Goal: Task Accomplishment & Management: Manage account settings

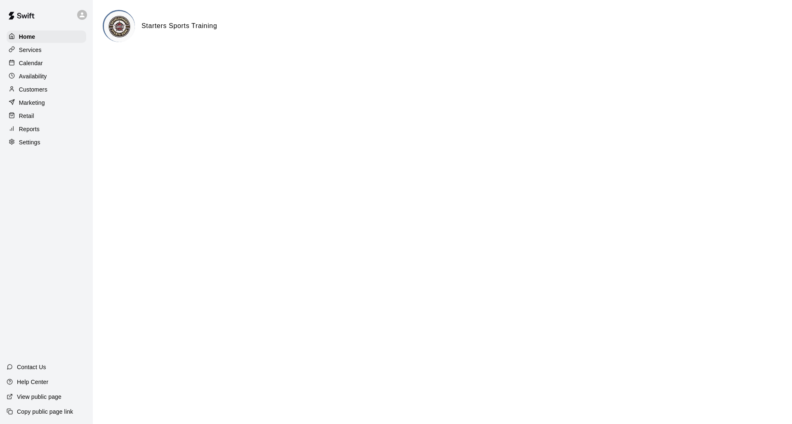
click at [52, 76] on div "Availability" at bounding box center [47, 76] width 80 height 12
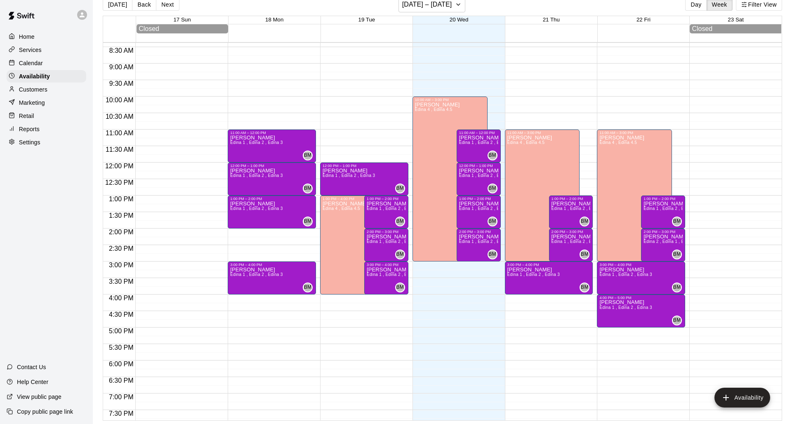
scroll to position [277, 0]
click at [36, 66] on p "Calendar" at bounding box center [31, 63] width 24 height 8
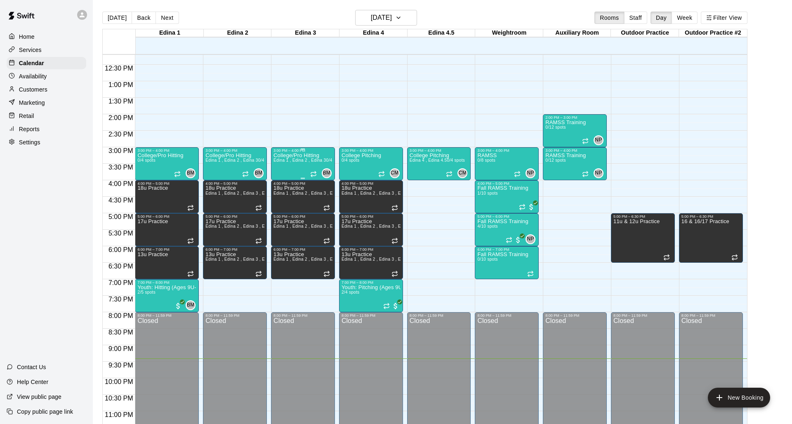
scroll to position [406, 0]
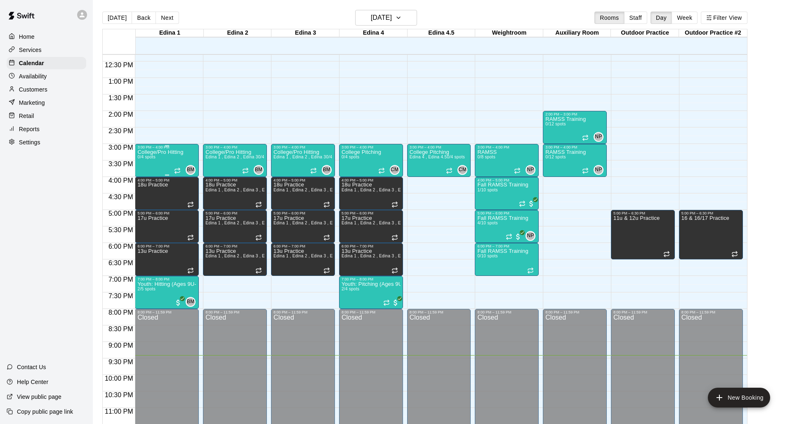
click at [190, 156] on div "College/Pro Hitting 0/4 spots BM 0" at bounding box center [166, 361] width 59 height 424
click at [144, 155] on icon "edit" at bounding box center [146, 158] width 10 height 10
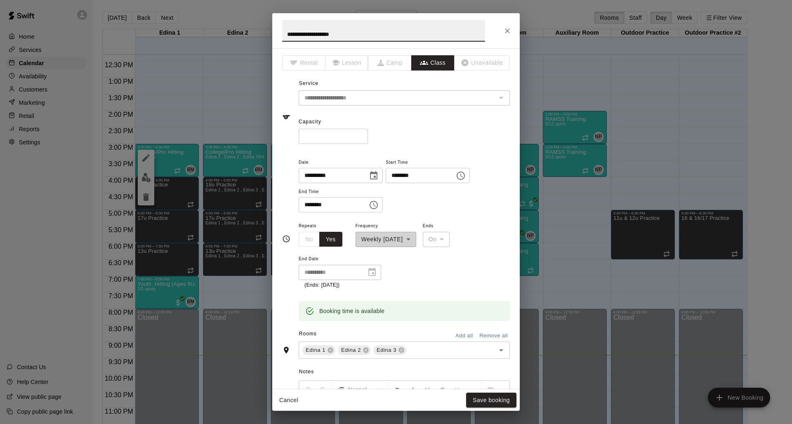
scroll to position [0, 0]
click at [485, 32] on icon "Close" at bounding box center [507, 30] width 5 height 5
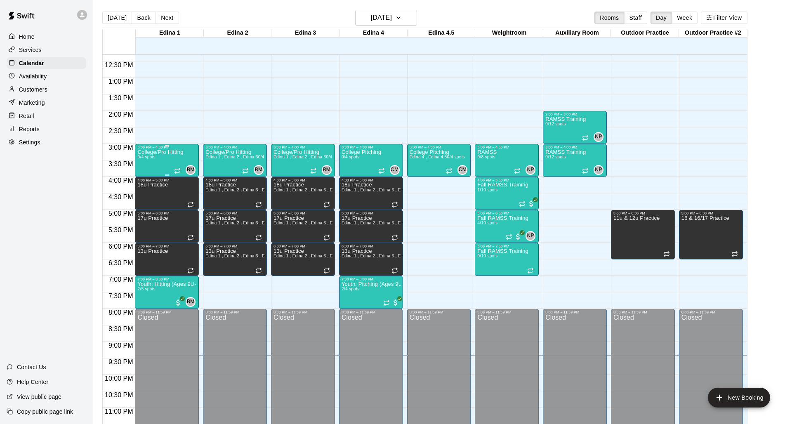
click at [168, 174] on div "College/Pro Hitting 0/4 spots" at bounding box center [160, 361] width 46 height 424
click at [171, 147] on div at bounding box center [396, 212] width 792 height 424
click at [187, 168] on span "BM" at bounding box center [191, 170] width 8 height 8
click at [194, 188] on button "edit" at bounding box center [195, 194] width 16 height 16
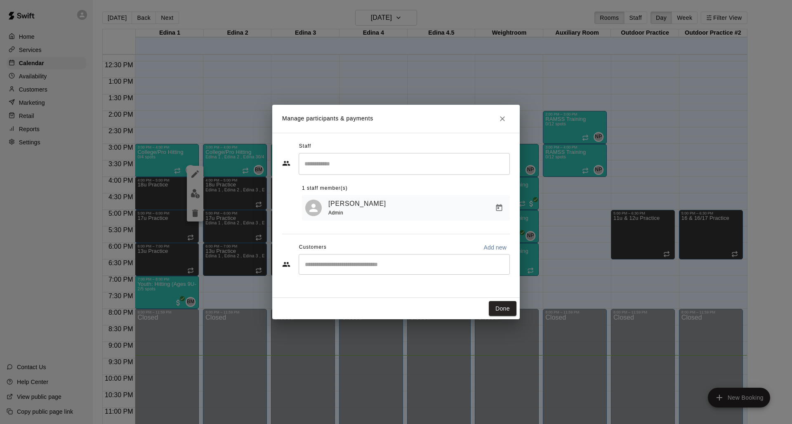
click at [320, 161] on input "Search staff" at bounding box center [404, 164] width 204 height 14
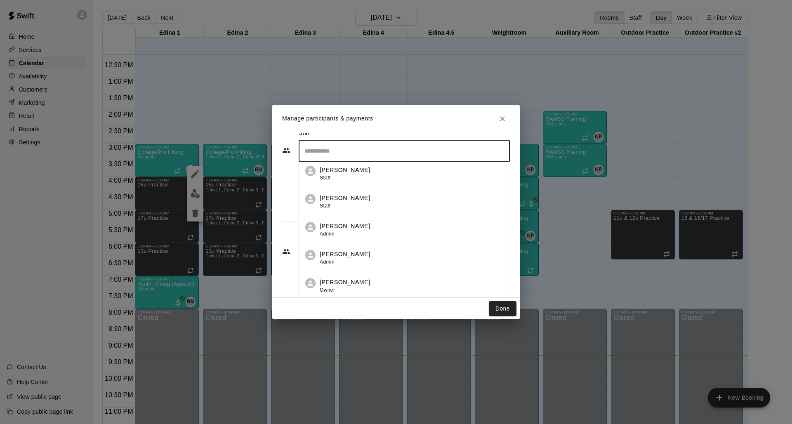
scroll to position [13, 0]
click at [351, 285] on p "[PERSON_NAME]" at bounding box center [345, 282] width 50 height 9
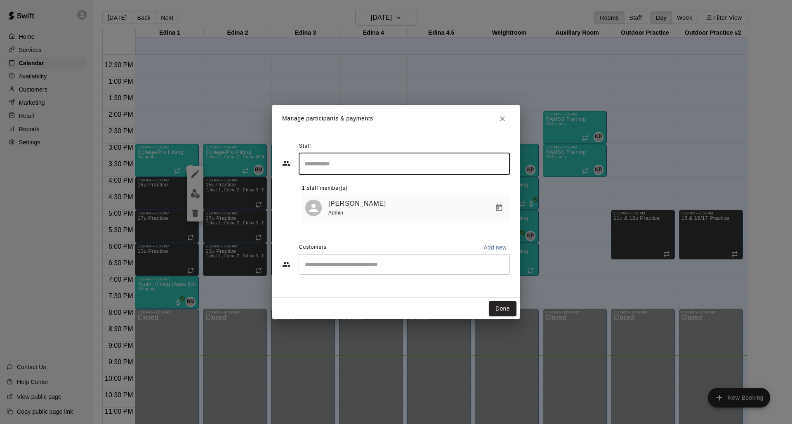
scroll to position [0, 0]
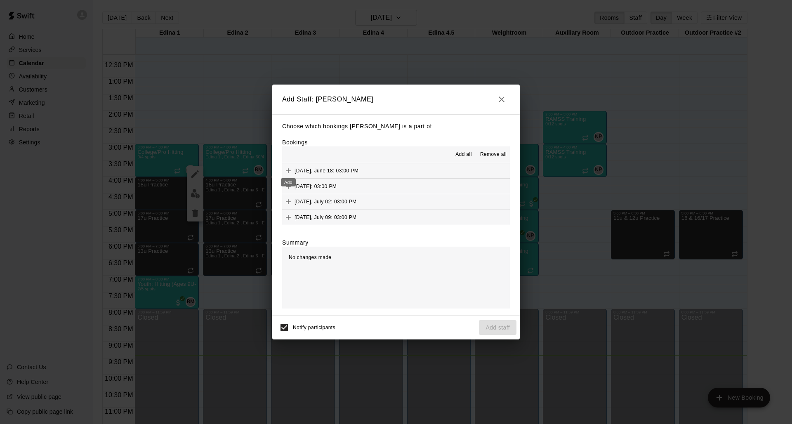
click at [291, 171] on icon "Add" at bounding box center [288, 171] width 8 height 8
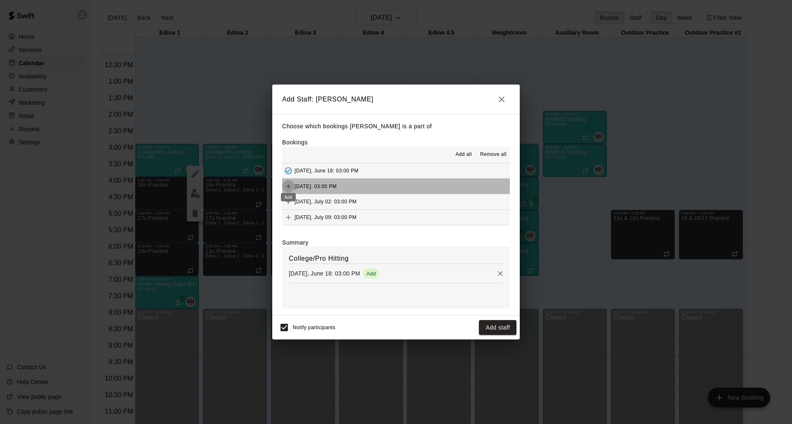
click at [291, 184] on icon "Add" at bounding box center [288, 186] width 8 height 8
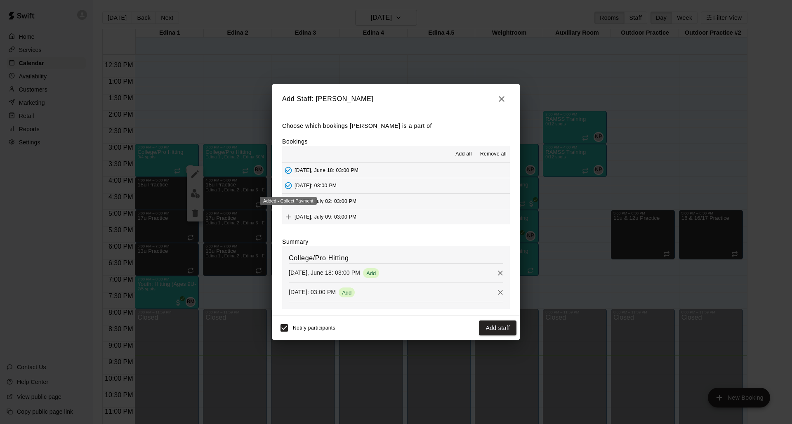
click at [291, 182] on icon "Added - Collect Payment" at bounding box center [288, 185] width 8 height 8
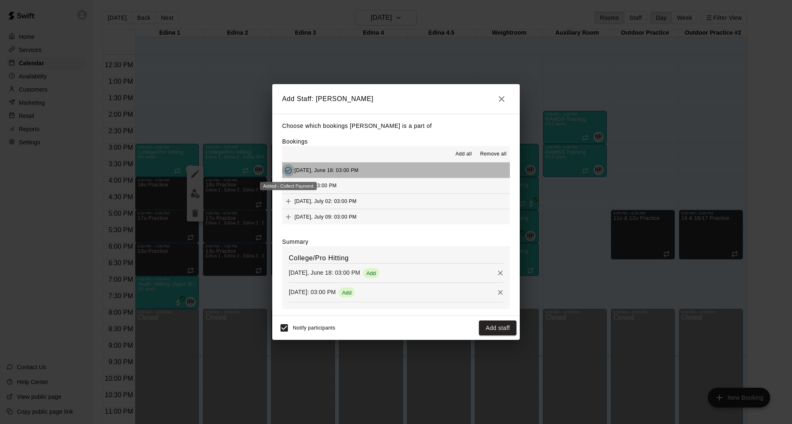
click at [287, 168] on icon "Added - Collect Payment" at bounding box center [288, 170] width 8 height 8
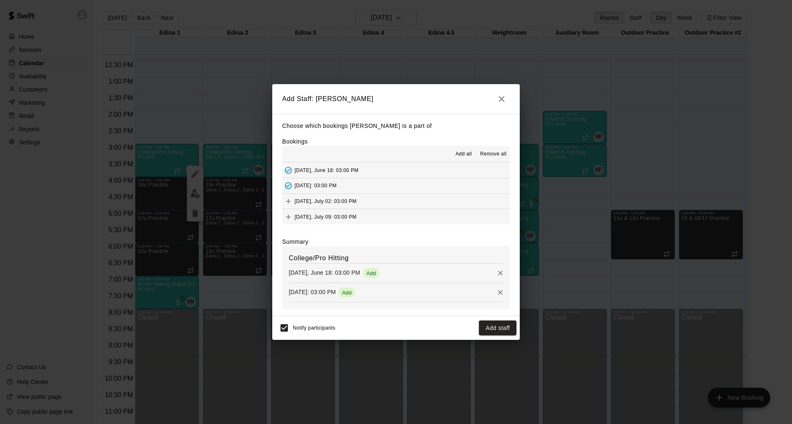
click at [485, 97] on icon "button" at bounding box center [501, 99] width 10 height 10
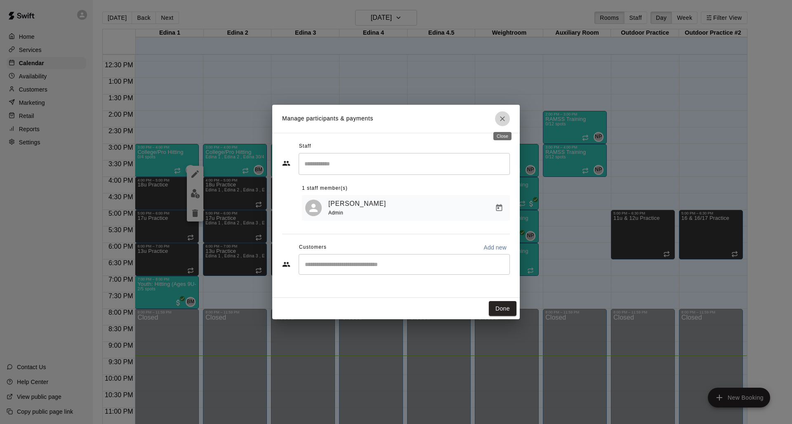
click at [485, 117] on icon "Close" at bounding box center [502, 119] width 8 height 8
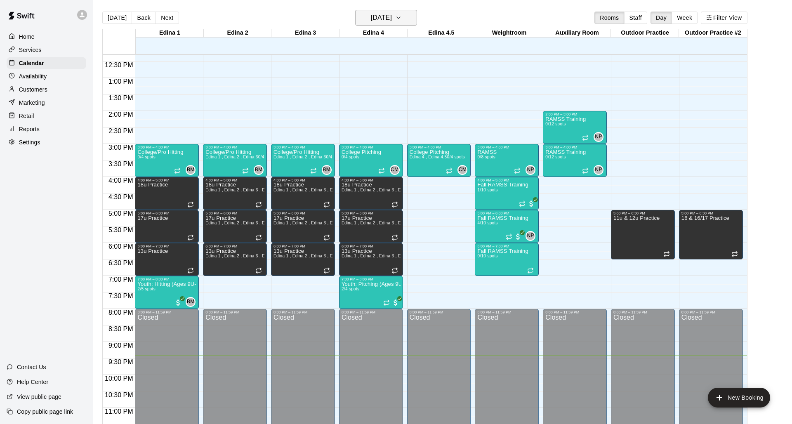
click at [392, 20] on h6 "[DATE]" at bounding box center [381, 18] width 21 height 12
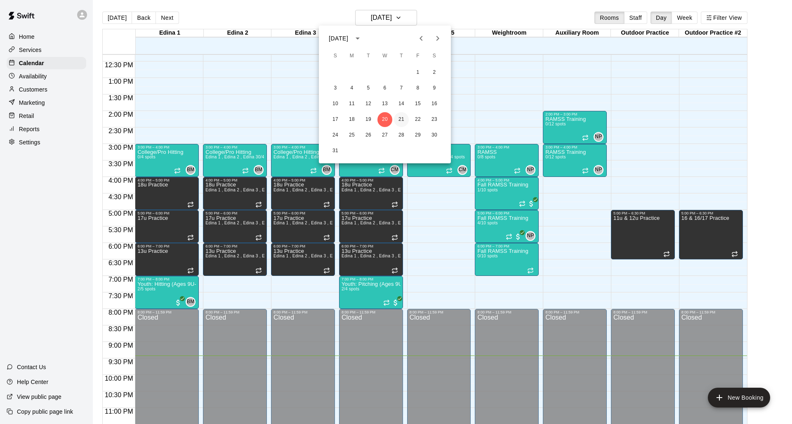
click at [402, 117] on button "21" at bounding box center [401, 119] width 15 height 15
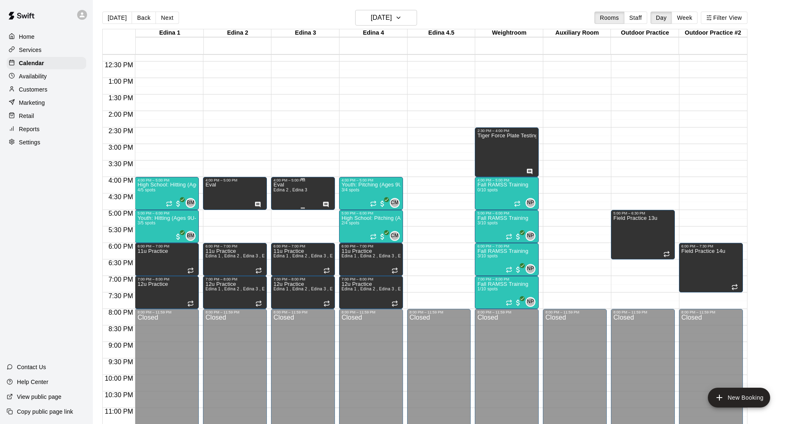
click at [304, 205] on div "[PERSON_NAME] 2 , Edina 3" at bounding box center [290, 394] width 34 height 424
click at [308, 197] on div at bounding box center [396, 212] width 792 height 424
click at [308, 197] on div "[PERSON_NAME] 2 , Edina 3" at bounding box center [302, 394] width 59 height 424
click at [326, 204] on div at bounding box center [396, 212] width 792 height 424
click at [326, 204] on icon "Has notes" at bounding box center [325, 204] width 7 height 7
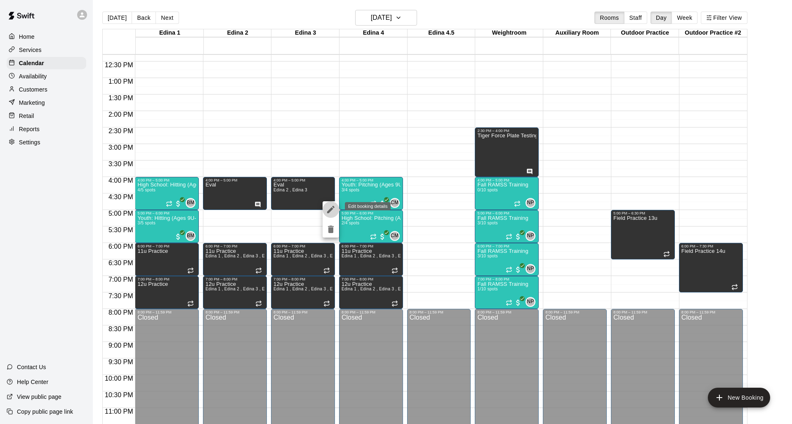
click at [332, 210] on icon "edit" at bounding box center [330, 209] width 7 height 7
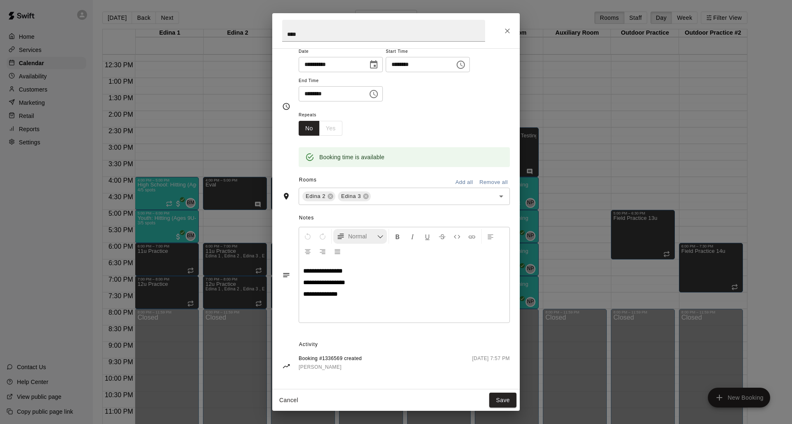
scroll to position [31, 0]
click at [485, 296] on button "Save" at bounding box center [502, 400] width 27 height 15
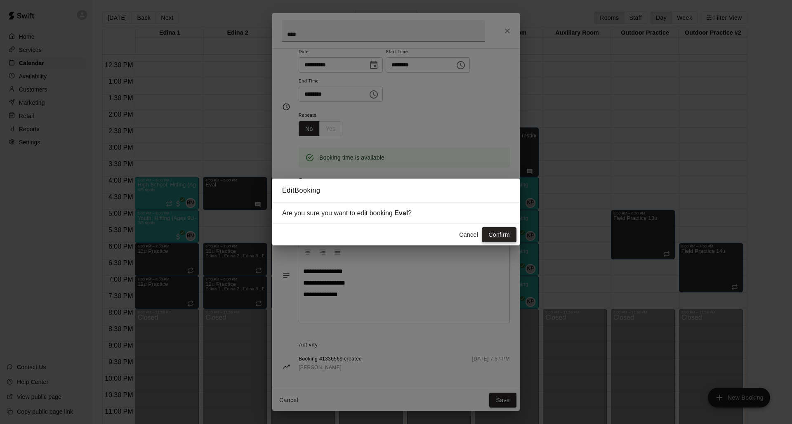
click at [485, 234] on button "Confirm" at bounding box center [499, 234] width 35 height 15
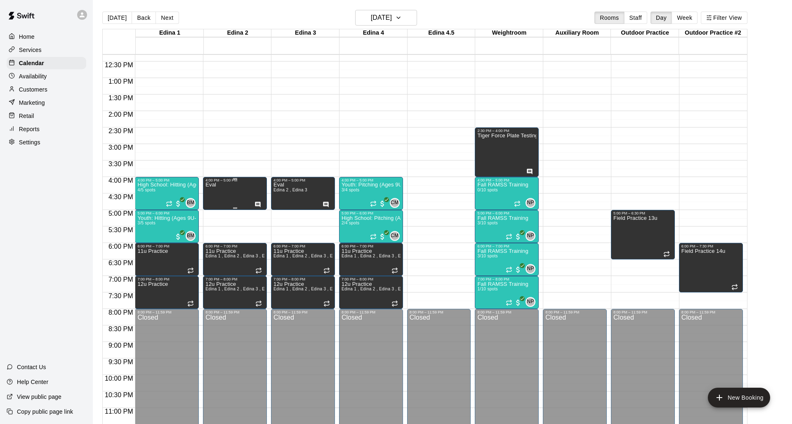
click at [254, 203] on div "Eval" at bounding box center [234, 394] width 59 height 424
click at [213, 191] on icon "edit" at bounding box center [213, 190] width 7 height 7
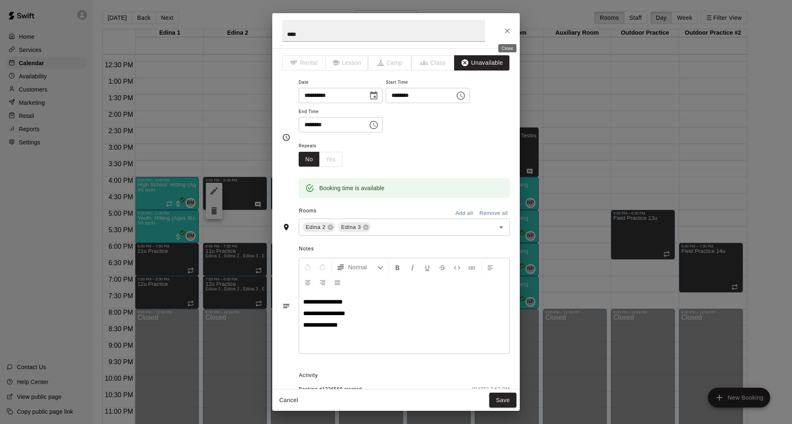
click at [485, 28] on icon "Close" at bounding box center [507, 31] width 8 height 8
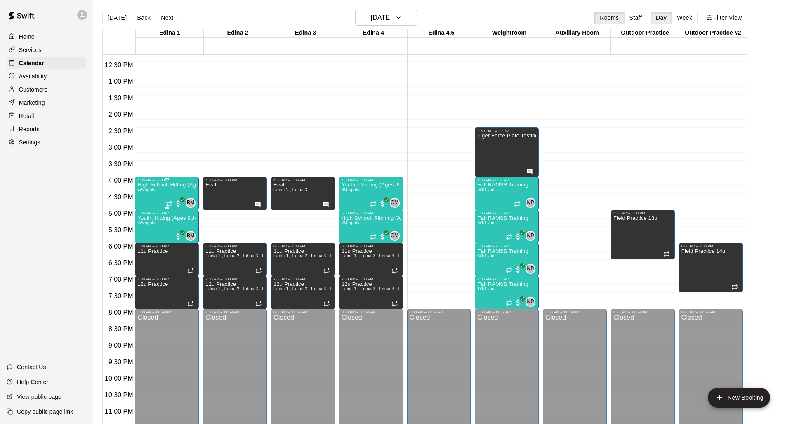
click at [172, 191] on div "High School: Hitting (Ages 14U-18U) 4/5 spots" at bounding box center [166, 394] width 59 height 424
click at [142, 189] on icon "edit" at bounding box center [146, 191] width 10 height 10
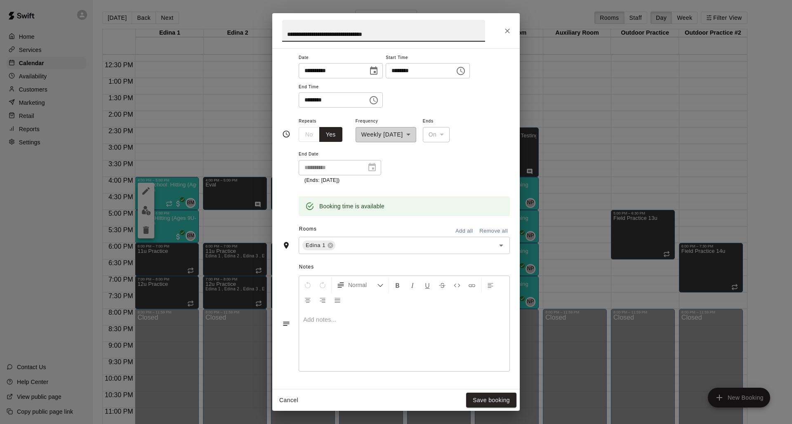
scroll to position [76, 0]
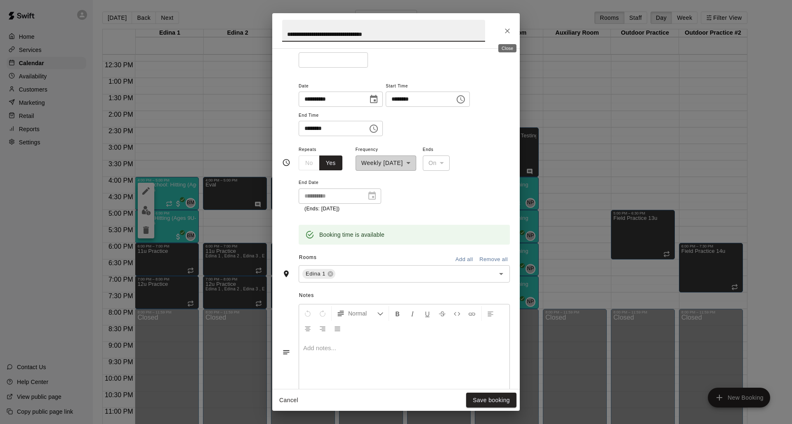
click at [485, 32] on icon "Close" at bounding box center [507, 31] width 8 height 8
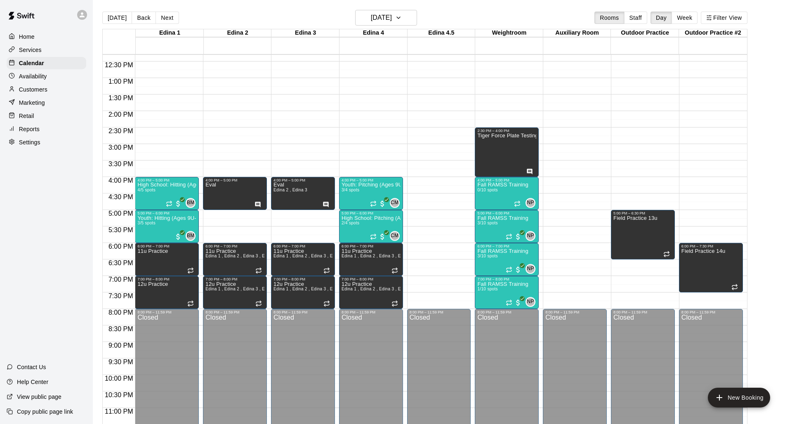
click at [229, 164] on div "12:00 AM – 8:00 AM Closed 9:00 AM – 10:00 AM College Hitting 0/4 spots BM 0 10:…" at bounding box center [235, 45] width 64 height 792
click at [229, 163] on div "12:00 AM – 8:00 AM Closed 9:00 AM – 10:00 AM College Hitting 0/4 spots BM 0 10:…" at bounding box center [235, 45] width 64 height 792
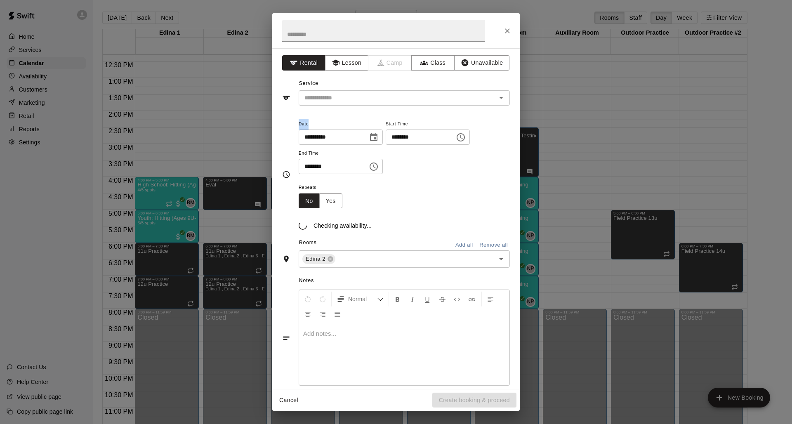
click at [229, 163] on div "**********" at bounding box center [396, 212] width 792 height 424
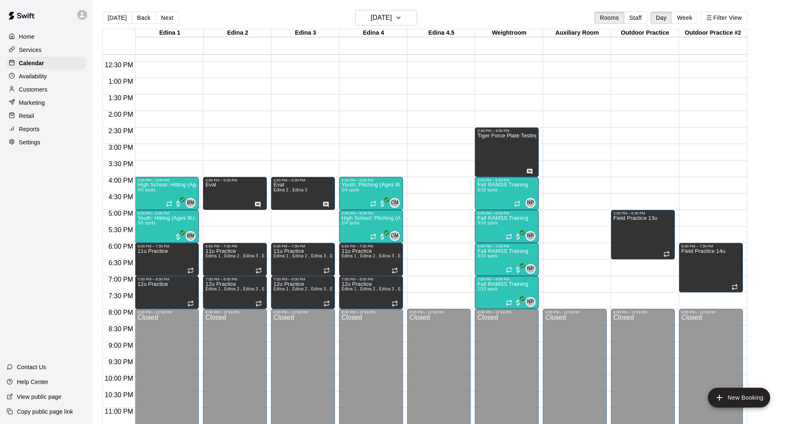
click at [229, 163] on div "12:00 AM – 8:00 AM Closed 9:00 AM – 10:00 AM College Hitting 0/4 spots BM 0 10:…" at bounding box center [235, 45] width 64 height 792
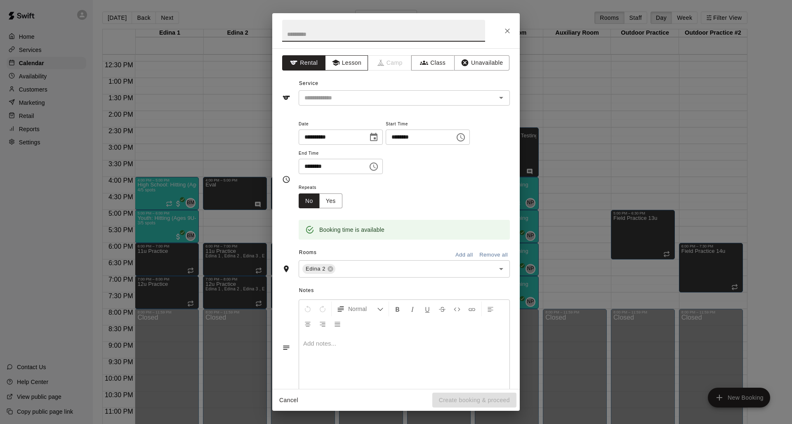
click at [348, 62] on button "Lesson" at bounding box center [346, 62] width 43 height 15
click at [358, 91] on div "​" at bounding box center [404, 97] width 211 height 15
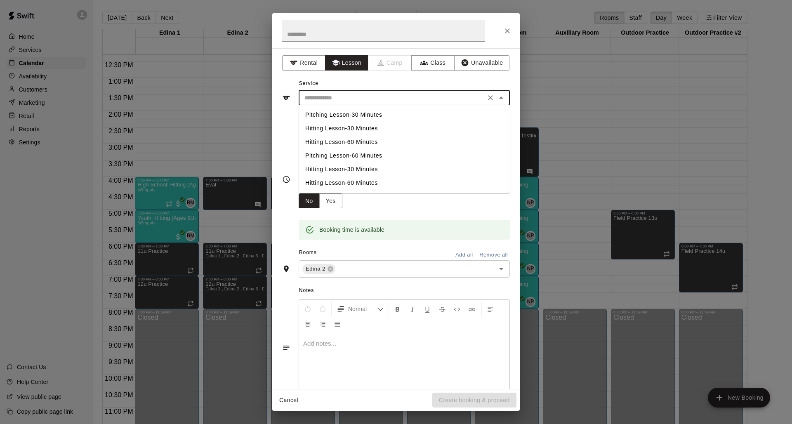
click at [374, 85] on div "Service ​ Pitching Lesson-30 Minutes Hitting Lesson-30 Minutes Hitting Lesson-6…" at bounding box center [396, 91] width 228 height 28
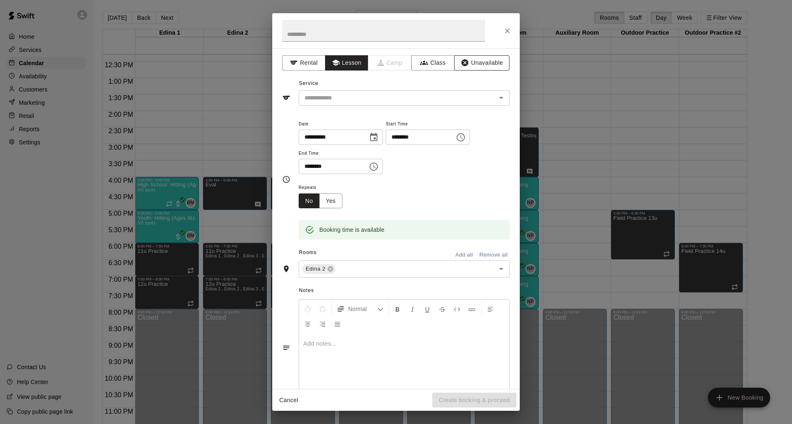
click at [465, 59] on icon "button" at bounding box center [464, 62] width 7 height 7
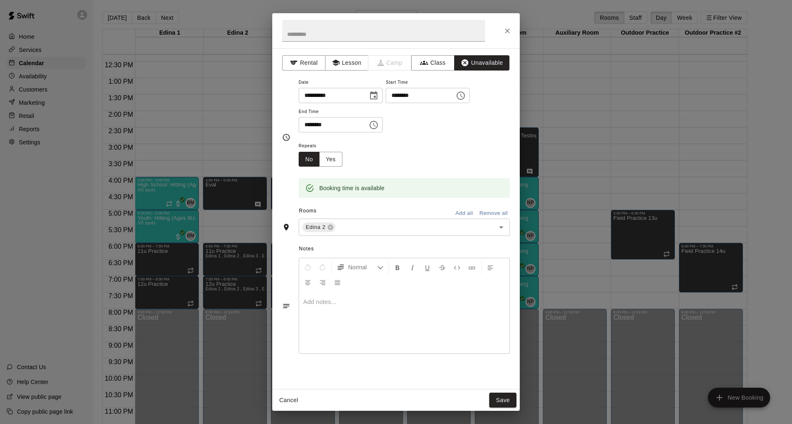
click at [339, 296] on p at bounding box center [404, 302] width 202 height 8
click at [485, 296] on button "Save" at bounding box center [502, 400] width 27 height 15
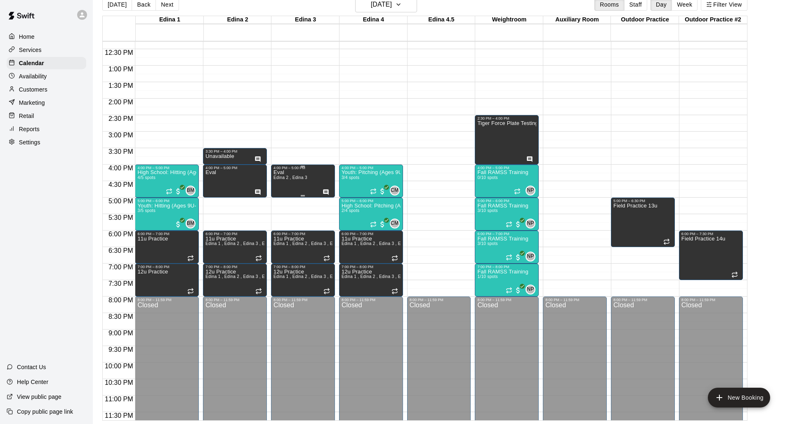
scroll to position [406, 0]
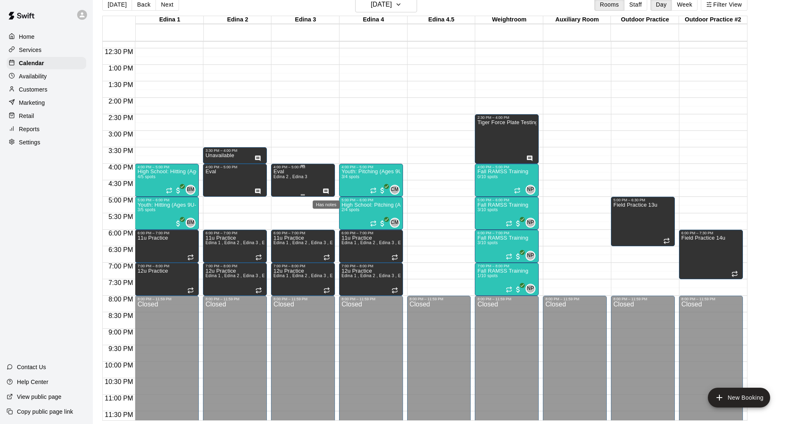
click at [326, 192] on icon "Has notes" at bounding box center [325, 190] width 5 height 5
click at [231, 199] on div at bounding box center [396, 212] width 792 height 424
click at [230, 202] on div "12:00 AM – 8:00 AM Closed 9:00 AM – 10:00 AM College Hitting 0/4 spots BM 0 10:…" at bounding box center [235, 32] width 64 height 792
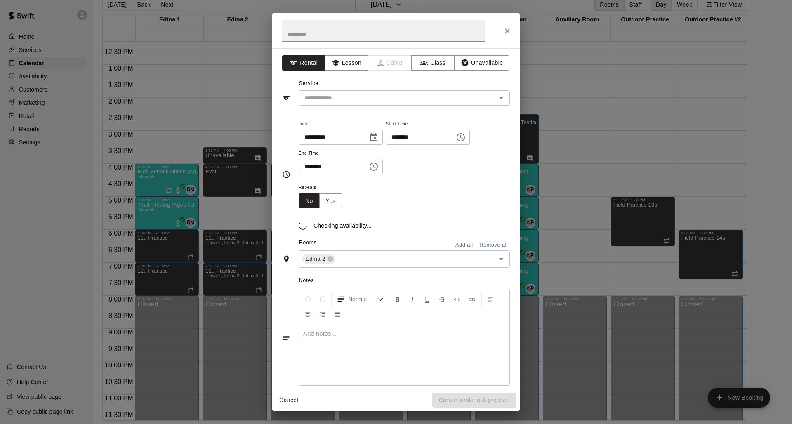
click at [230, 202] on div "**********" at bounding box center [396, 212] width 792 height 424
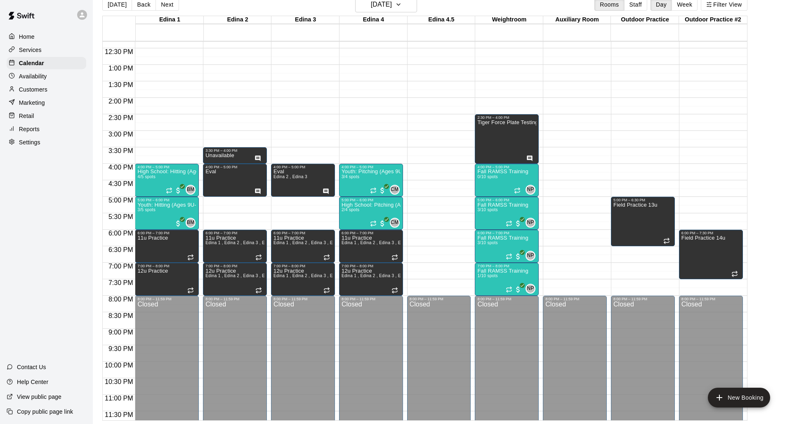
click at [233, 201] on div "12:00 AM – 8:00 AM Closed 9:00 AM – 10:00 AM College Hitting 0/4 spots BM 0 10:…" at bounding box center [235, 32] width 64 height 792
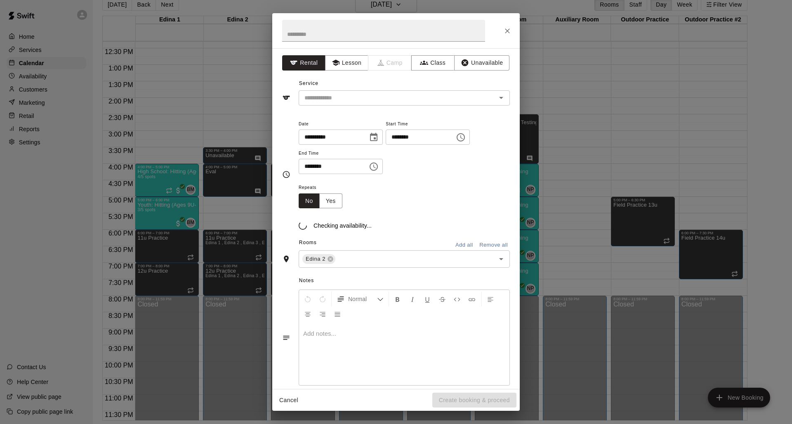
click at [233, 201] on div "**********" at bounding box center [396, 212] width 792 height 424
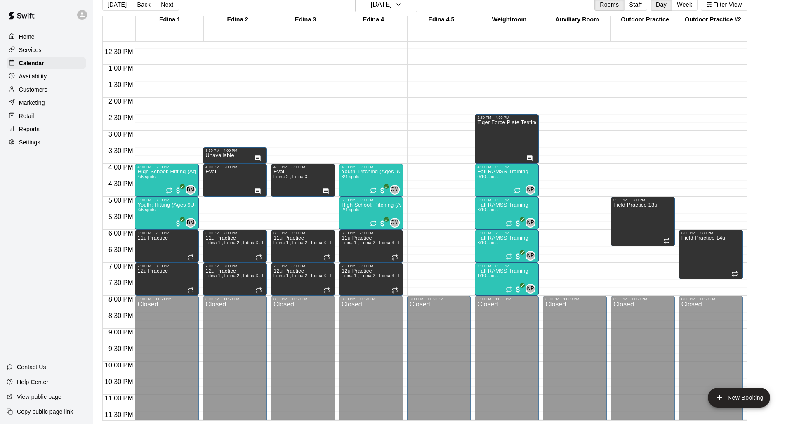
click at [233, 201] on div "12:00 AM – 8:00 AM Closed 9:00 AM – 10:00 AM College Hitting 0/4 spots BM 0 10:…" at bounding box center [235, 32] width 64 height 792
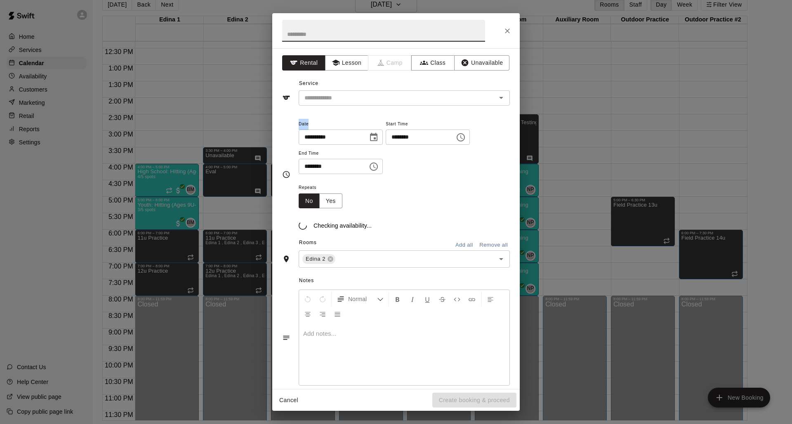
click at [233, 201] on div "**********" at bounding box center [396, 212] width 792 height 424
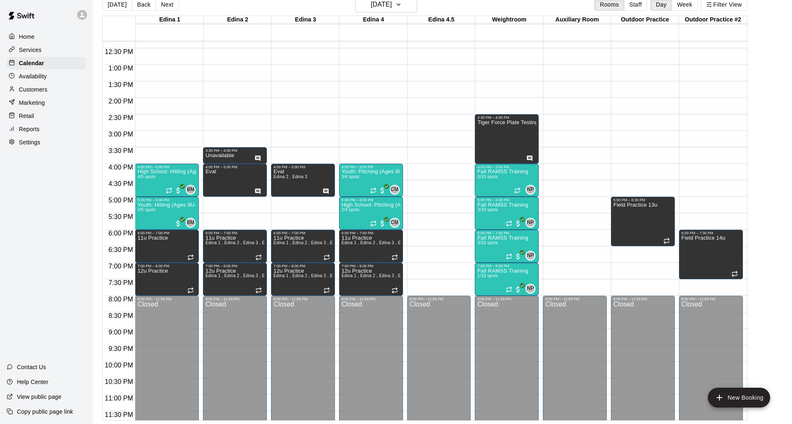
click at [233, 201] on div "12:00 AM – 8:00 AM Closed 9:00 AM – 10:00 AM College Hitting 0/4 spots BM 0 10:…" at bounding box center [235, 32] width 64 height 792
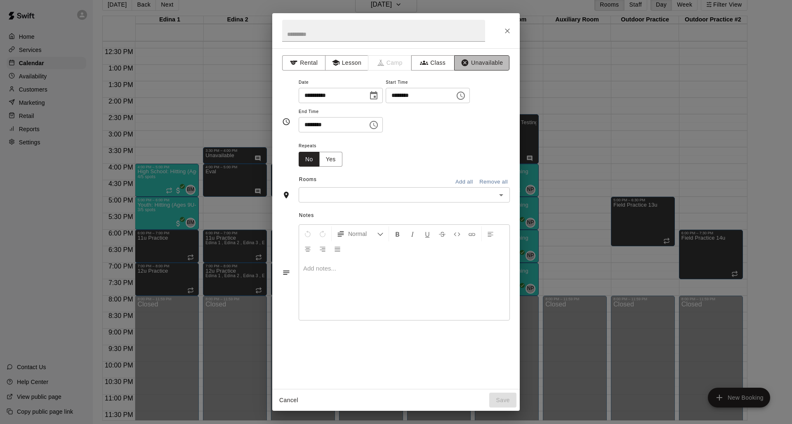
click at [475, 61] on button "Unavailable" at bounding box center [481, 62] width 55 height 15
click at [382, 96] on button "Choose date, selected date is Aug 20, 2025" at bounding box center [373, 95] width 16 height 16
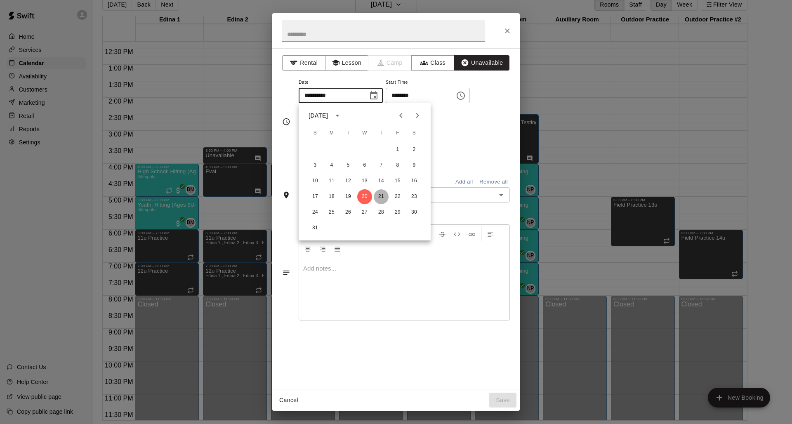
click at [380, 198] on button "21" at bounding box center [381, 196] width 15 height 15
type input "**********"
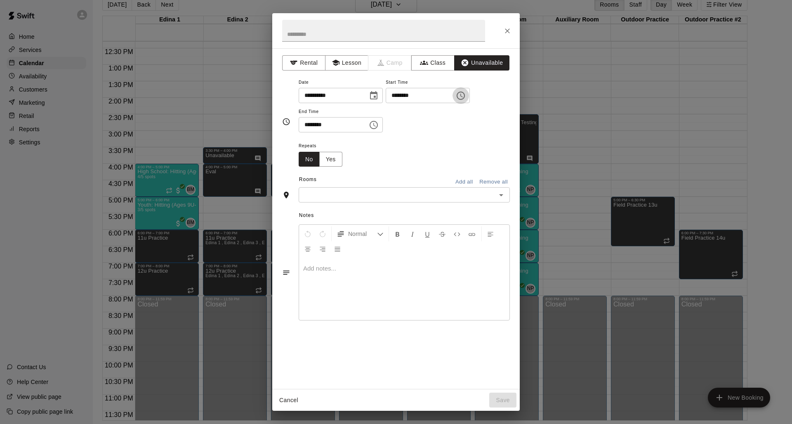
click at [466, 94] on icon "Choose time, selected time is 9:30 PM" at bounding box center [461, 96] width 10 height 10
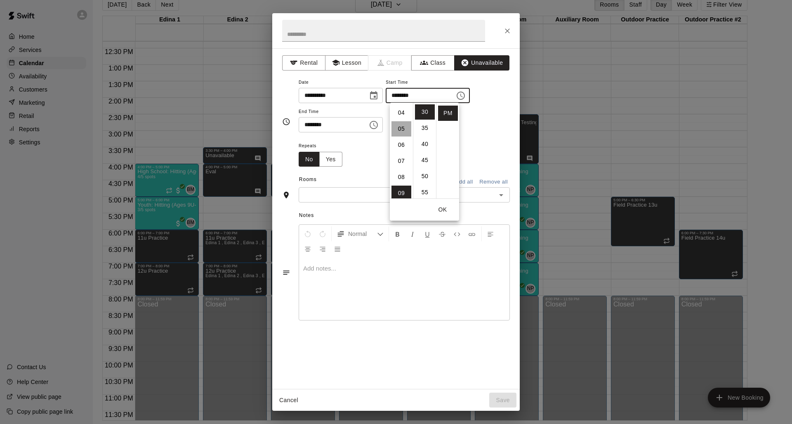
click at [399, 129] on li "05" at bounding box center [401, 128] width 20 height 15
click at [424, 107] on li "00" at bounding box center [425, 111] width 20 height 15
type input "********"
click at [431, 92] on input "********" at bounding box center [418, 95] width 64 height 15
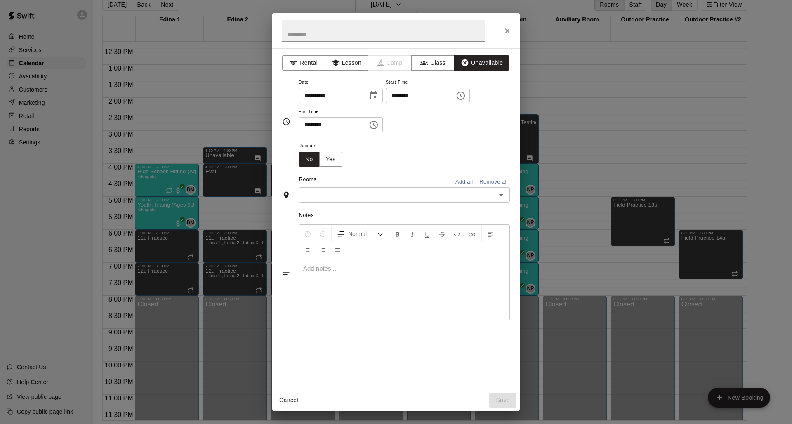
click at [379, 123] on icon "Choose time, selected time is 9:30 PM" at bounding box center [374, 125] width 10 height 10
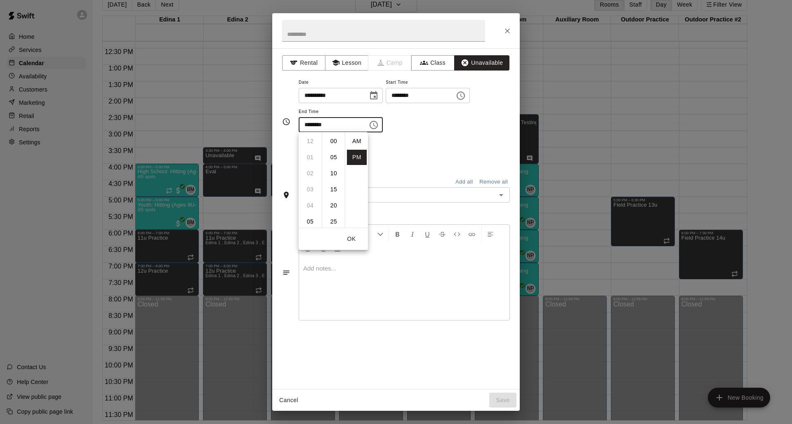
scroll to position [15, 0]
click at [306, 189] on li "05" at bounding box center [310, 190] width 20 height 15
click at [309, 158] on li "06" at bounding box center [310, 157] width 20 height 15
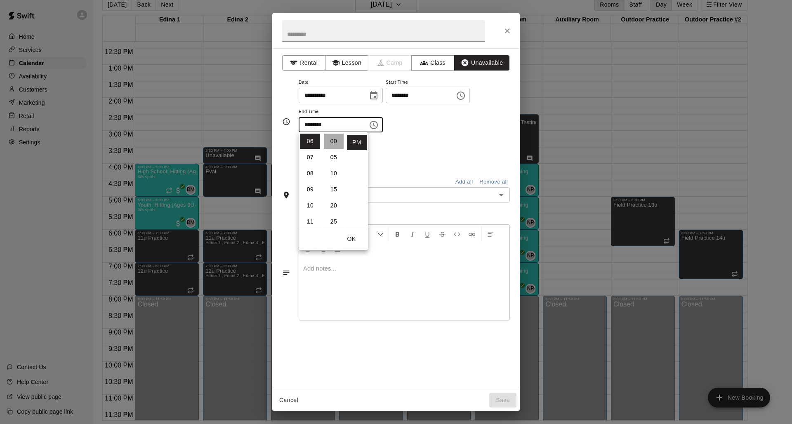
click at [332, 146] on li "00" at bounding box center [334, 141] width 20 height 15
type input "********"
click at [400, 155] on div "Repeats No Yes" at bounding box center [404, 154] width 211 height 26
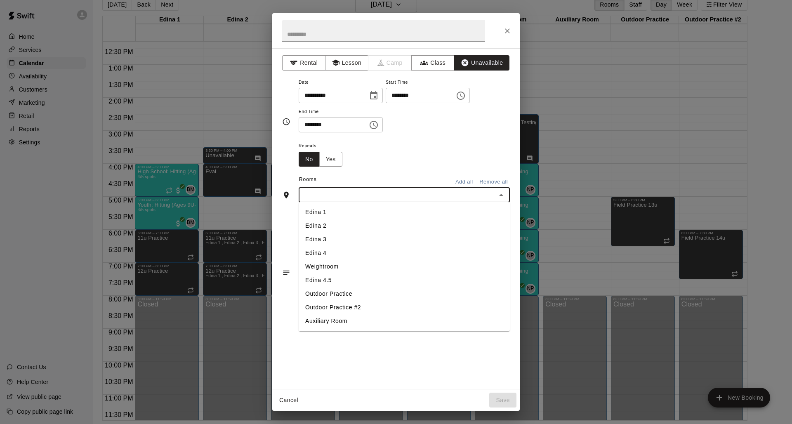
click at [370, 195] on input "text" at bounding box center [397, 195] width 193 height 10
click at [358, 223] on li "Edina 2" at bounding box center [404, 226] width 211 height 14
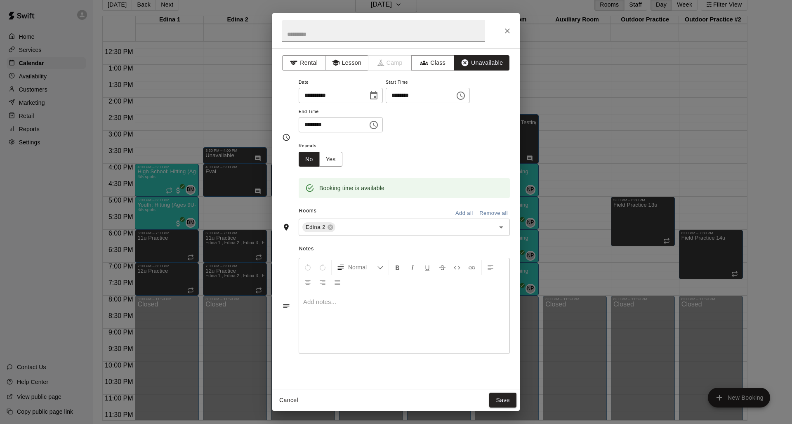
click at [333, 295] on div at bounding box center [404, 323] width 210 height 62
click at [485, 296] on button "Save" at bounding box center [502, 400] width 27 height 15
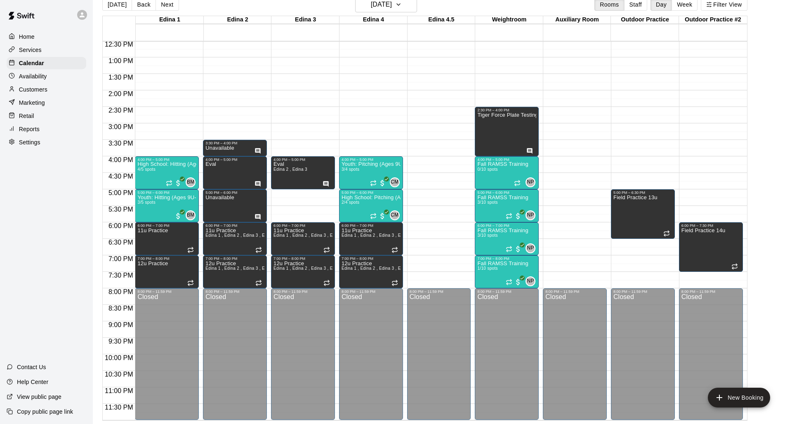
scroll to position [413, 0]
click at [40, 52] on p "Services" at bounding box center [30, 50] width 23 height 8
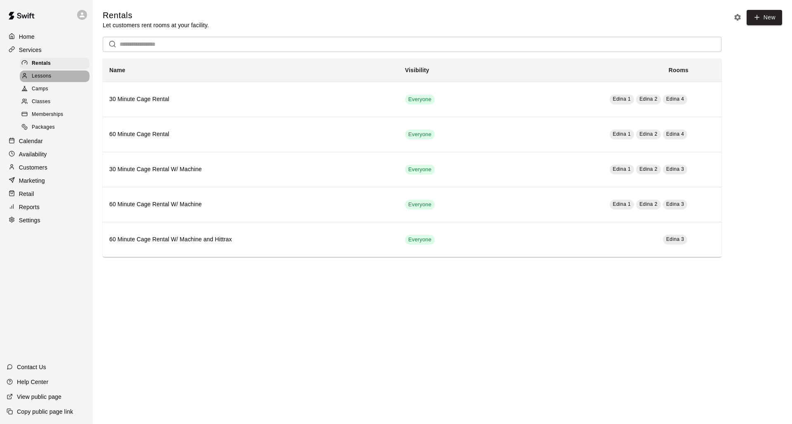
click at [56, 76] on div "Lessons" at bounding box center [55, 77] width 70 height 12
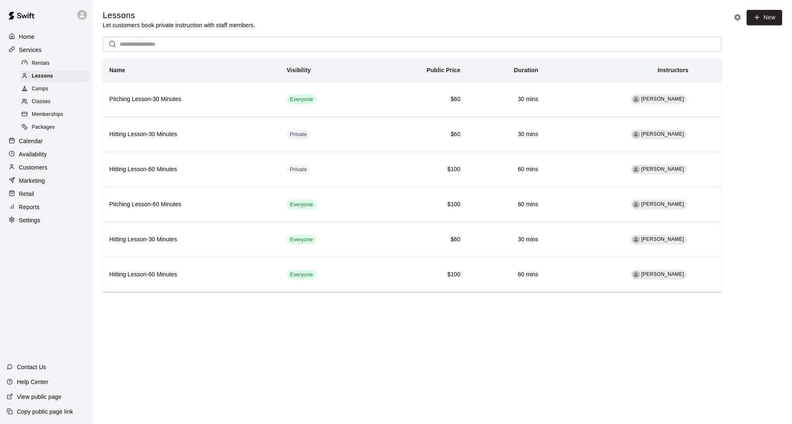
click at [52, 111] on span "Memberships" at bounding box center [47, 115] width 31 height 8
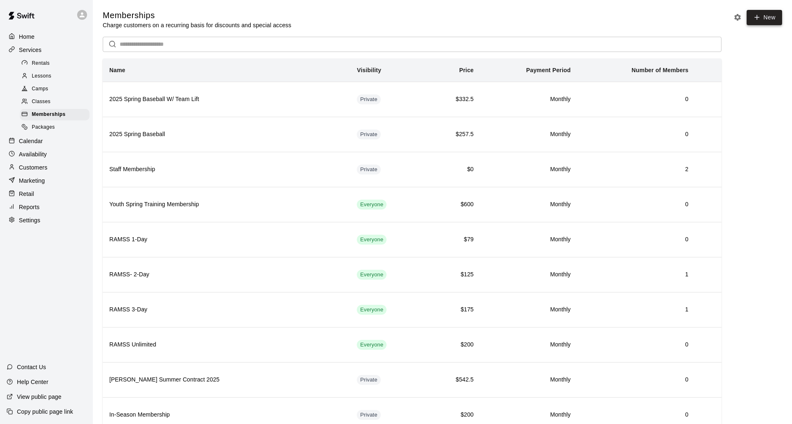
click at [485, 24] on link "New" at bounding box center [763, 17] width 35 height 15
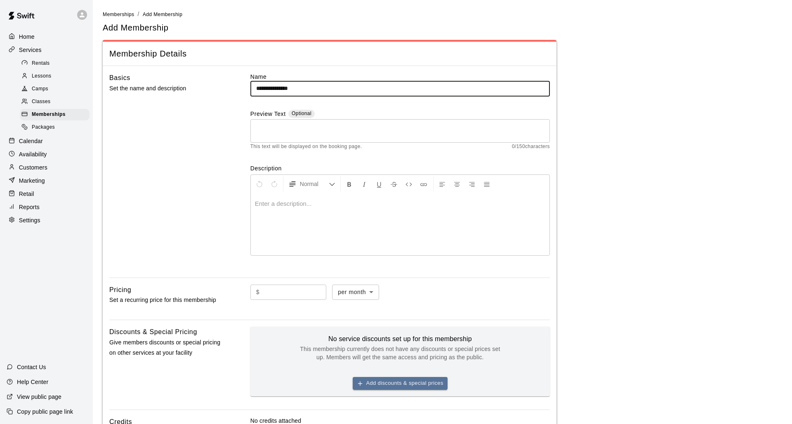
type input "**********"
click at [398, 121] on div "* ​" at bounding box center [399, 131] width 299 height 24
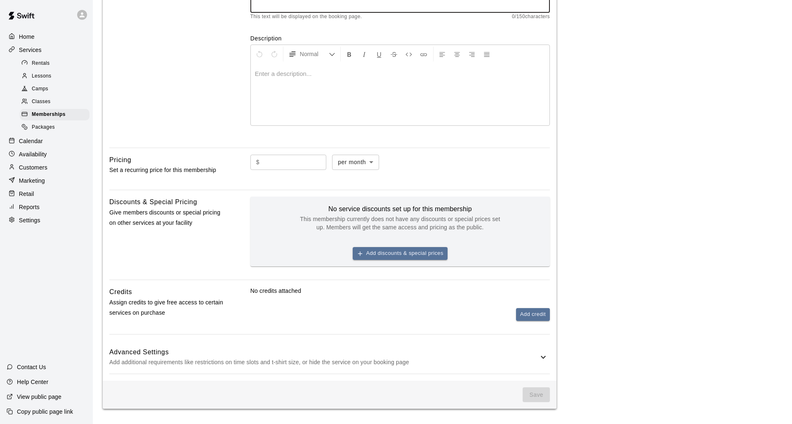
scroll to position [129, 0]
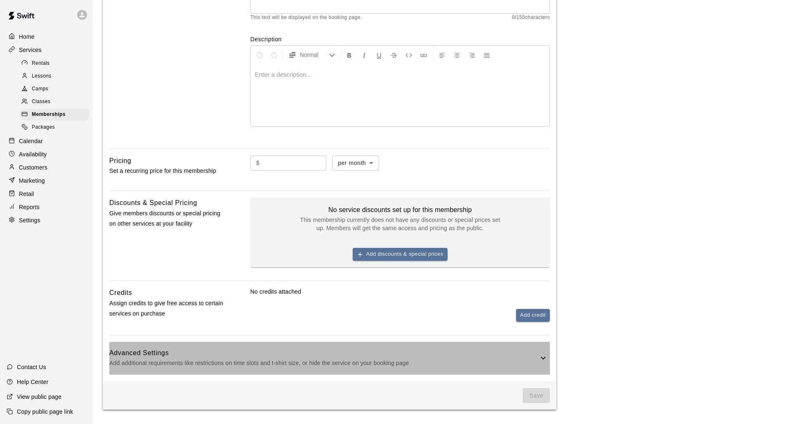
click at [485, 296] on icon at bounding box center [543, 358] width 10 height 10
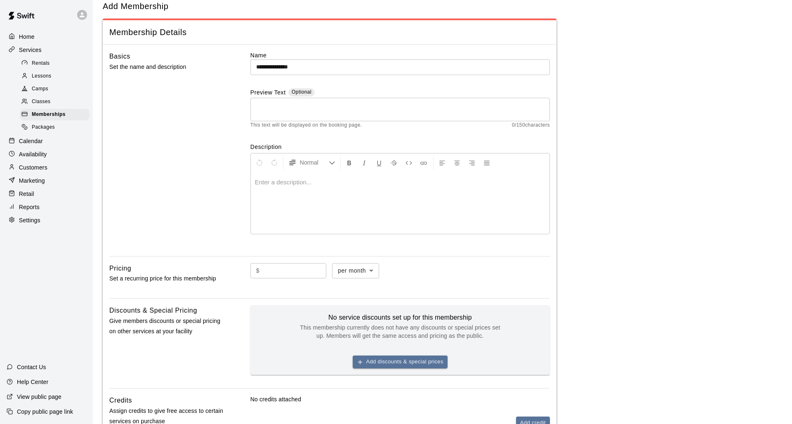
scroll to position [23, 0]
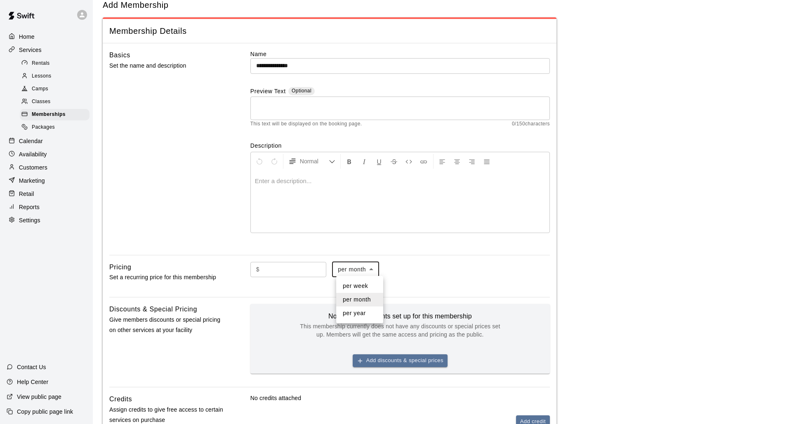
click at [395, 258] on div at bounding box center [396, 212] width 792 height 424
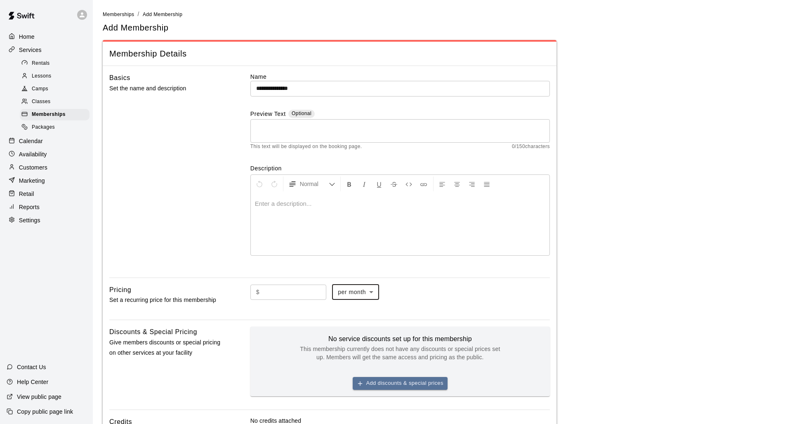
scroll to position [0, 0]
click at [51, 124] on span "Packages" at bounding box center [43, 127] width 23 height 8
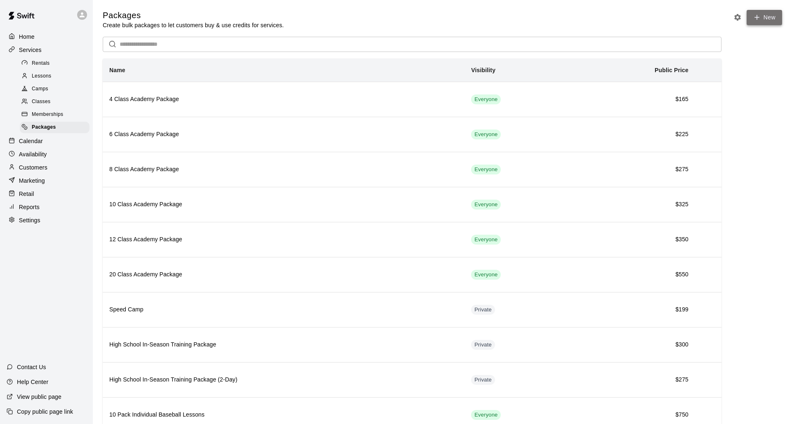
click at [485, 16] on link "New" at bounding box center [763, 17] width 35 height 15
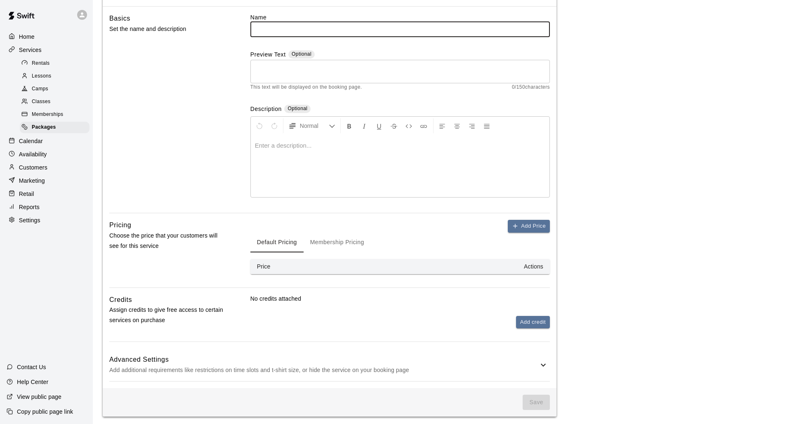
scroll to position [59, 0]
click at [485, 220] on button "Add Price" at bounding box center [529, 226] width 42 height 13
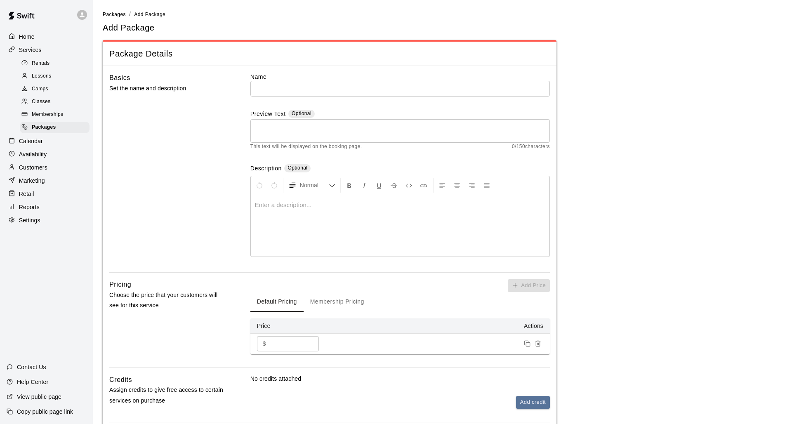
scroll to position [0, 0]
click at [44, 86] on span "Camps" at bounding box center [40, 89] width 16 height 8
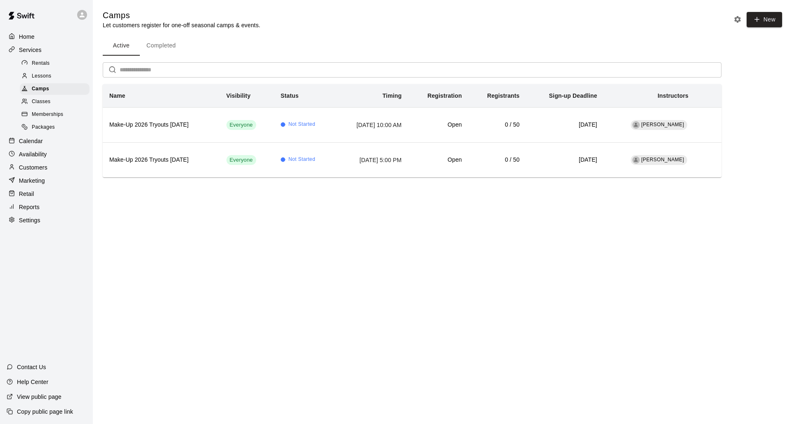
click at [46, 71] on div "Lessons" at bounding box center [55, 77] width 70 height 12
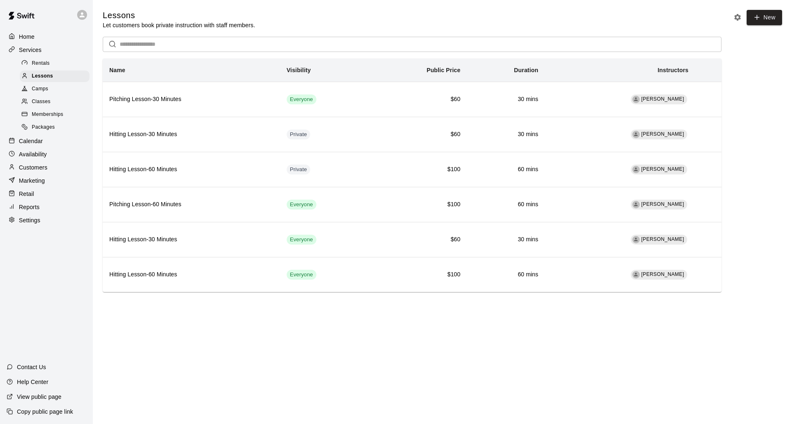
click at [44, 61] on span "Rentals" at bounding box center [41, 63] width 18 height 8
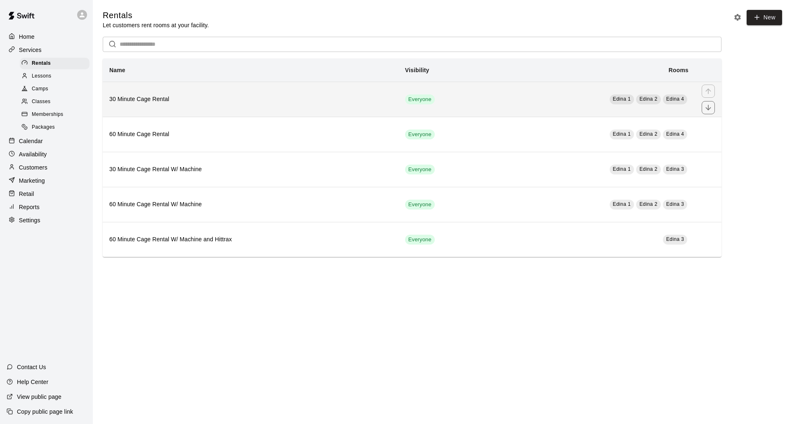
click at [159, 97] on h6 "30 Minute Cage Rental" at bounding box center [250, 99] width 282 height 9
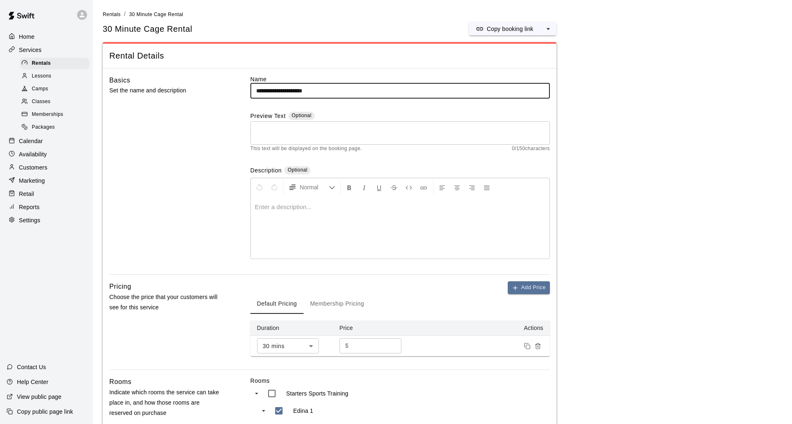
click at [31, 52] on p "Services" at bounding box center [30, 50] width 23 height 8
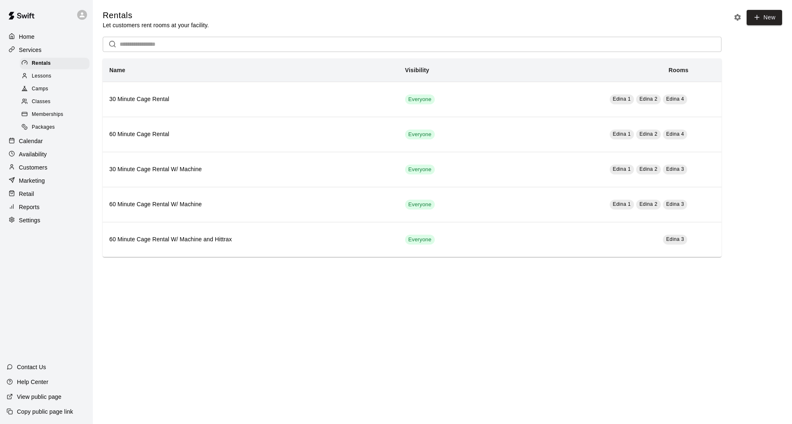
click at [61, 76] on div "Lessons" at bounding box center [55, 77] width 70 height 12
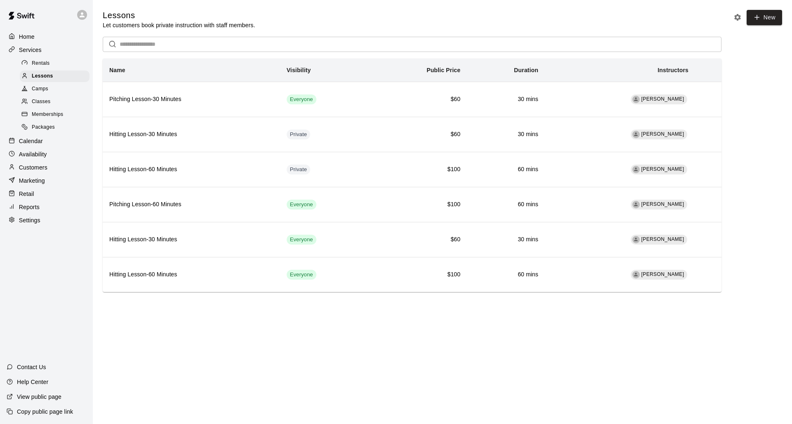
click at [59, 114] on span "Memberships" at bounding box center [47, 115] width 31 height 8
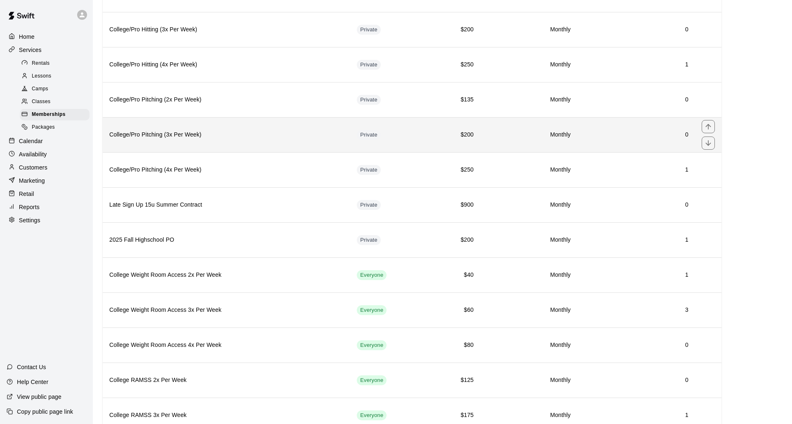
scroll to position [774, 0]
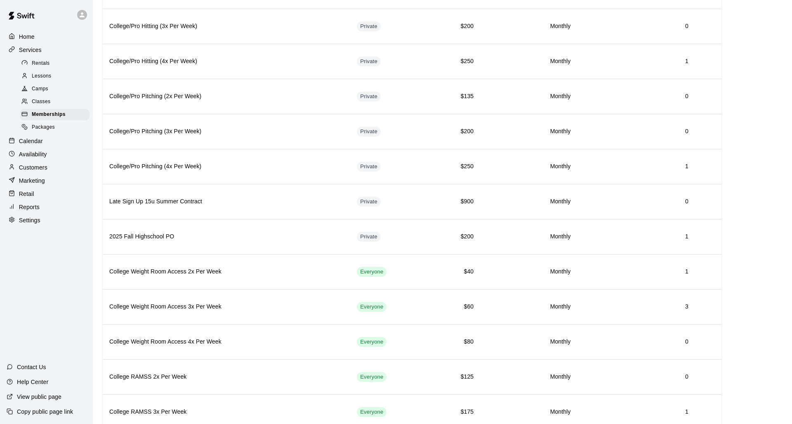
click at [45, 128] on span "Packages" at bounding box center [43, 127] width 23 height 8
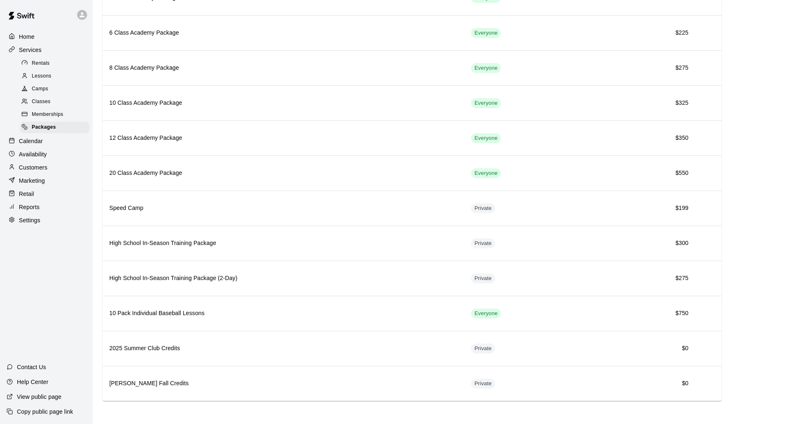
scroll to position [101, 0]
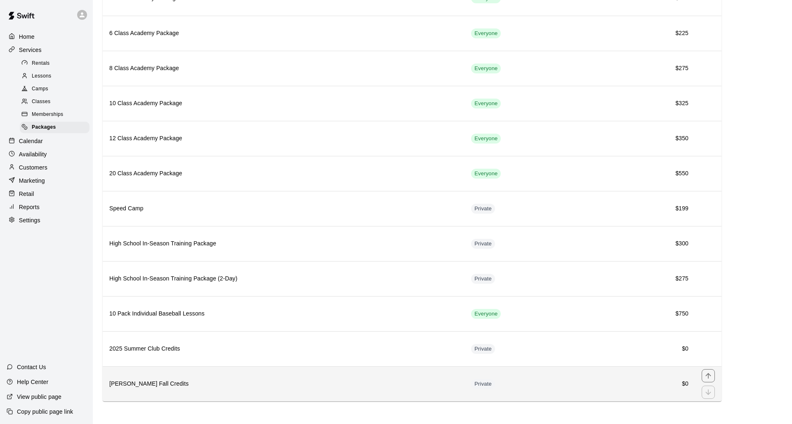
click at [181, 296] on h6 "[PERSON_NAME] Fall Credits" at bounding box center [283, 383] width 348 height 9
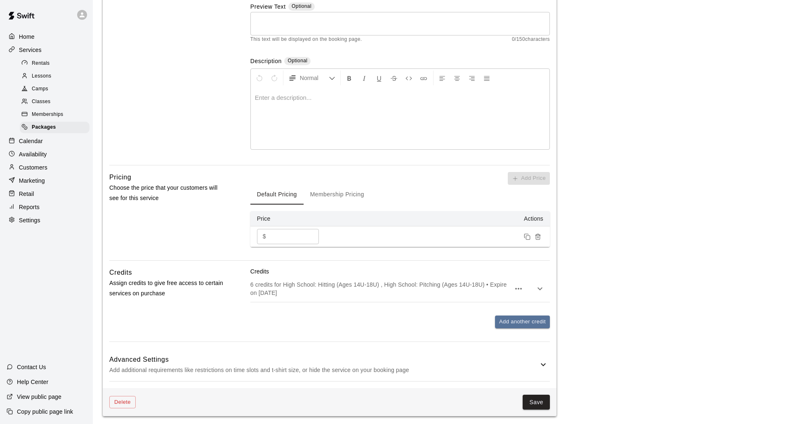
scroll to position [133, 0]
click at [270, 284] on p "6 credits for High School: Hitting (Ages 14U-18U) , High School: Pitching (Ages…" at bounding box center [380, 290] width 260 height 16
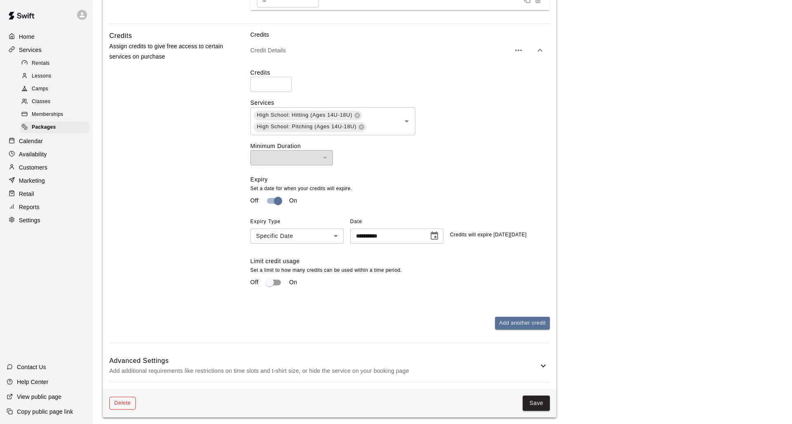
scroll to position [372, 0]
click at [125, 296] on button "Delete" at bounding box center [122, 403] width 26 height 13
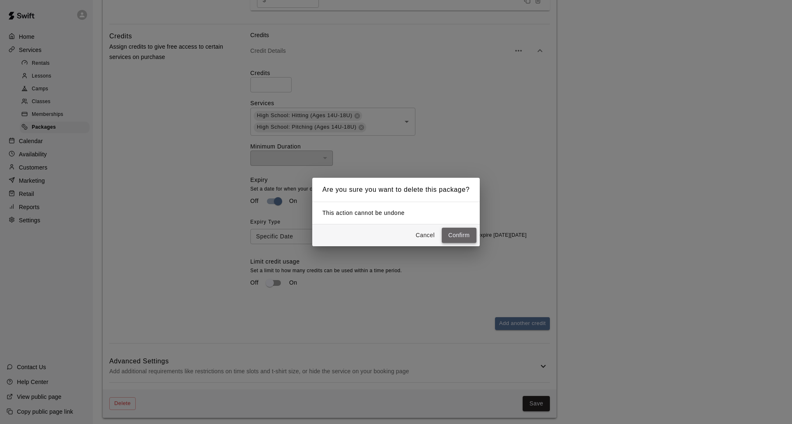
click at [461, 232] on button "Confirm" at bounding box center [459, 235] width 35 height 15
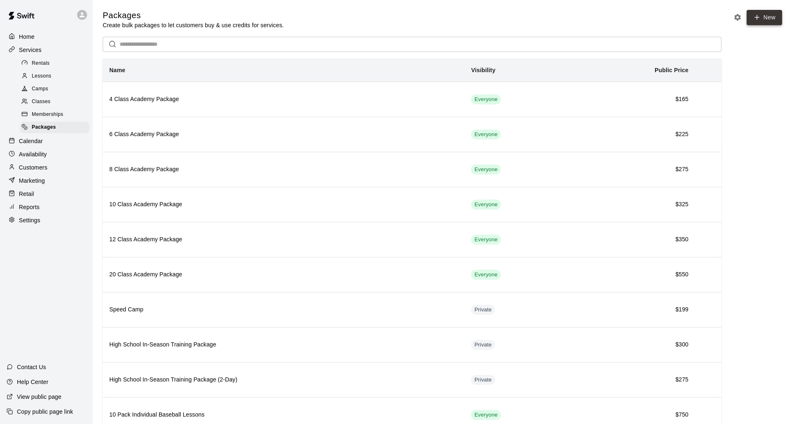
click at [485, 20] on icon at bounding box center [756, 17] width 7 height 7
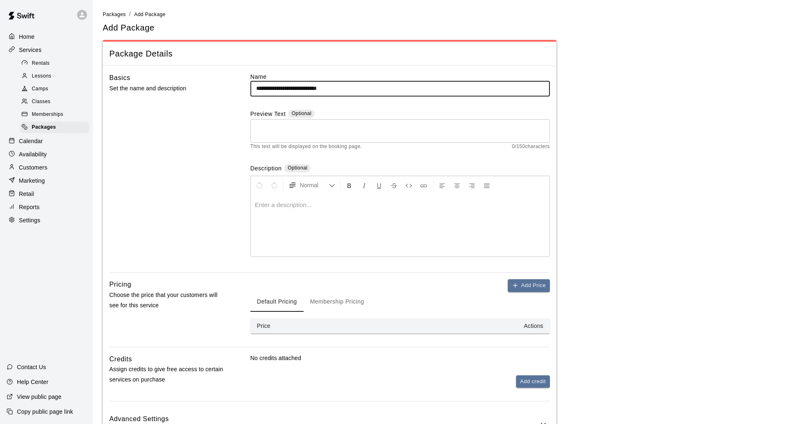
type input "**********"
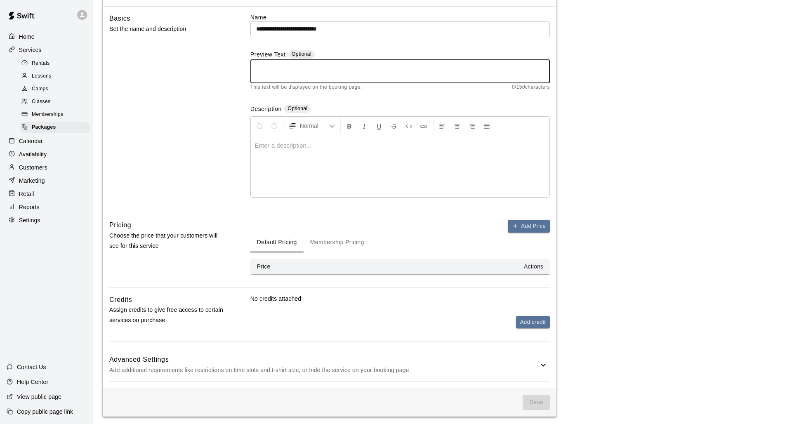
scroll to position [59, 0]
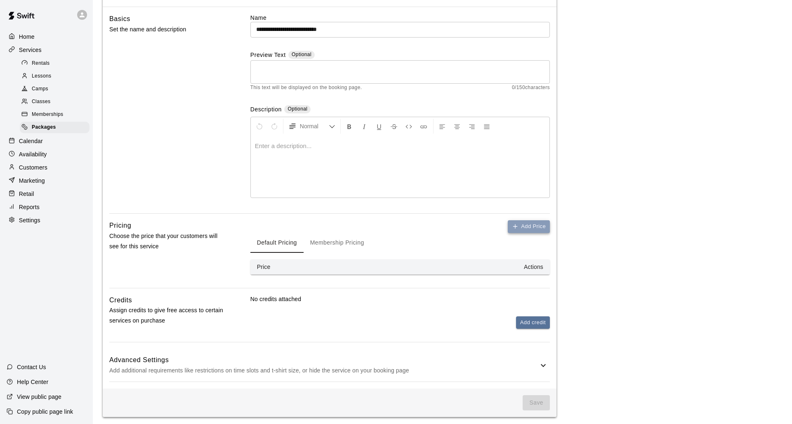
click at [485, 225] on button "Add Price" at bounding box center [529, 226] width 42 height 13
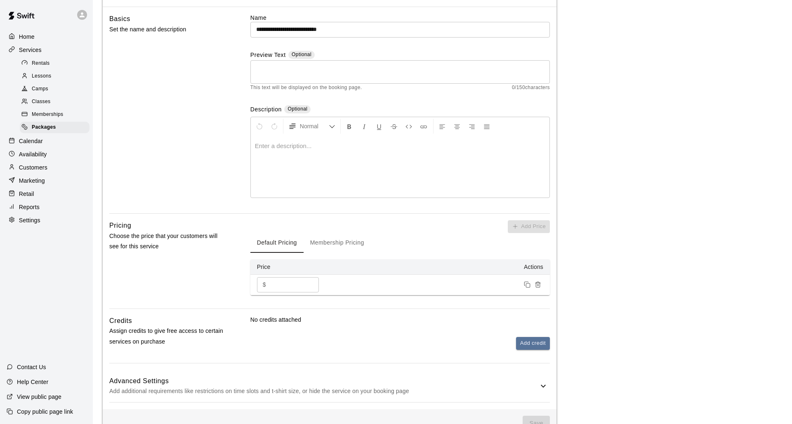
click at [312, 285] on input "**" at bounding box center [293, 284] width 49 height 15
type input "**"
type input "***"
click at [414, 296] on div "Add Price Default Pricing Membership Pricing Price Actions $ *** ​" at bounding box center [399, 264] width 299 height 88
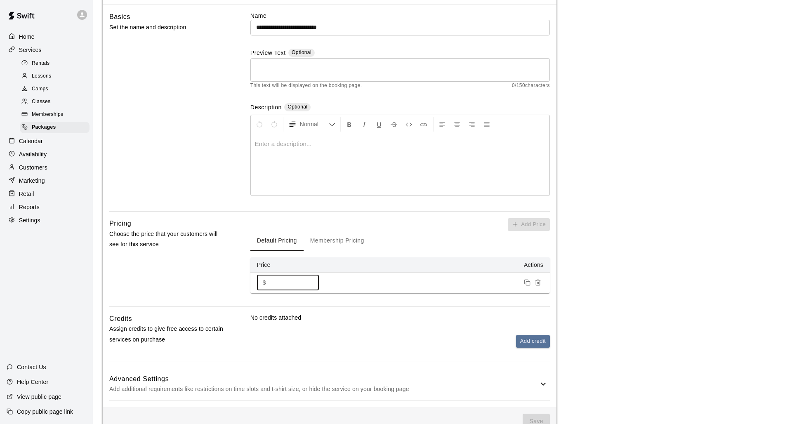
click at [289, 282] on input "***" at bounding box center [293, 282] width 49 height 15
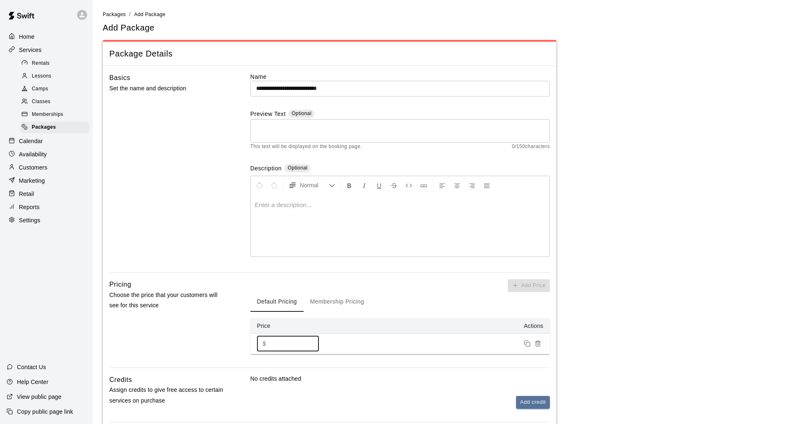
scroll to position [0, 0]
click at [60, 112] on span "Memberships" at bounding box center [47, 115] width 31 height 8
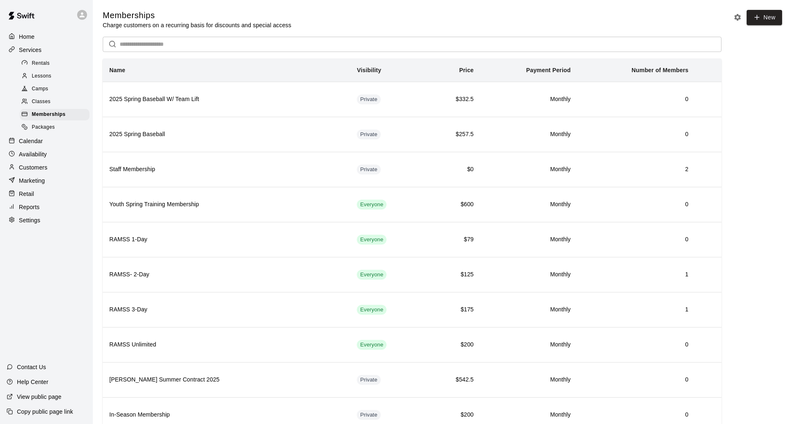
click at [48, 150] on div "Availability" at bounding box center [47, 154] width 80 height 12
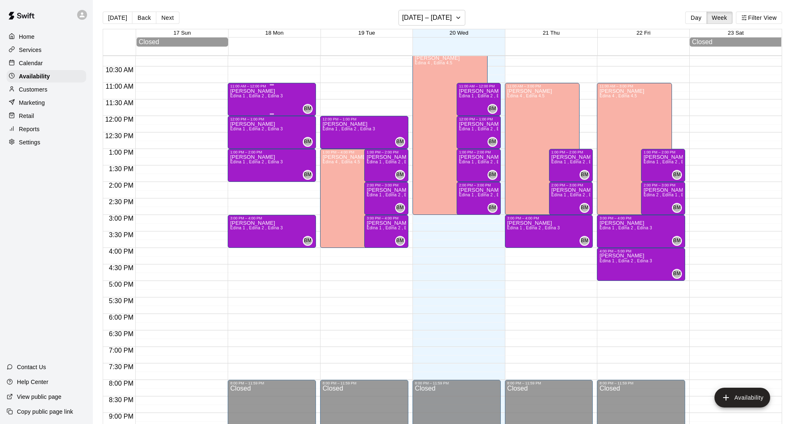
scroll to position [349, 0]
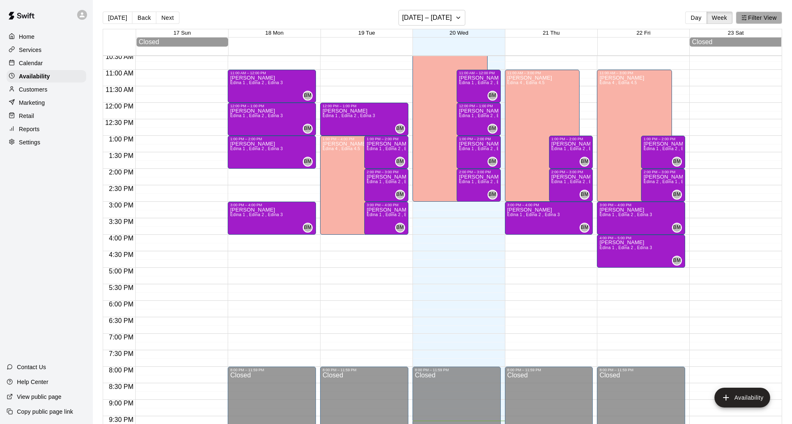
click at [485, 12] on button "Filter View" at bounding box center [759, 18] width 46 height 12
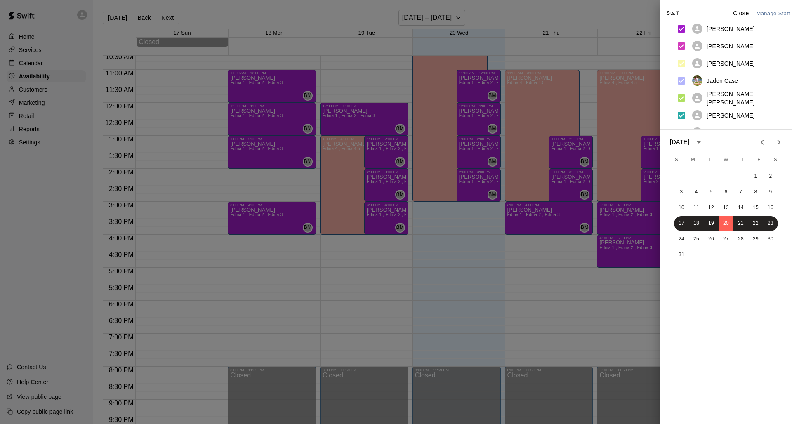
click at [28, 143] on div at bounding box center [396, 212] width 792 height 424
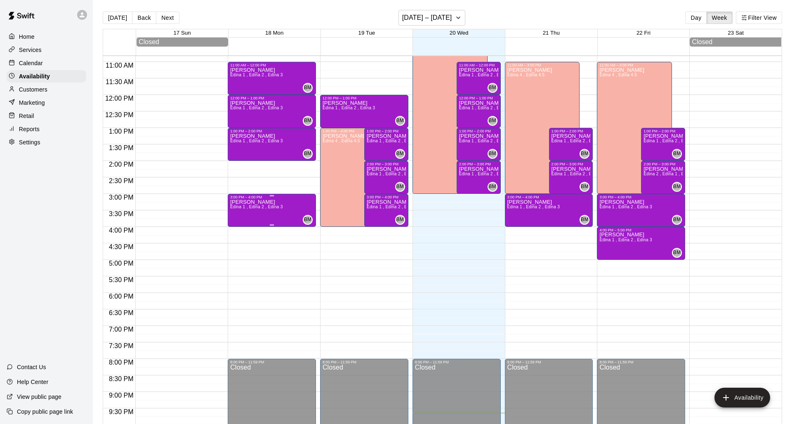
scroll to position [359, 0]
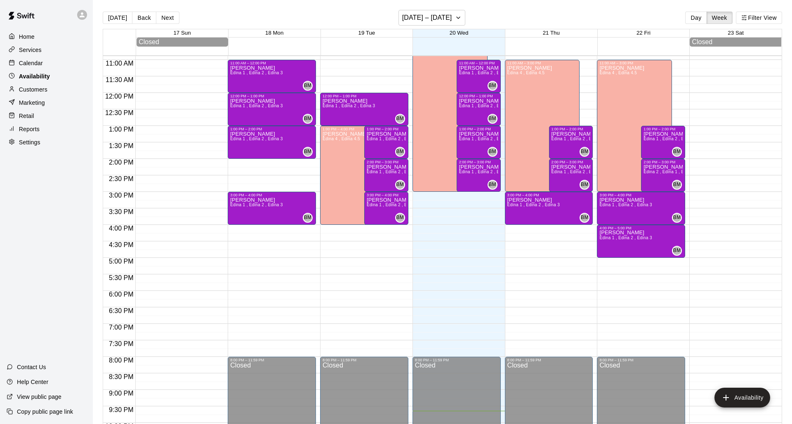
click at [48, 78] on p "Availability" at bounding box center [34, 76] width 31 height 8
click at [41, 47] on p "Services" at bounding box center [30, 50] width 23 height 8
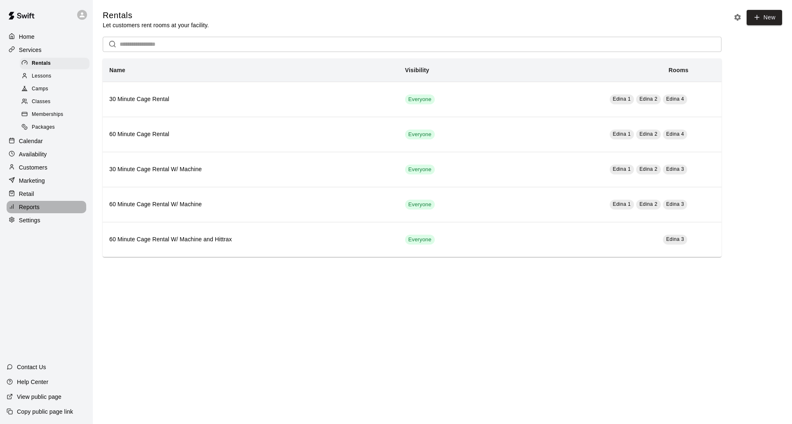
click at [38, 206] on p "Reports" at bounding box center [29, 207] width 21 height 8
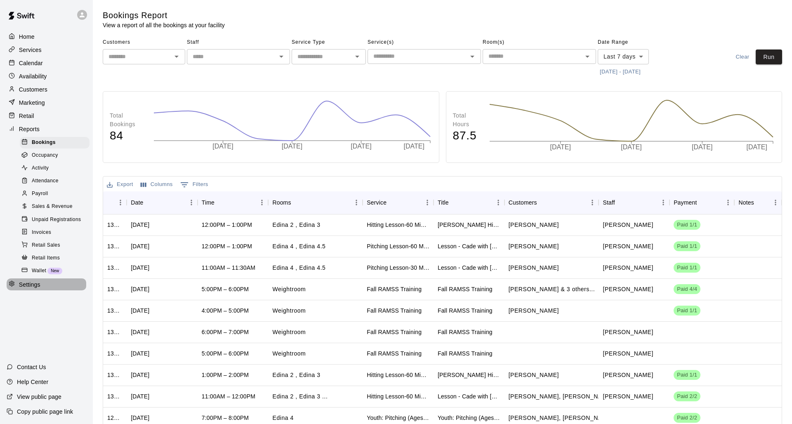
click at [40, 280] on div "Settings" at bounding box center [47, 284] width 80 height 12
select select "**"
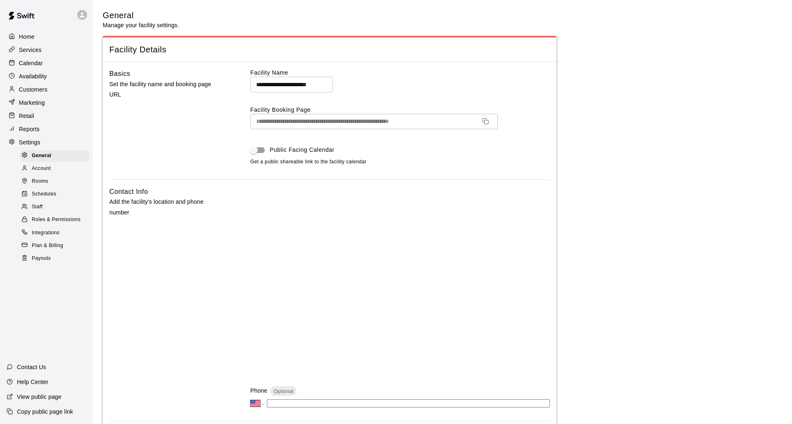
scroll to position [8, 0]
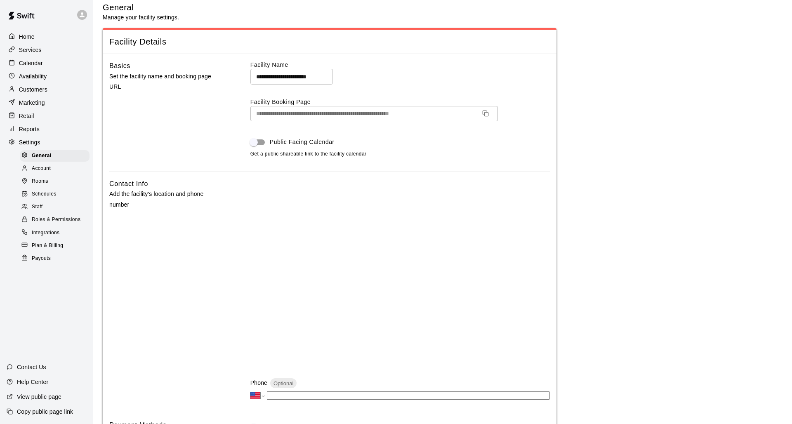
click at [327, 81] on input "**********" at bounding box center [291, 76] width 82 height 15
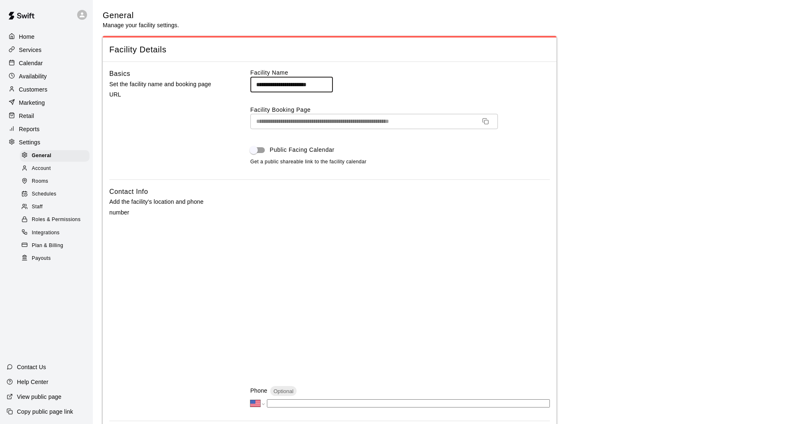
scroll to position [0, 0]
click at [27, 35] on p "Home" at bounding box center [27, 37] width 16 height 8
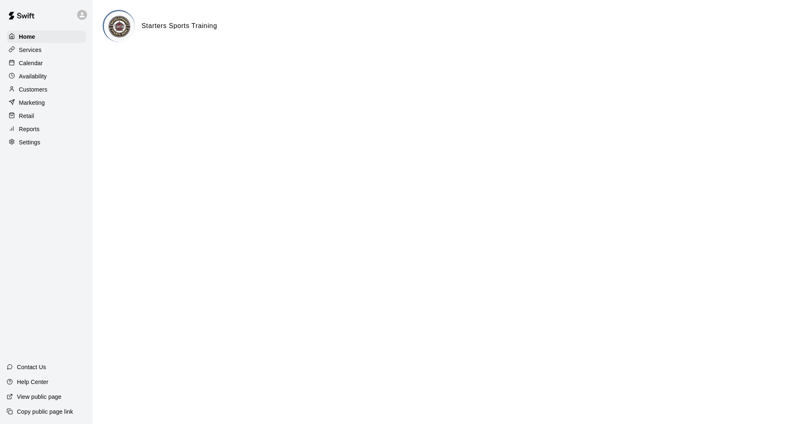
click at [125, 27] on img at bounding box center [119, 26] width 31 height 31
click at [175, 21] on h6 "Starters Sports Training" at bounding box center [178, 26] width 75 height 11
click at [37, 139] on p "Settings" at bounding box center [29, 142] width 21 height 8
select select "**"
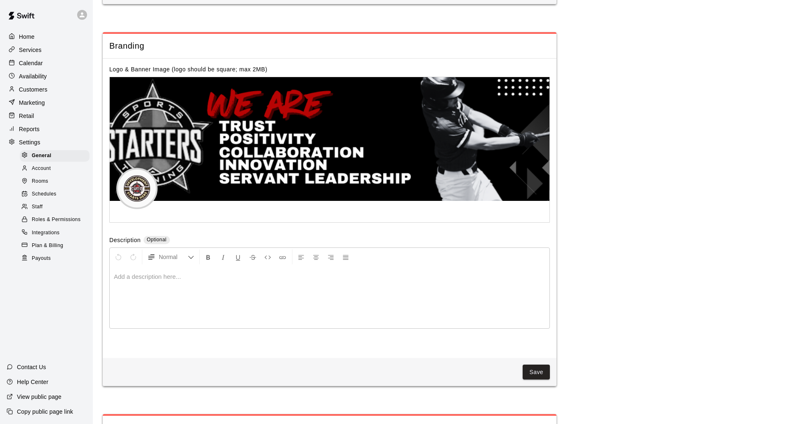
scroll to position [1780, 0]
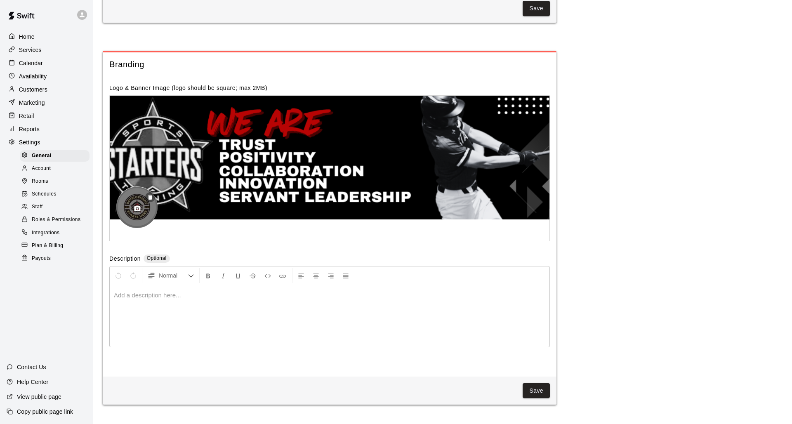
click at [140, 193] on div at bounding box center [136, 206] width 41 height 41
click at [151, 195] on icon "button" at bounding box center [150, 197] width 4 height 5
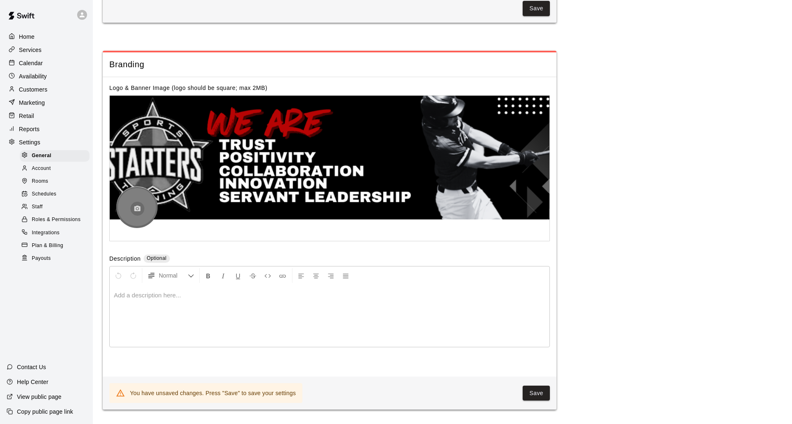
click at [139, 205] on icon "button" at bounding box center [137, 208] width 6 height 6
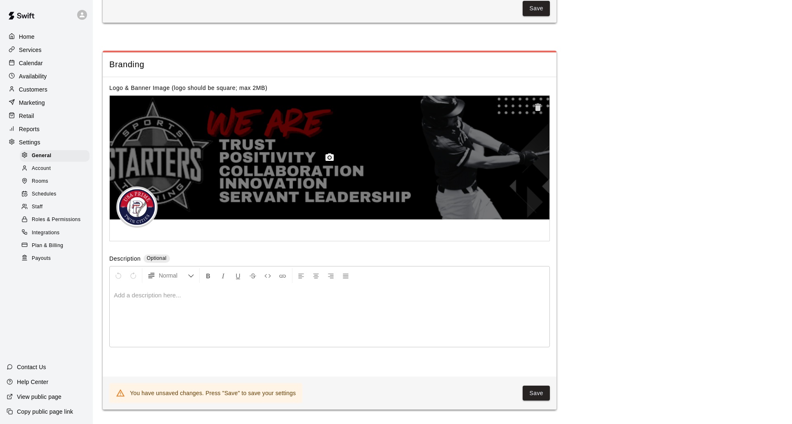
click at [485, 104] on icon "button" at bounding box center [538, 107] width 6 height 7
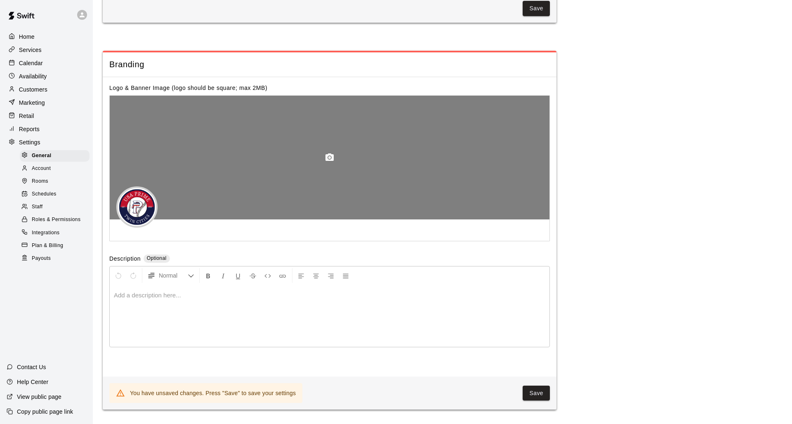
click at [332, 153] on icon "button" at bounding box center [329, 156] width 8 height 7
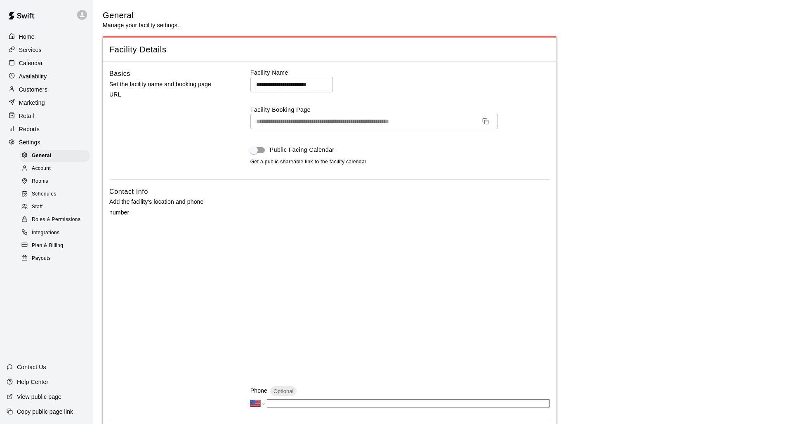
scroll to position [0, 0]
drag, startPoint x: 323, startPoint y: 88, endPoint x: 209, endPoint y: 85, distance: 114.7
click at [205, 85] on div "**********" at bounding box center [329, 123] width 440 height 111
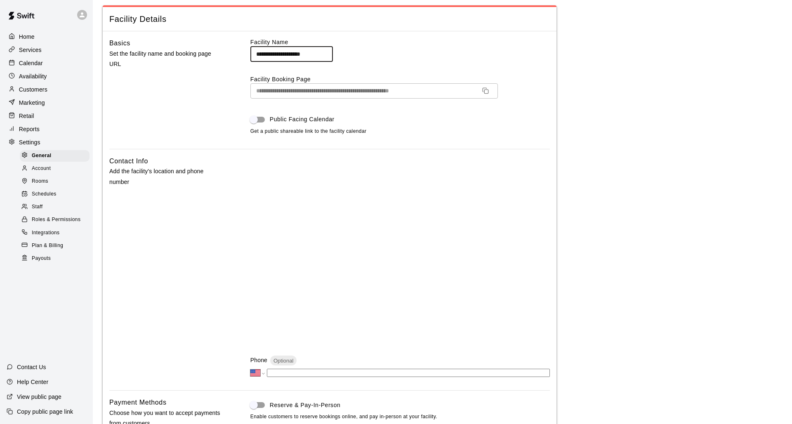
scroll to position [31, 0]
type input "**********"
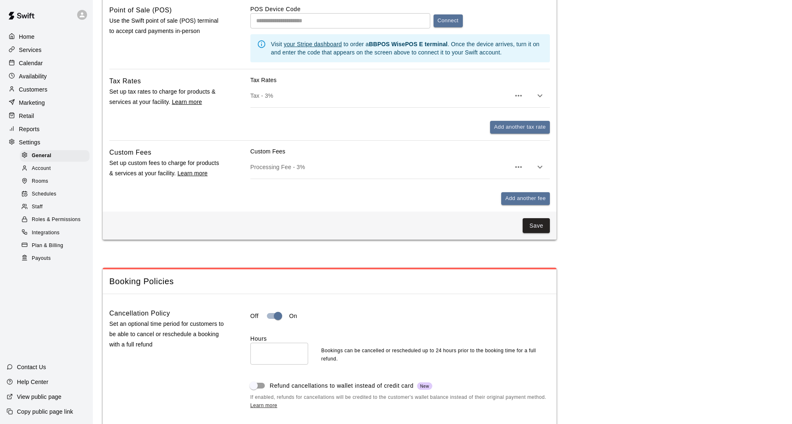
scroll to position [498, 0]
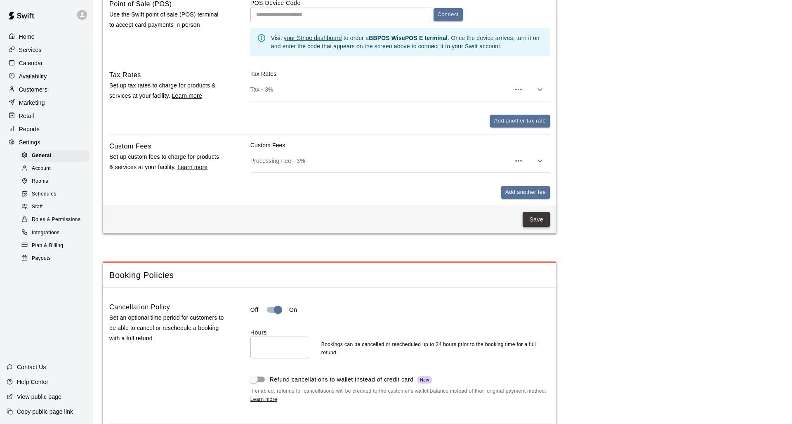
click at [485, 219] on button "Save" at bounding box center [535, 219] width 27 height 15
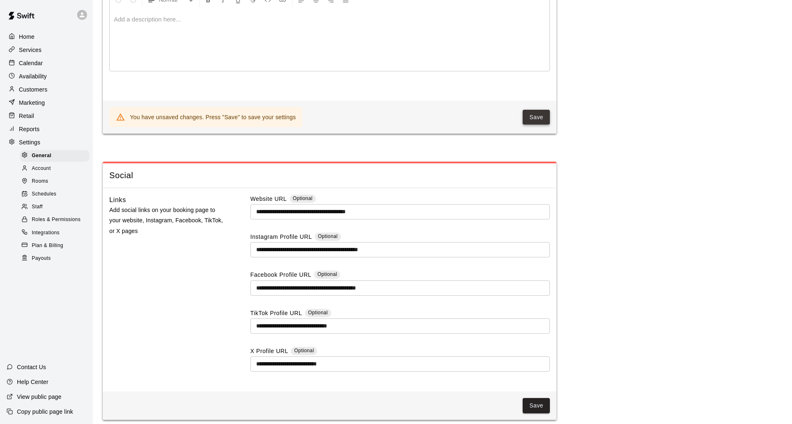
scroll to position [2055, 0]
click at [485, 110] on button "Save" at bounding box center [535, 117] width 27 height 15
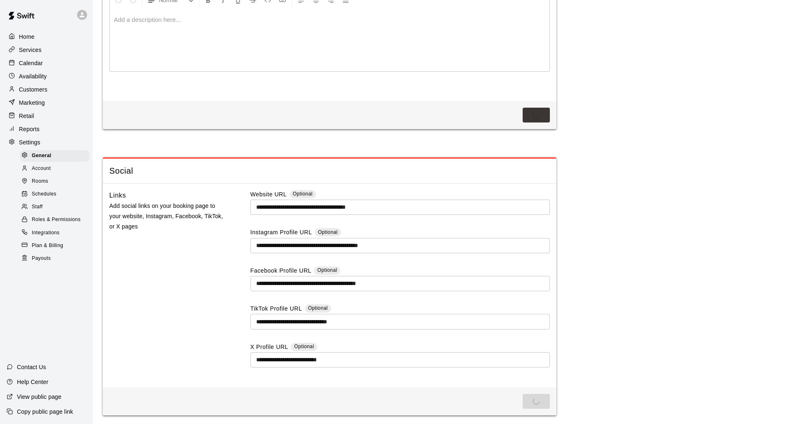
scroll to position [2050, 0]
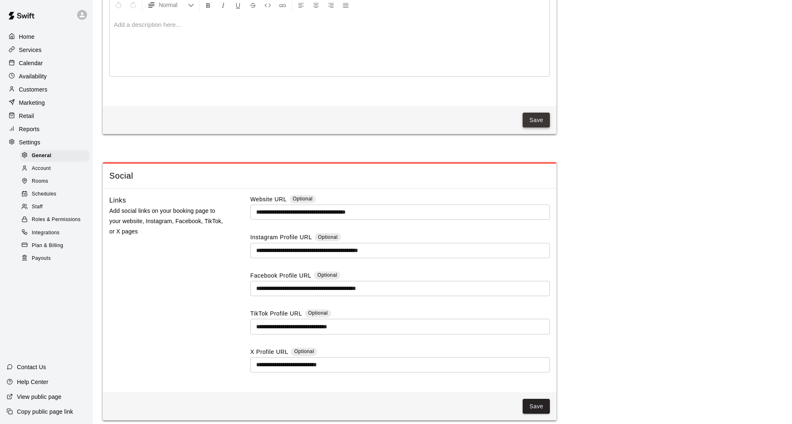
click at [485, 117] on button "Save" at bounding box center [535, 120] width 27 height 15
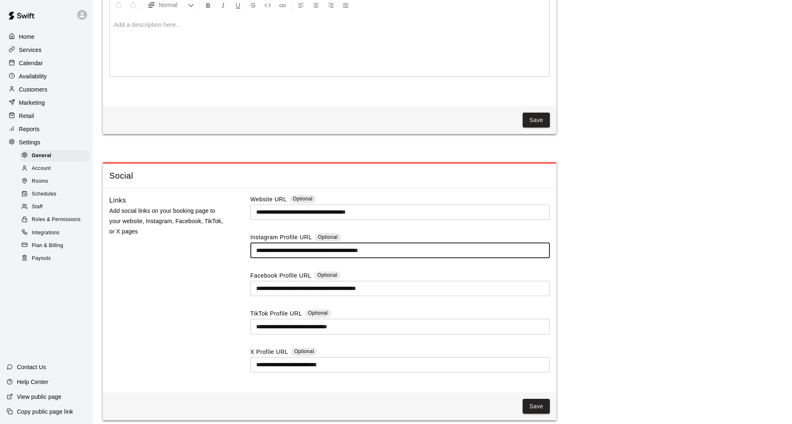
click at [423, 247] on input "**********" at bounding box center [399, 250] width 299 height 15
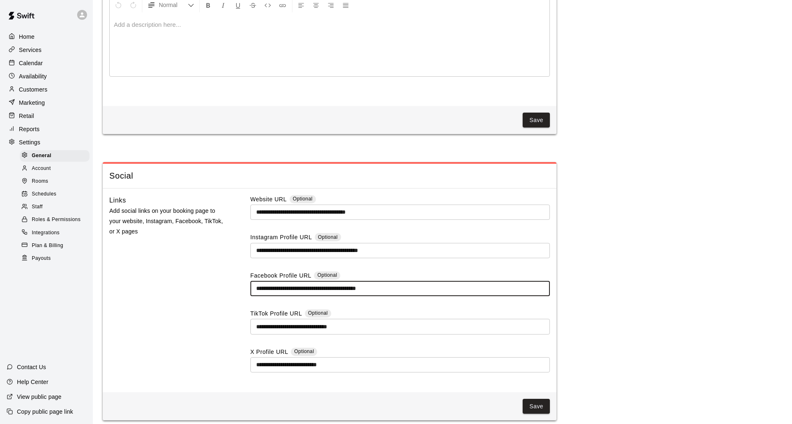
click at [403, 281] on input "**********" at bounding box center [399, 288] width 299 height 15
click at [403, 284] on input "**********" at bounding box center [399, 288] width 299 height 15
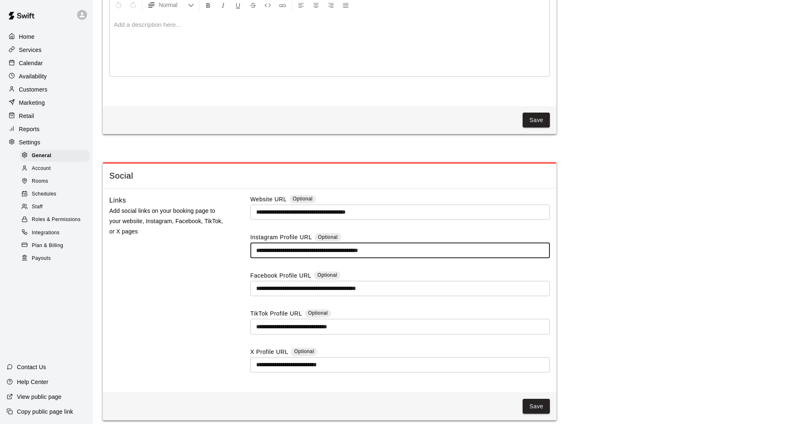
drag, startPoint x: 401, startPoint y: 244, endPoint x: 335, endPoint y: 241, distance: 66.5
click at [335, 243] on input "**********" at bounding box center [399, 250] width 299 height 15
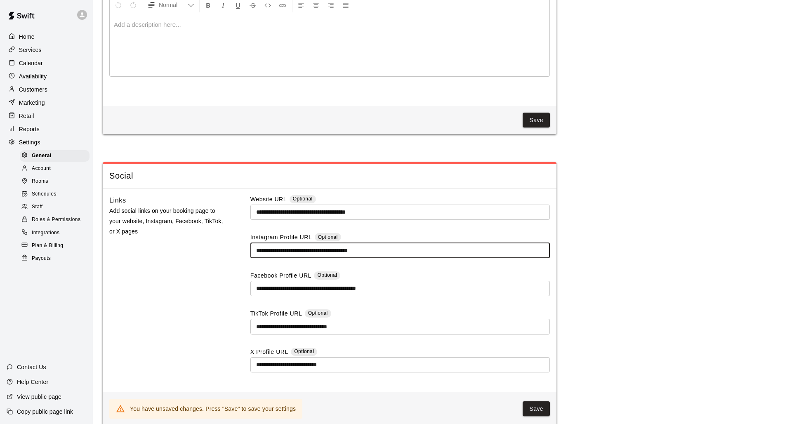
type input "**********"
click at [385, 220] on input "**********" at bounding box center [399, 212] width 299 height 15
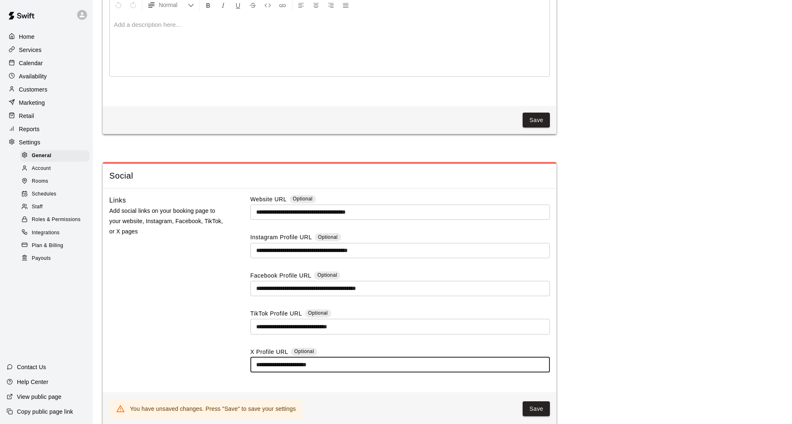
type input "**********"
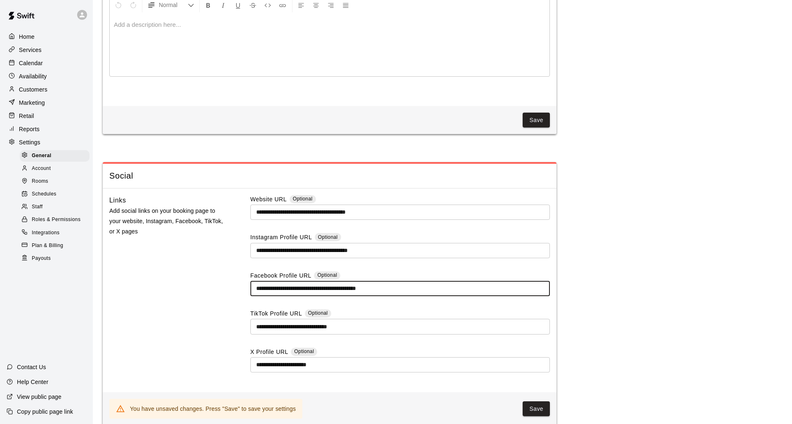
drag, startPoint x: 394, startPoint y: 282, endPoint x: 332, endPoint y: 286, distance: 62.4
click at [332, 286] on input "**********" at bounding box center [399, 288] width 299 height 15
type input "**********"
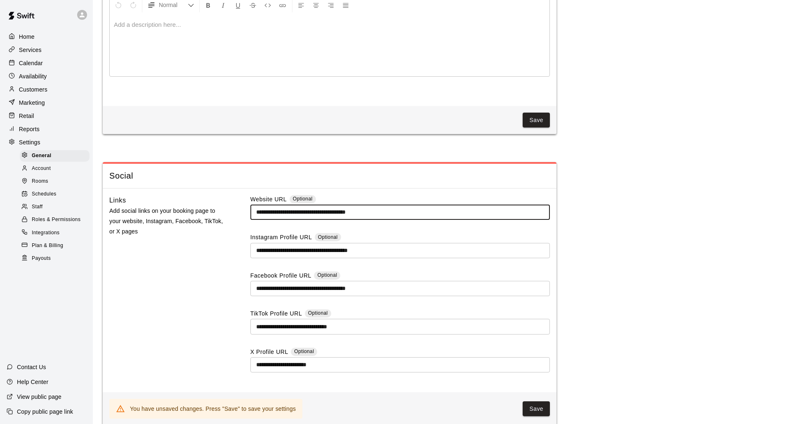
drag, startPoint x: 387, startPoint y: 204, endPoint x: 243, endPoint y: 201, distance: 143.9
click at [242, 202] on div "**********" at bounding box center [329, 290] width 440 height 191
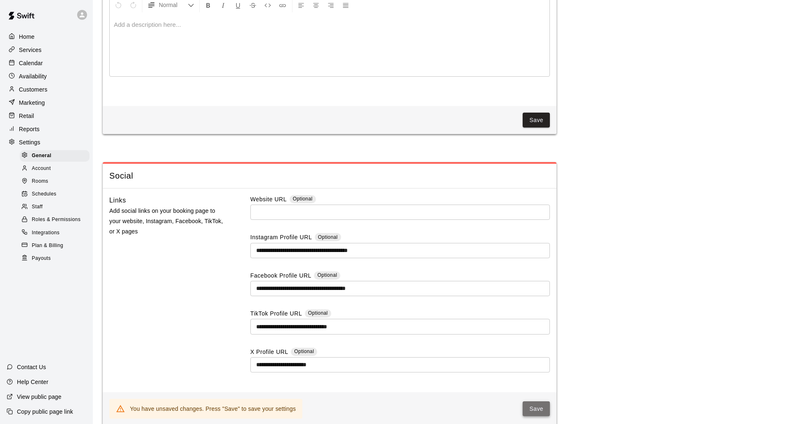
click at [485, 296] on button "Save" at bounding box center [535, 408] width 27 height 15
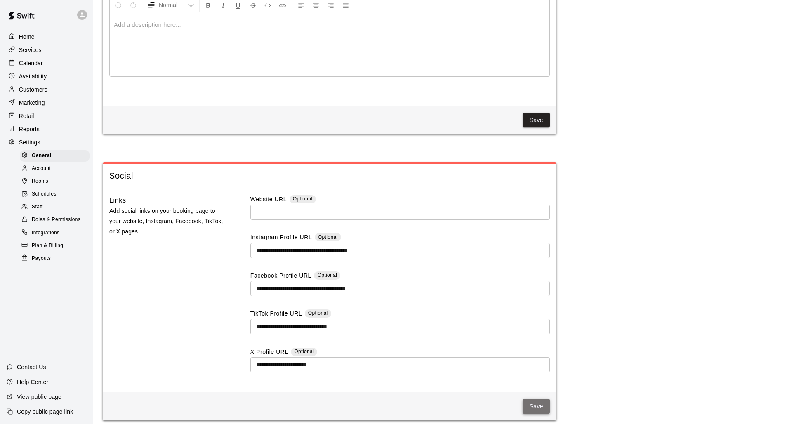
click at [485, 296] on button "Save" at bounding box center [535, 406] width 27 height 15
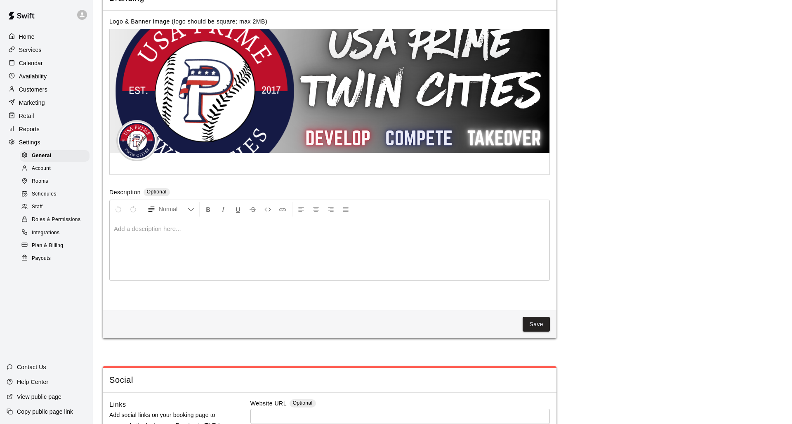
scroll to position [1875, 0]
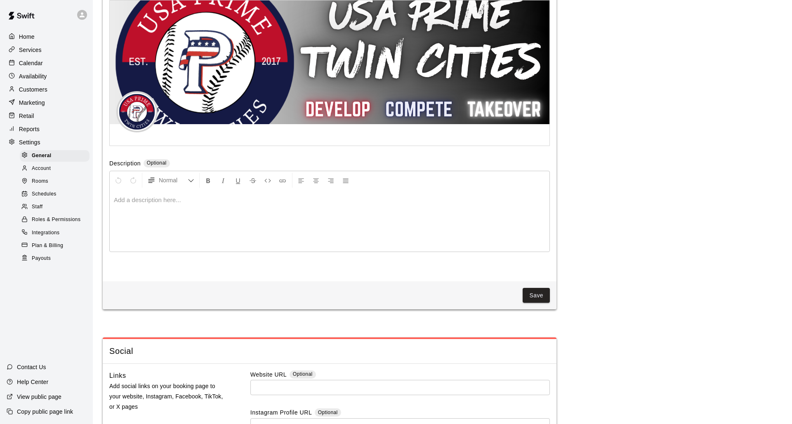
click at [183, 196] on p at bounding box center [329, 200] width 431 height 8
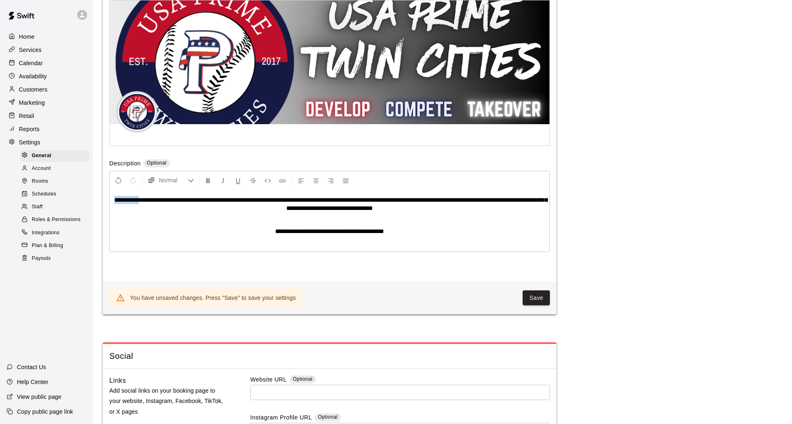
drag, startPoint x: 160, startPoint y: 194, endPoint x: 125, endPoint y: 195, distance: 34.6
click at [125, 196] on p "**********" at bounding box center [329, 204] width 431 height 16
click at [390, 227] on p "**********" at bounding box center [329, 231] width 431 height 8
click at [185, 176] on span "Normal" at bounding box center [173, 180] width 29 height 8
click at [191, 177] on icon "Formatting Options" at bounding box center [191, 180] width 7 height 7
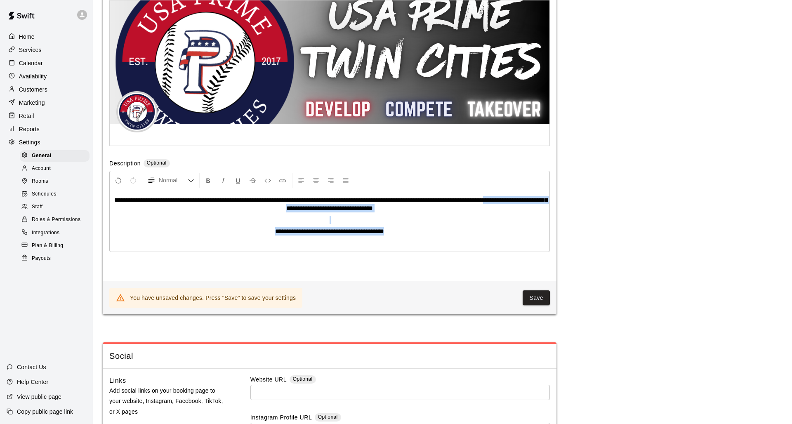
drag, startPoint x: 125, startPoint y: 199, endPoint x: 382, endPoint y: 241, distance: 260.7
click at [386, 242] on div "**********" at bounding box center [330, 221] width 440 height 62
click at [175, 219] on div "**********" at bounding box center [330, 221] width 440 height 62
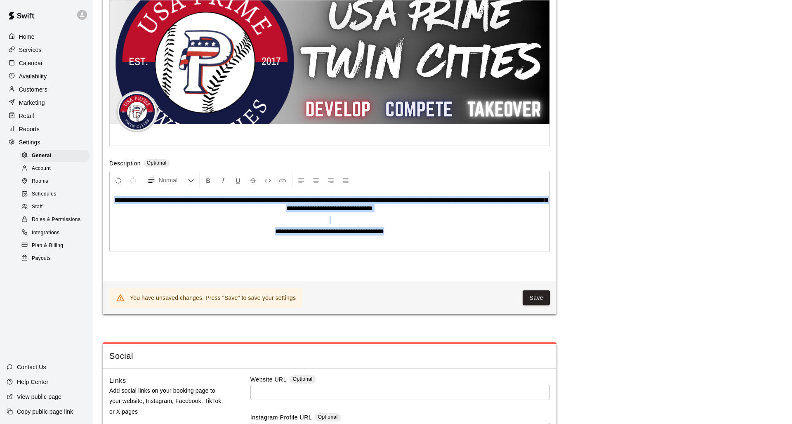
drag, startPoint x: 125, startPoint y: 193, endPoint x: 426, endPoint y: 232, distance: 303.9
click at [426, 232] on div "**********" at bounding box center [330, 221] width 440 height 62
click at [191, 177] on icon "Formatting Options" at bounding box center [191, 180] width 7 height 7
click at [409, 231] on div "**********" at bounding box center [330, 221] width 440 height 62
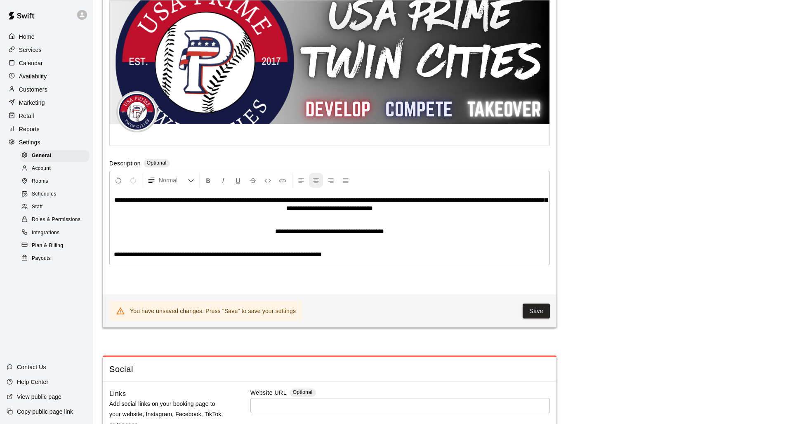
click at [318, 177] on icon "Center Align" at bounding box center [315, 180] width 7 height 7
click at [319, 207] on p "**********" at bounding box center [329, 204] width 431 height 16
click at [318, 209] on div "**********" at bounding box center [330, 227] width 440 height 75
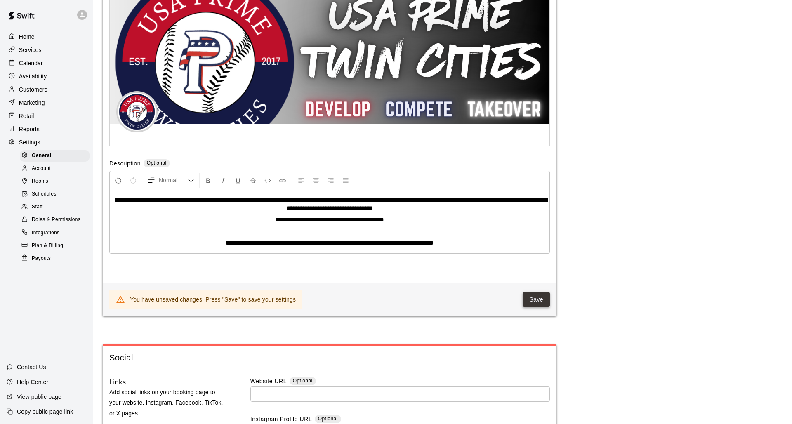
click at [485, 292] on button "Save" at bounding box center [535, 299] width 27 height 15
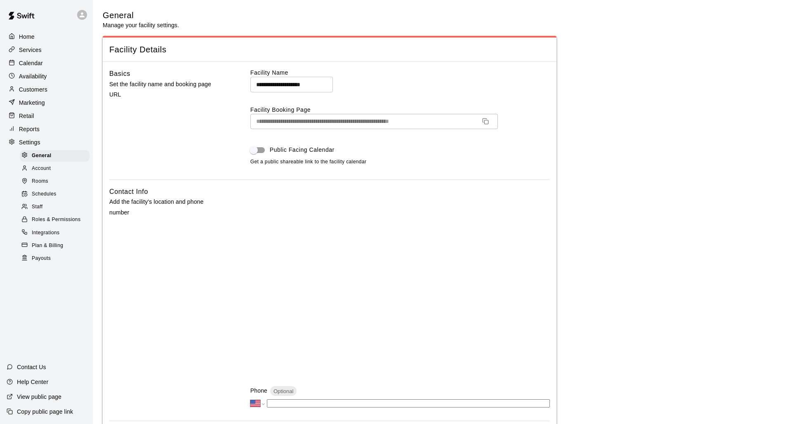
scroll to position [0, 0]
click at [39, 36] on div "Home" at bounding box center [47, 37] width 80 height 12
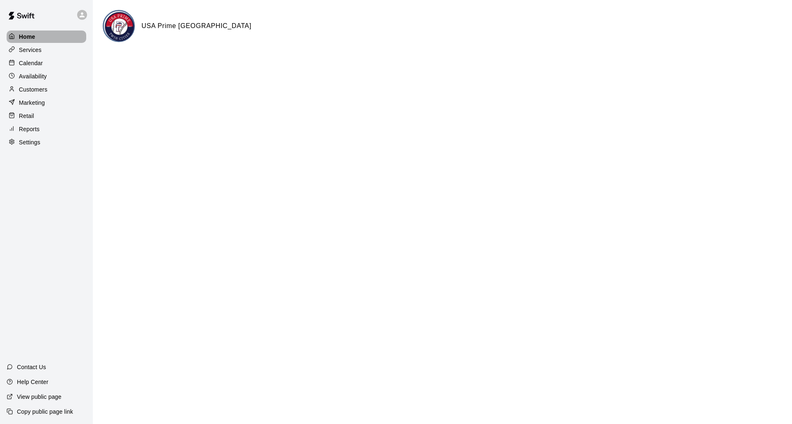
click at [34, 36] on p "Home" at bounding box center [27, 37] width 16 height 8
click at [42, 47] on div "Services" at bounding box center [47, 50] width 80 height 12
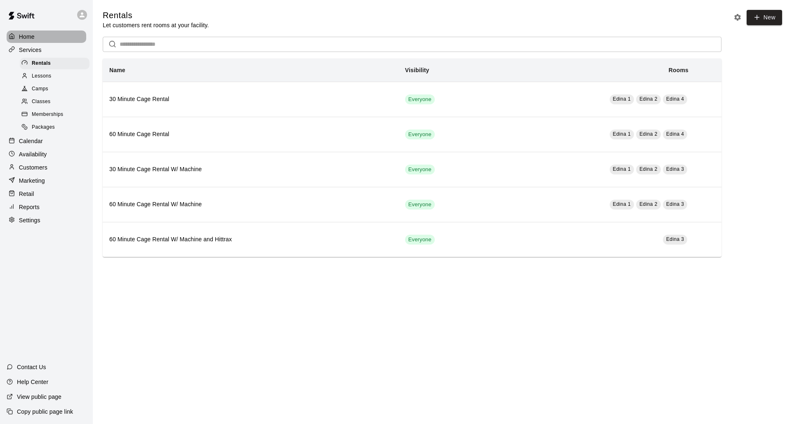
click at [37, 37] on div "Home" at bounding box center [47, 37] width 80 height 12
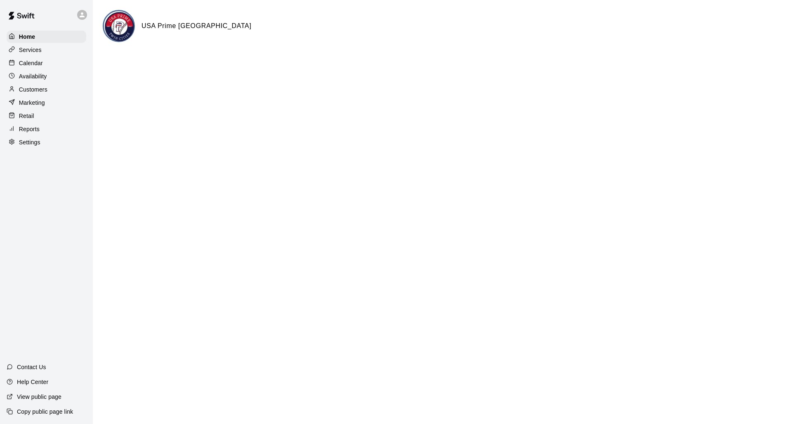
click at [33, 144] on p "Settings" at bounding box center [29, 142] width 21 height 8
select select "**"
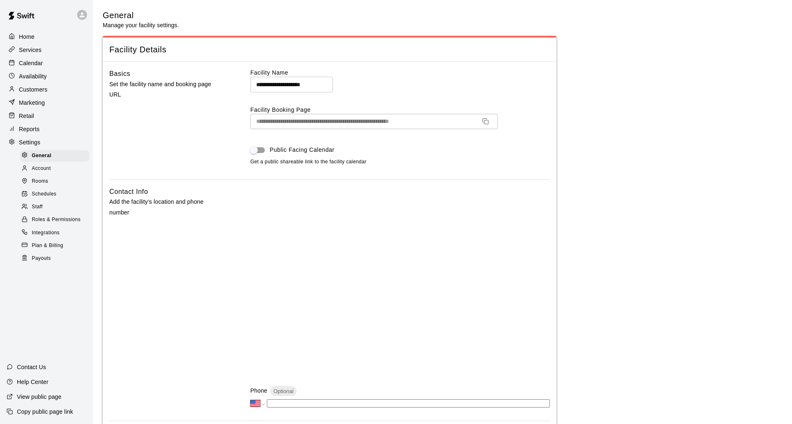
click at [42, 39] on div "Home" at bounding box center [47, 37] width 80 height 12
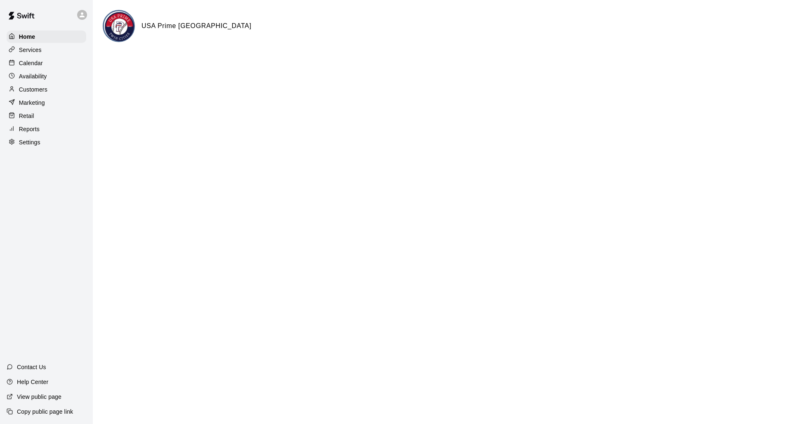
click at [35, 14] on img at bounding box center [21, 15] width 43 height 25
click at [42, 38] on div "Home" at bounding box center [47, 37] width 80 height 12
click at [45, 52] on div "Services" at bounding box center [47, 50] width 80 height 12
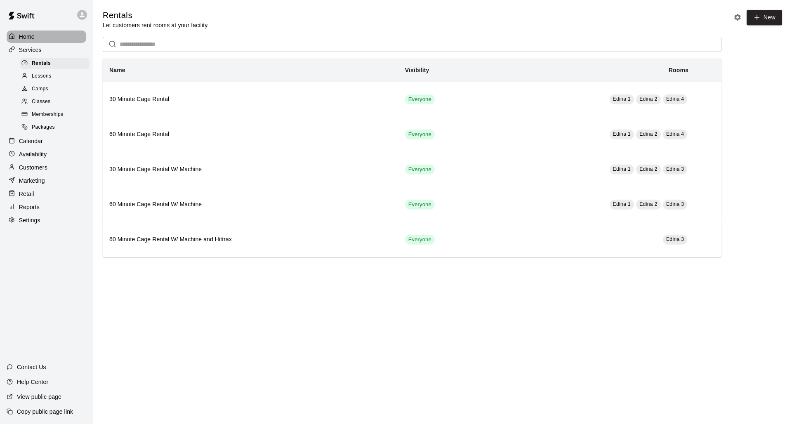
click at [23, 37] on p "Home" at bounding box center [27, 37] width 16 height 8
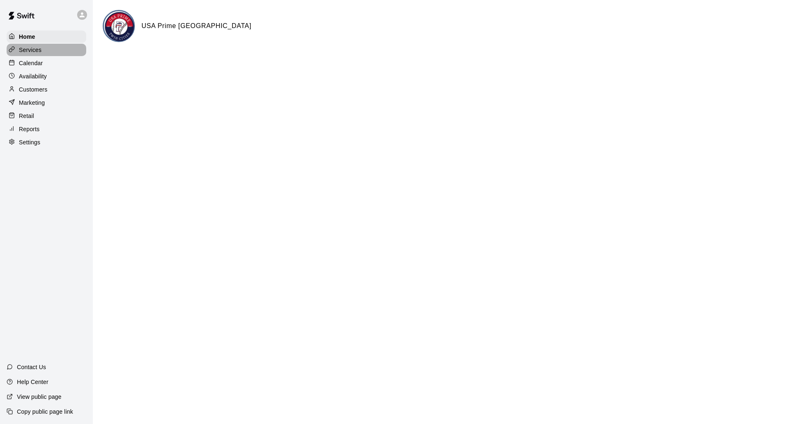
click at [38, 53] on p "Services" at bounding box center [30, 50] width 23 height 8
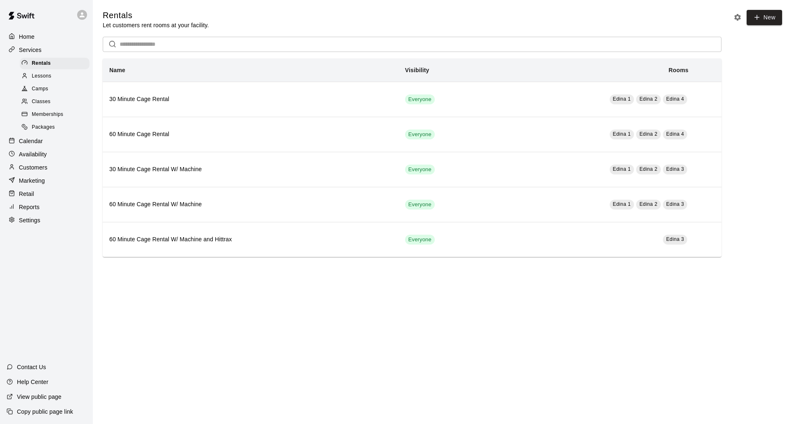
click at [40, 79] on span "Lessons" at bounding box center [42, 76] width 20 height 8
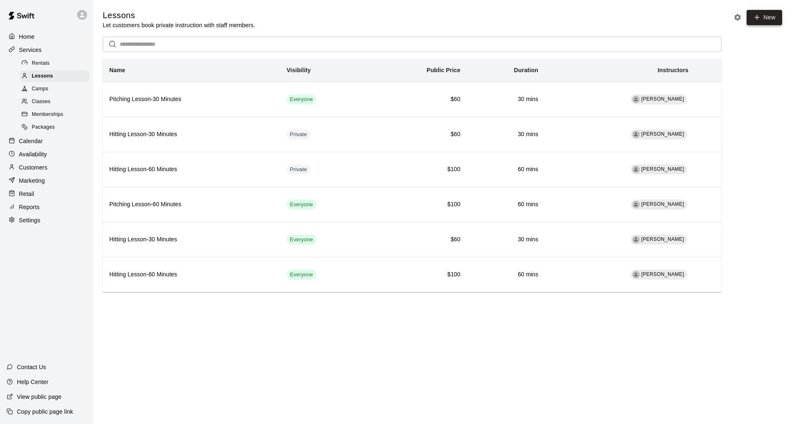
click at [485, 15] on icon at bounding box center [756, 17] width 7 height 7
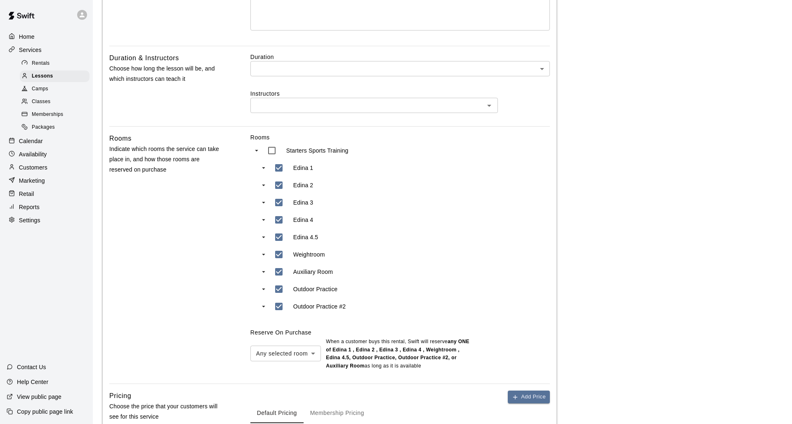
scroll to position [221, 0]
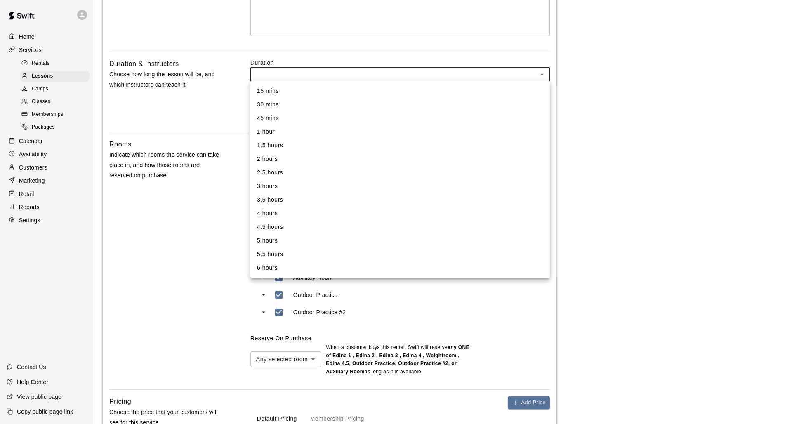
click at [391, 72] on body "Home Services Rentals Lessons Camps Classes Memberships Packages Calendar Avail…" at bounding box center [396, 163] width 792 height 769
click at [375, 115] on li "45 mins" at bounding box center [399, 118] width 299 height 14
type input "**"
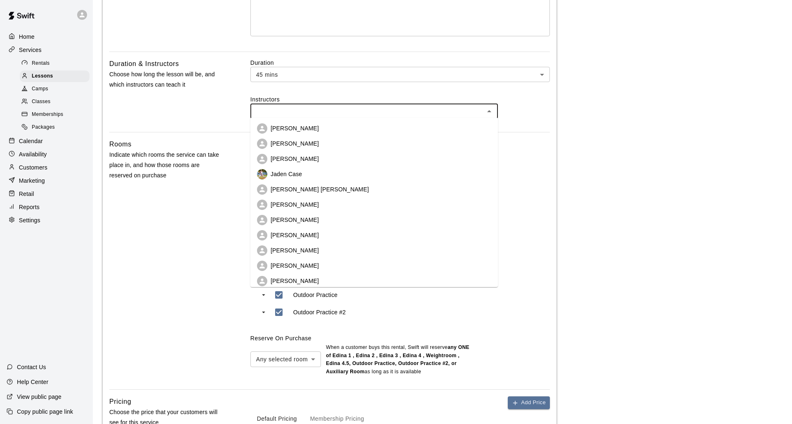
click at [377, 112] on input "text" at bounding box center [367, 111] width 229 height 10
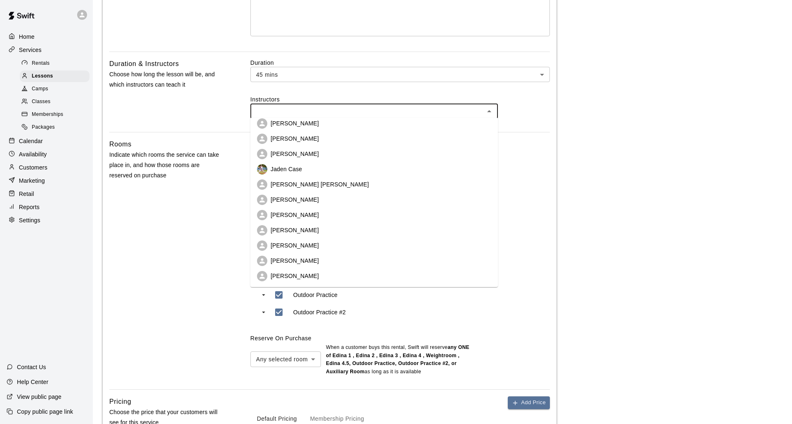
scroll to position [5, 0]
click at [340, 272] on li "[PERSON_NAME]" at bounding box center [373, 275] width 247 height 15
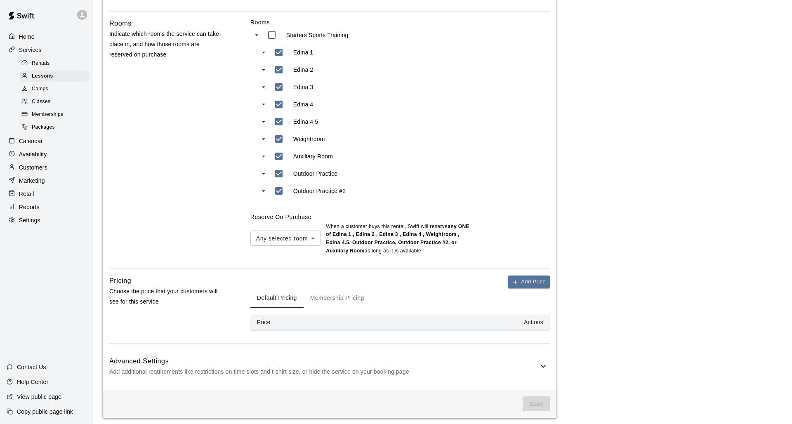
scroll to position [346, 0]
click at [361, 296] on th "Actions" at bounding box center [441, 322] width 217 height 15
click at [365, 296] on th "Actions" at bounding box center [441, 322] width 217 height 15
click at [485, 296] on th "Actions" at bounding box center [441, 322] width 217 height 15
click at [485, 279] on button "Add Price" at bounding box center [529, 282] width 42 height 13
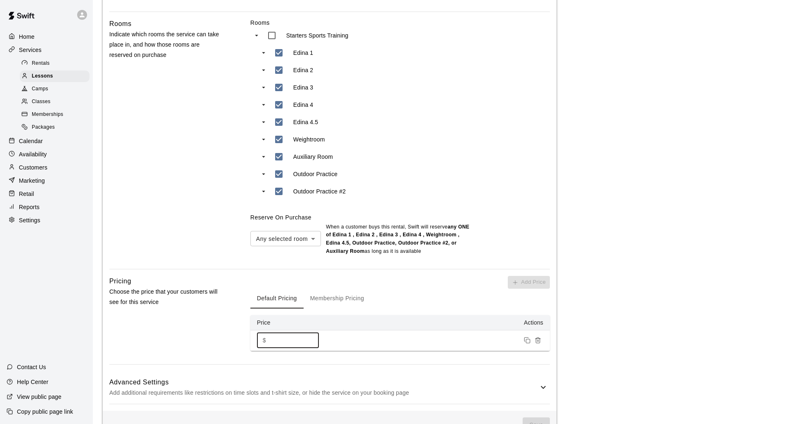
click at [311, 296] on input "*" at bounding box center [293, 340] width 49 height 15
type input "*"
click at [311, 296] on input "*" at bounding box center [293, 340] width 49 height 15
type input "**"
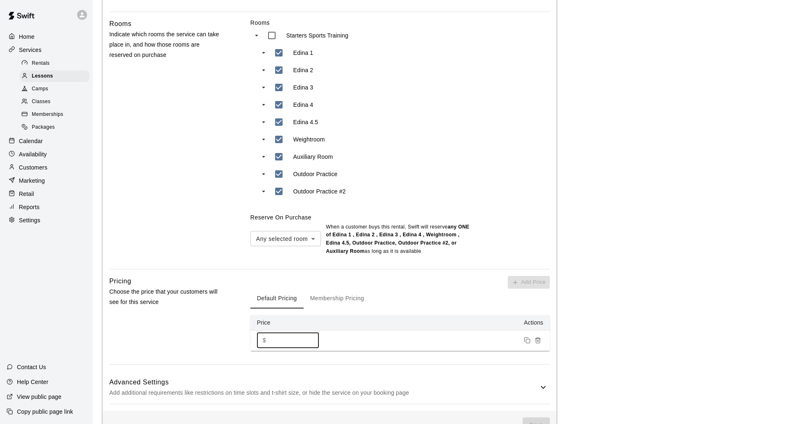
click at [349, 296] on td at bounding box center [441, 340] width 217 height 21
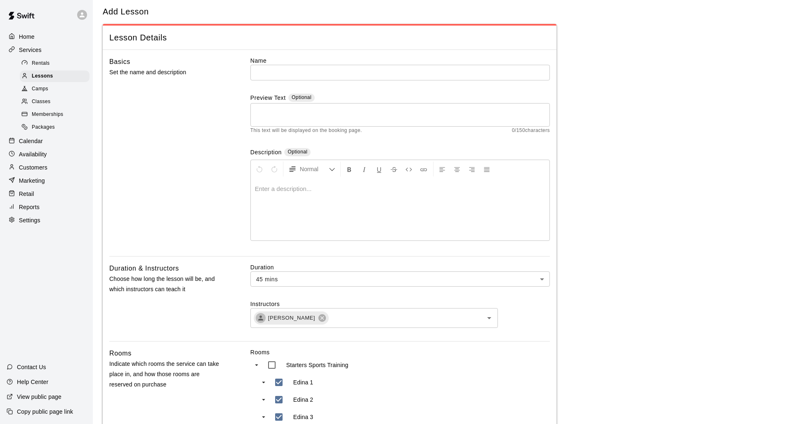
scroll to position [0, 0]
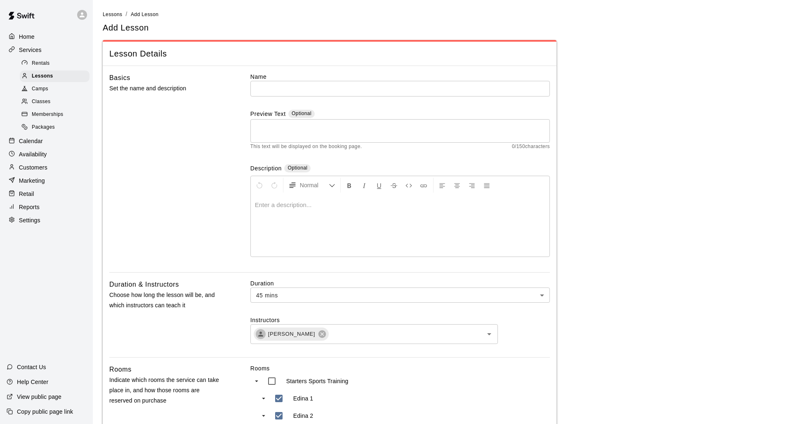
click at [285, 82] on input "text" at bounding box center [399, 88] width 299 height 15
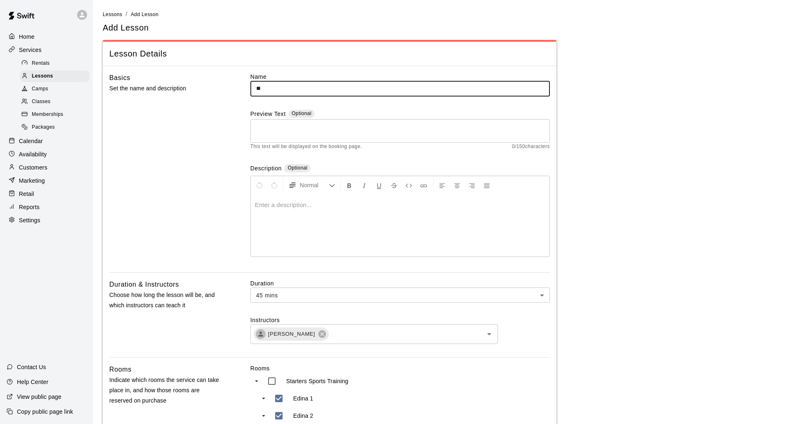
type input "*"
type input "**********"
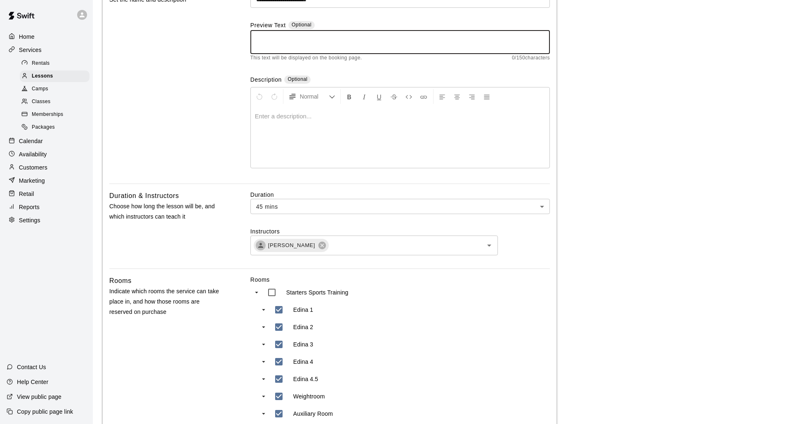
scroll to position [68, 0]
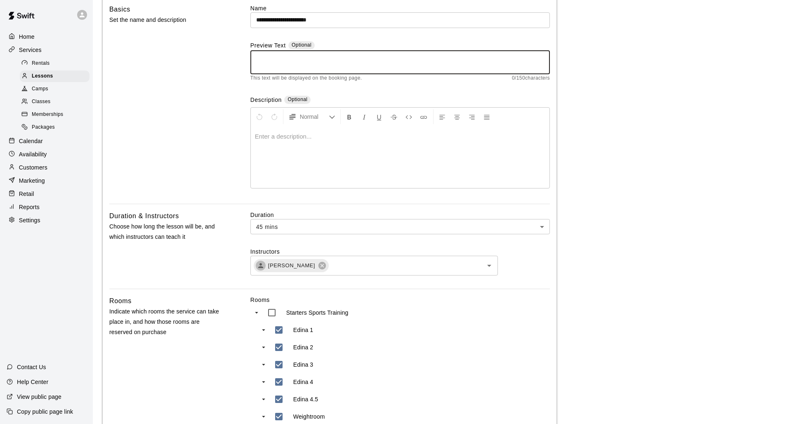
click at [275, 149] on div at bounding box center [400, 157] width 299 height 62
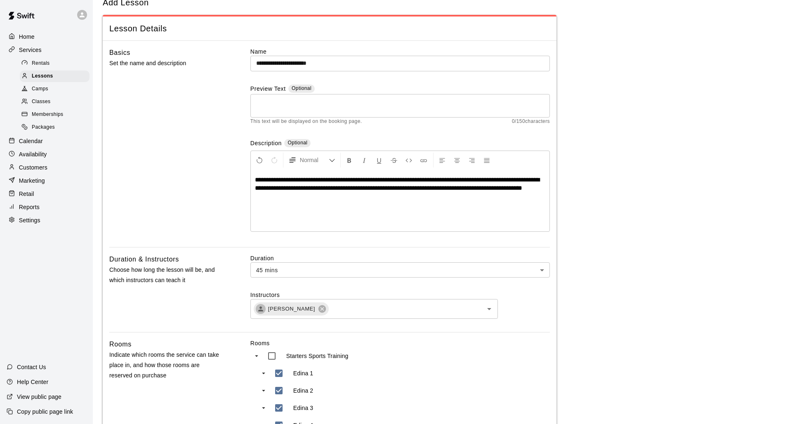
scroll to position [24, 0]
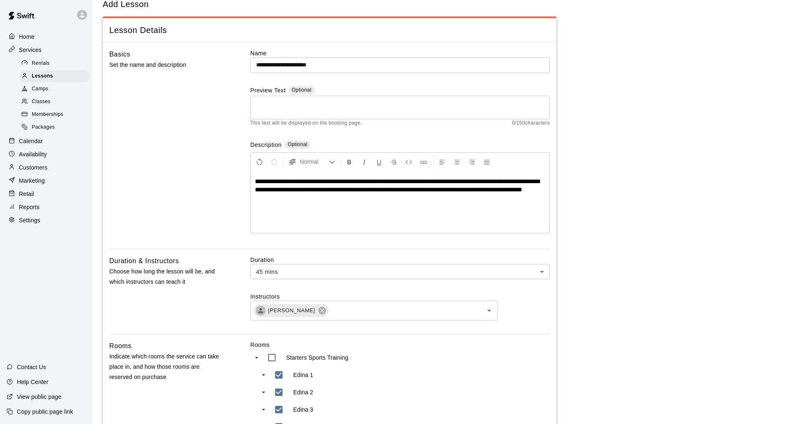
click at [284, 102] on textarea at bounding box center [400, 107] width 288 height 16
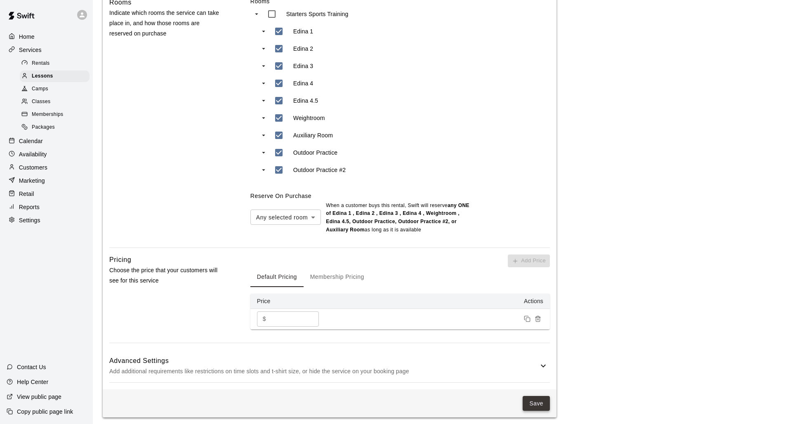
scroll to position [367, 0]
type textarea "**********"
click at [485, 296] on button "Save" at bounding box center [535, 403] width 27 height 15
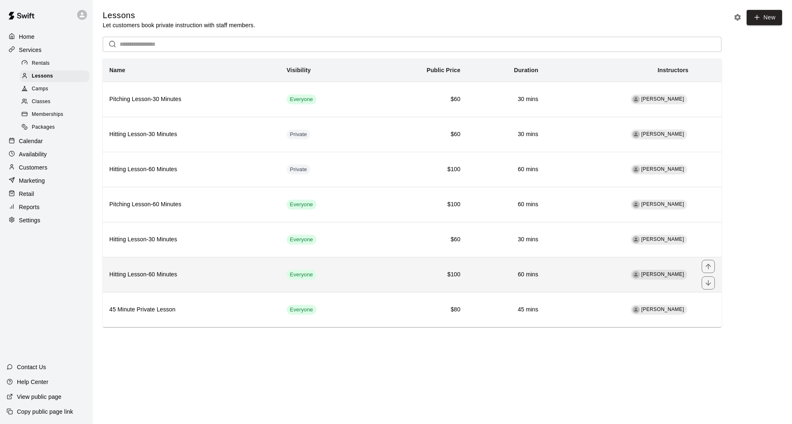
click at [308, 269] on td "Everyone" at bounding box center [324, 274] width 89 height 35
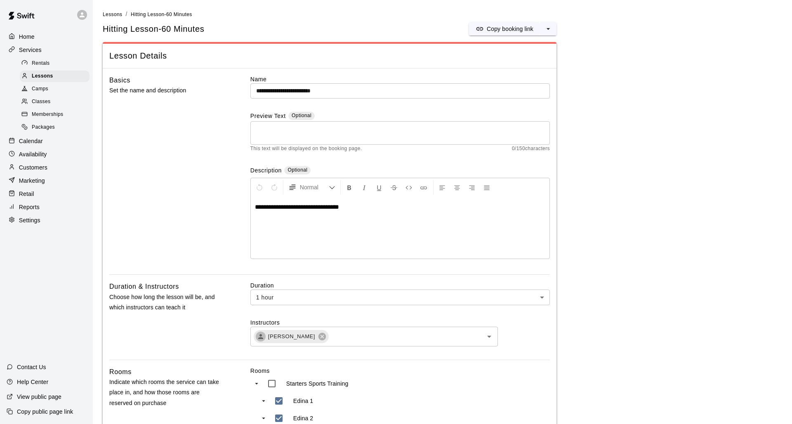
click at [37, 62] on span "Rentals" at bounding box center [41, 63] width 18 height 8
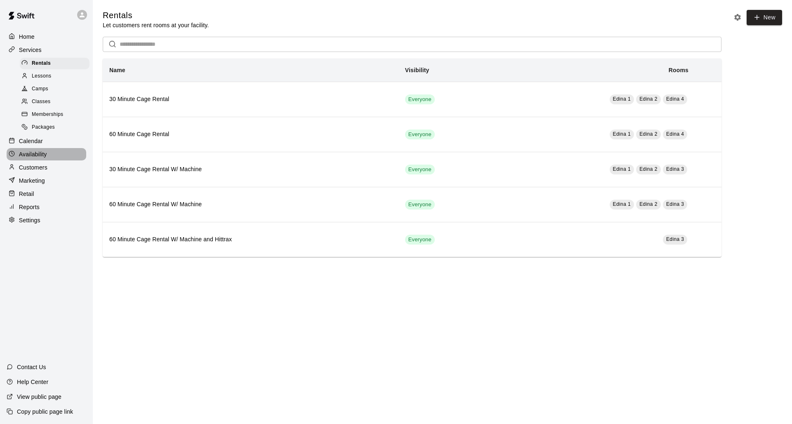
click at [41, 152] on p "Availability" at bounding box center [33, 154] width 28 height 8
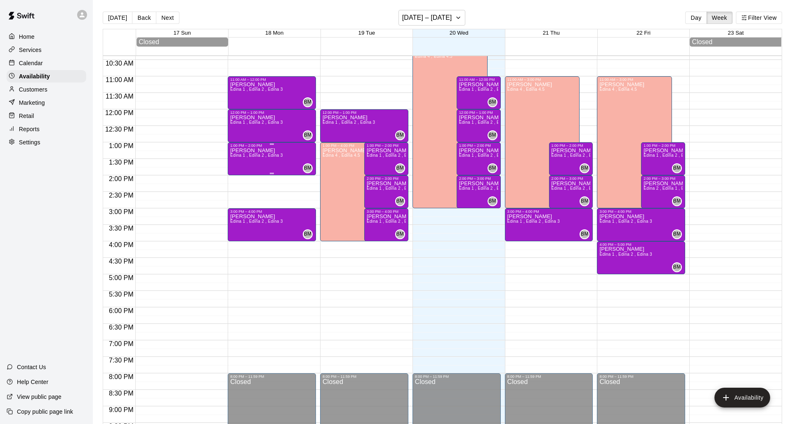
scroll to position [341, 0]
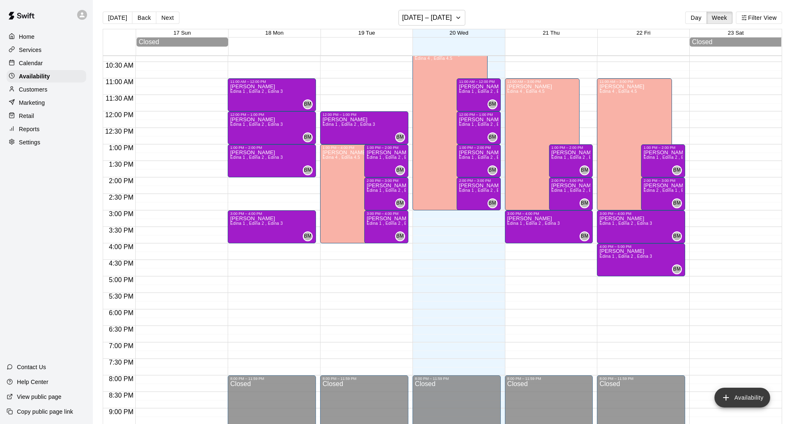
click at [485, 296] on button "Availability" at bounding box center [742, 398] width 56 height 20
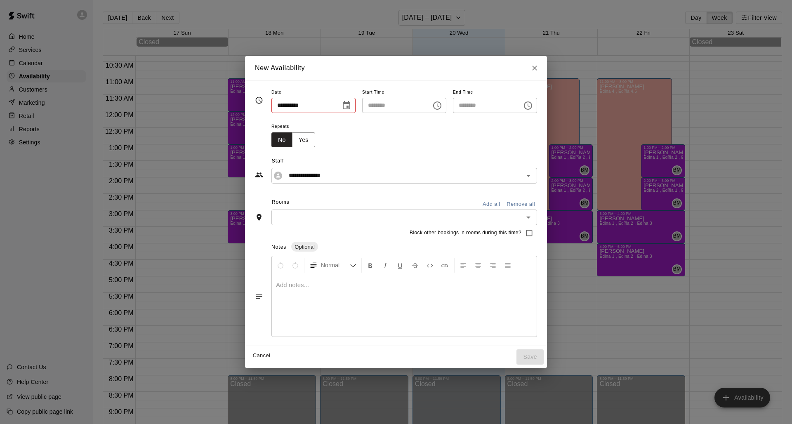
type input "**********"
type input "********"
click at [475, 211] on div "​" at bounding box center [404, 216] width 266 height 15
click at [440, 104] on icon "Choose time, selected time is 9:00 PM" at bounding box center [437, 106] width 10 height 10
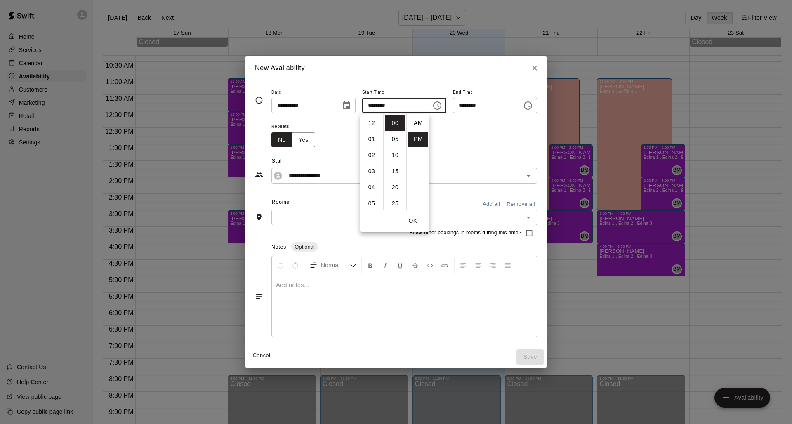
scroll to position [15, 0]
click at [347, 104] on icon "Choose date, selected date is Aug 20, 2025" at bounding box center [346, 105] width 7 height 8
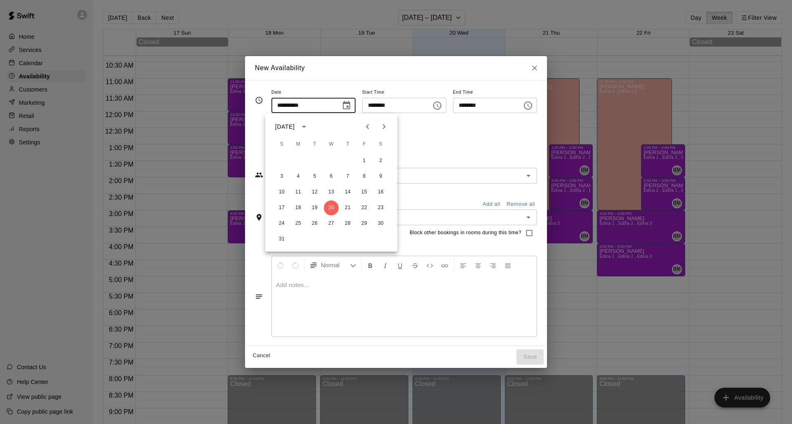
click at [435, 125] on div "Repeats No Yes" at bounding box center [404, 134] width 266 height 26
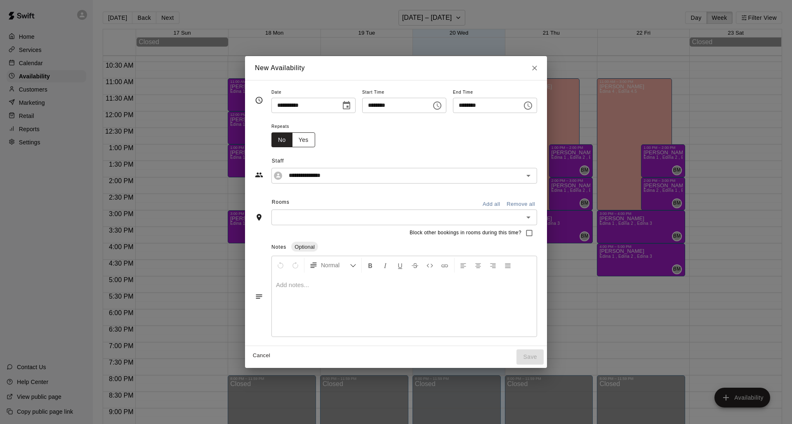
click at [299, 139] on button "Yes" at bounding box center [303, 139] width 23 height 15
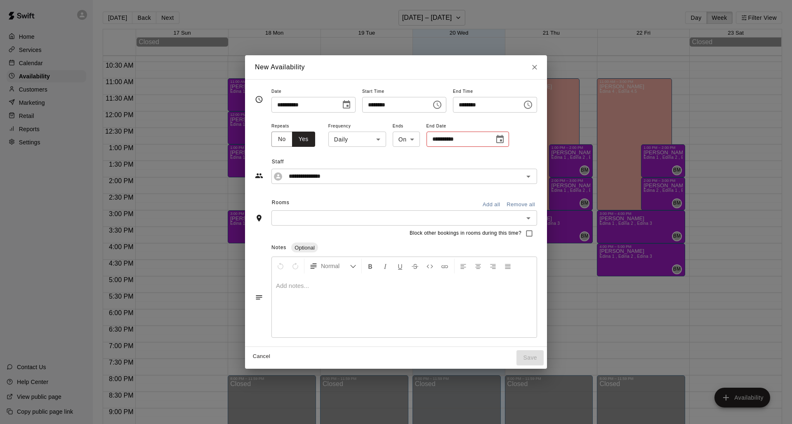
click at [366, 139] on body "Home Services Calendar Availability Customers Marketing Retail Reports Settings…" at bounding box center [396, 218] width 792 height 437
click at [339, 107] on div at bounding box center [396, 212] width 792 height 424
click at [344, 103] on icon "Choose date, selected date is Aug 20, 2025" at bounding box center [346, 104] width 7 height 8
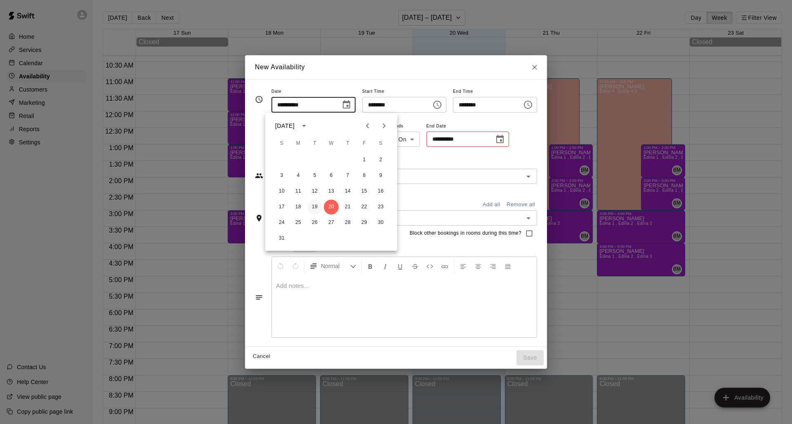
click at [316, 204] on button "19" at bounding box center [314, 207] width 15 height 15
type input "**********"
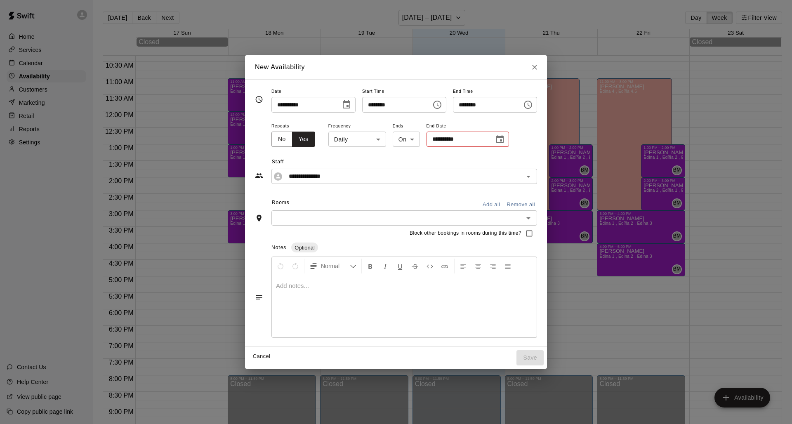
click at [442, 105] on icon "Choose time, selected time is 9:00 PM" at bounding box center [437, 105] width 10 height 10
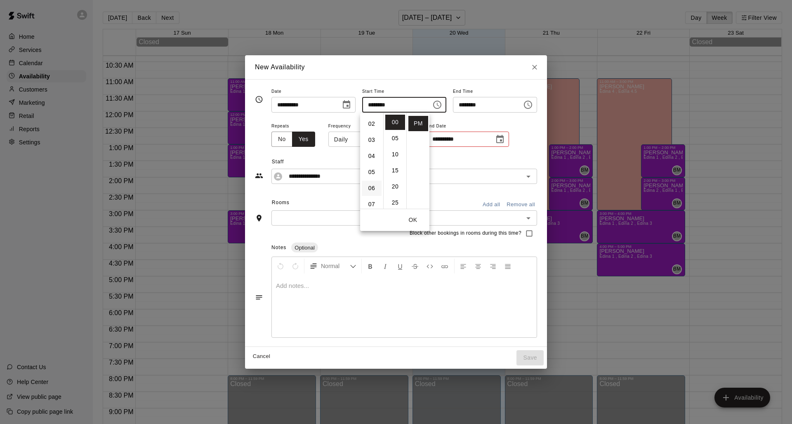
scroll to position [14, 0]
click at [371, 153] on li "03" at bounding box center [372, 155] width 20 height 15
type input "********"
click at [438, 104] on icon "Choose time, selected time is 3:00 PM" at bounding box center [437, 105] width 10 height 10
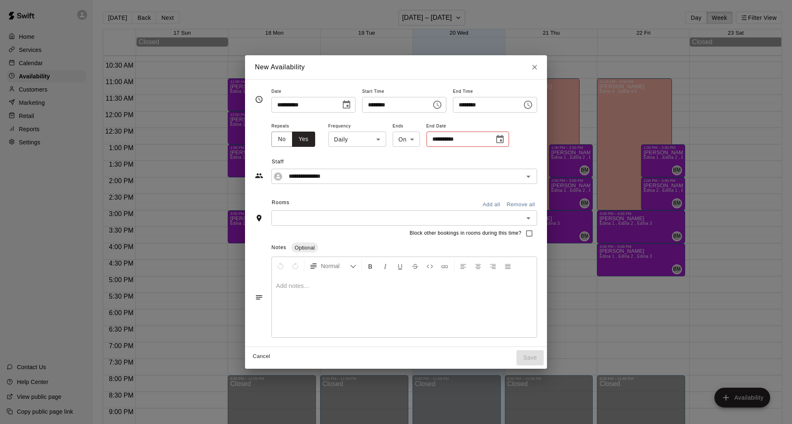
click at [485, 106] on icon "Choose time, selected time is 9:30 PM" at bounding box center [528, 105] width 10 height 10
click at [467, 122] on li "09" at bounding box center [466, 122] width 20 height 15
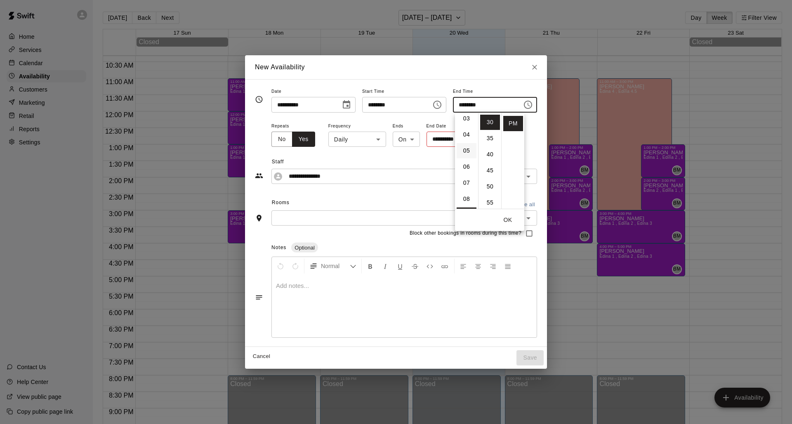
click at [468, 153] on li "05" at bounding box center [466, 150] width 20 height 15
click at [485, 115] on li "00" at bounding box center [490, 119] width 20 height 15
type input "********"
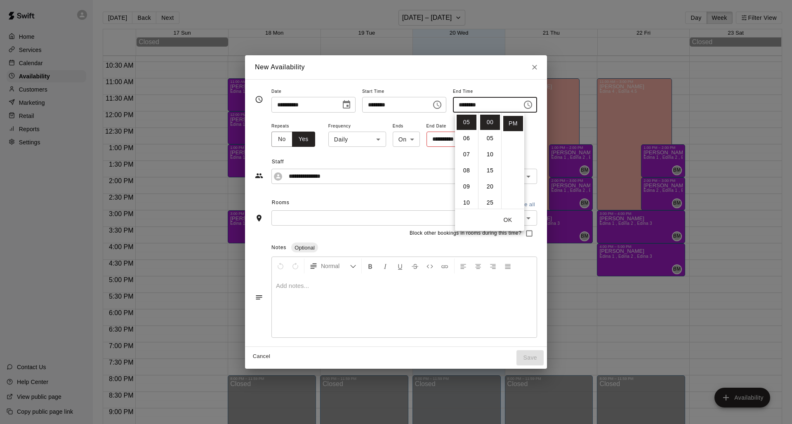
click at [485, 115] on div "**********" at bounding box center [396, 103] width 282 height 35
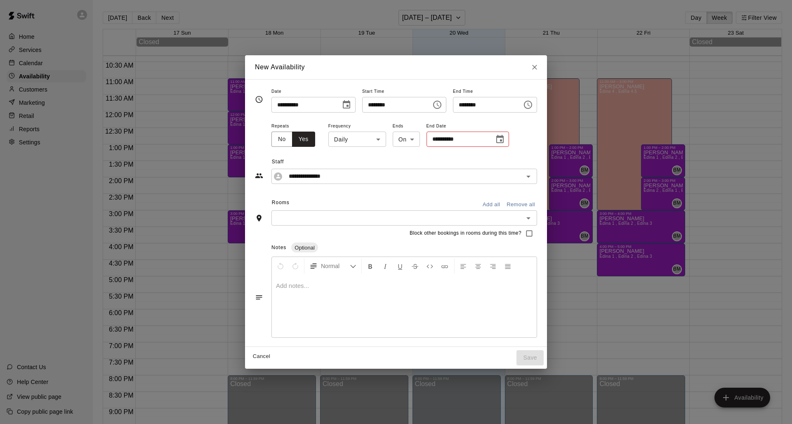
click at [372, 141] on body "Home Services Calendar Availability Customers Marketing Retail Reports Settings…" at bounding box center [396, 218] width 792 height 437
click at [355, 169] on li "Weekly [DATE]" at bounding box center [350, 171] width 103 height 14
type input "******"
click at [423, 144] on body "Home Services Calendar Availability Customers Marketing Retail Reports Settings…" at bounding box center [396, 218] width 792 height 437
click at [423, 144] on div at bounding box center [396, 212] width 792 height 424
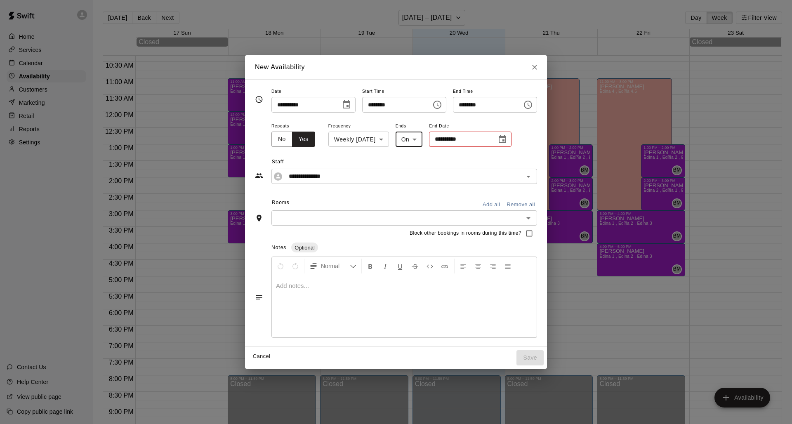
click at [485, 138] on icon "Choose date" at bounding box center [502, 139] width 7 height 8
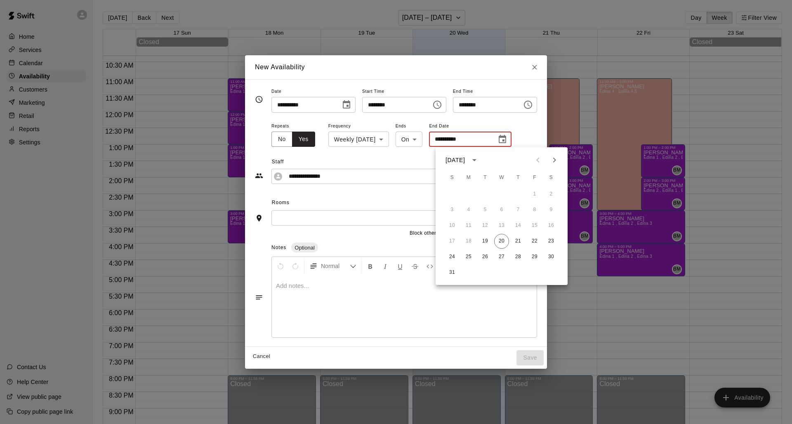
click at [485, 161] on icon "Next month" at bounding box center [554, 160] width 10 height 10
click at [483, 256] on button "30" at bounding box center [485, 256] width 15 height 15
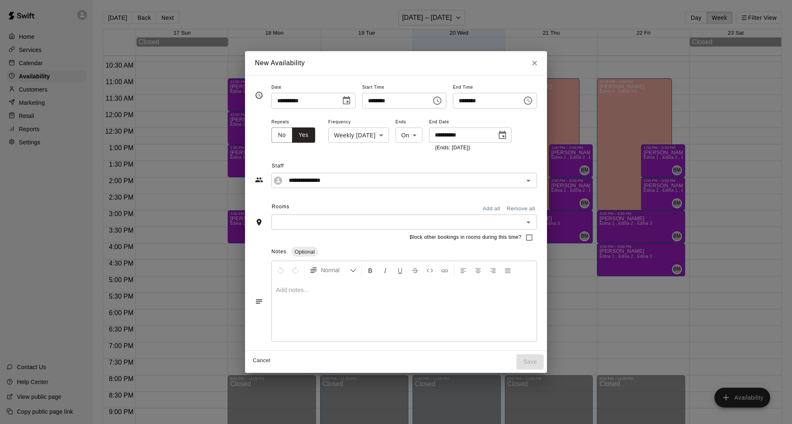
type input "**********"
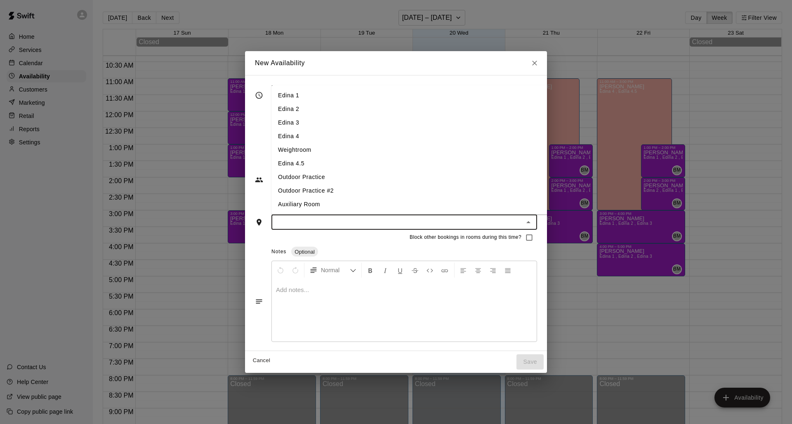
click at [467, 223] on input "text" at bounding box center [397, 222] width 247 height 10
click at [485, 223] on icon "Close" at bounding box center [528, 222] width 10 height 10
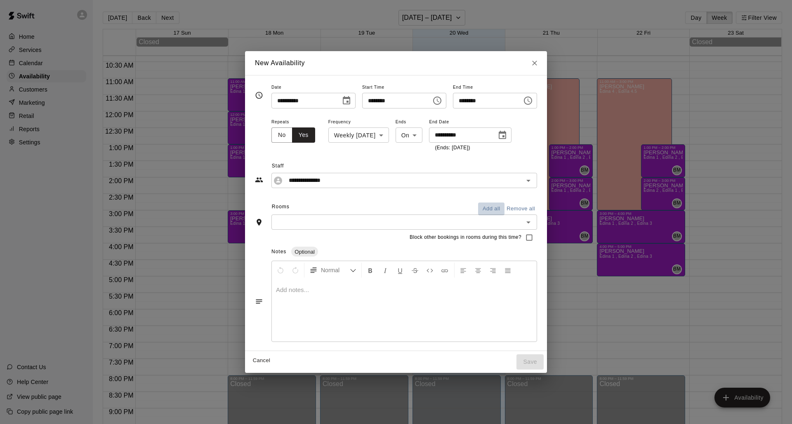
click at [485, 209] on button "Add all" at bounding box center [491, 208] width 26 height 13
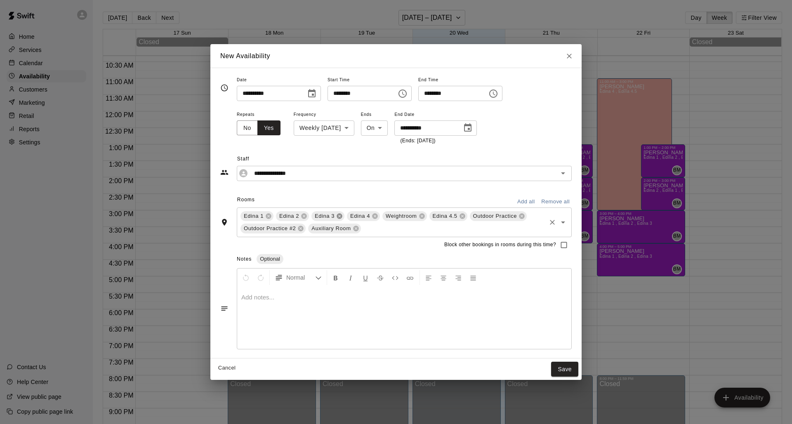
click at [339, 217] on icon at bounding box center [338, 215] width 5 height 5
click at [340, 216] on icon at bounding box center [339, 216] width 7 height 7
click at [350, 216] on icon at bounding box center [350, 216] width 7 height 7
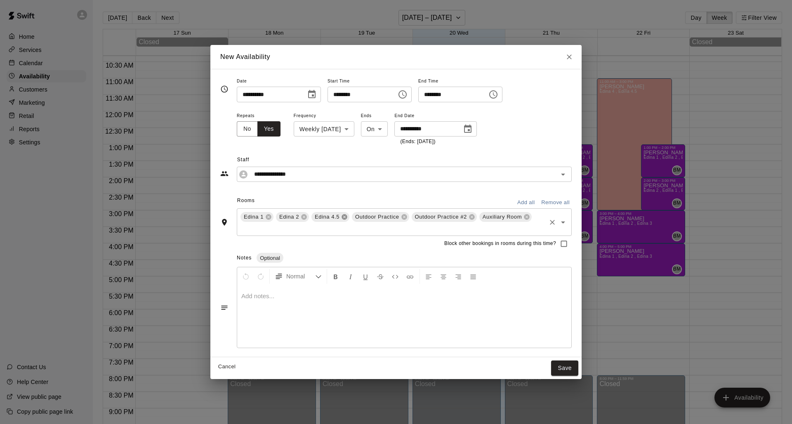
click at [347, 216] on icon at bounding box center [344, 217] width 7 height 7
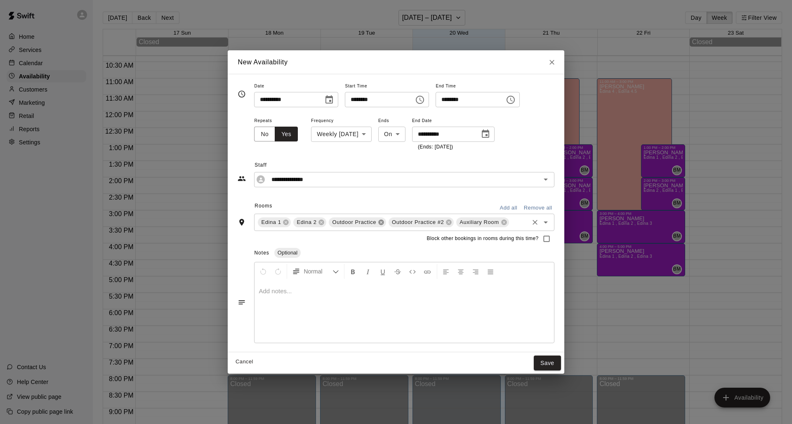
click at [380, 221] on icon at bounding box center [380, 221] width 5 height 5
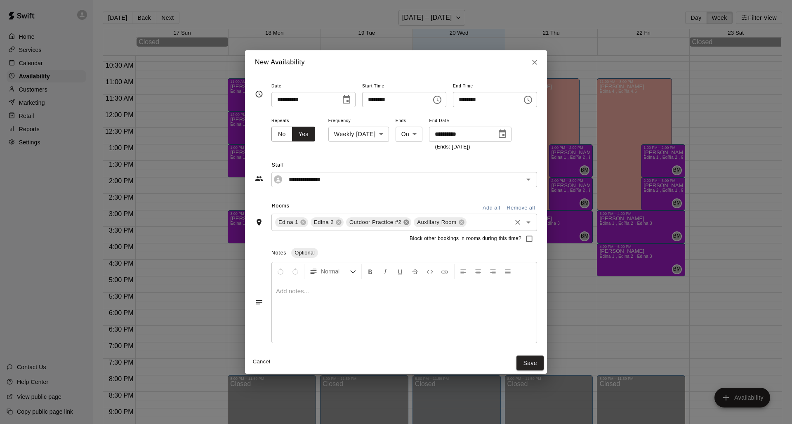
click at [403, 220] on icon at bounding box center [406, 222] width 7 height 7
click at [391, 222] on icon at bounding box center [393, 221] width 5 height 5
click at [485, 296] on button "Save" at bounding box center [529, 362] width 27 height 15
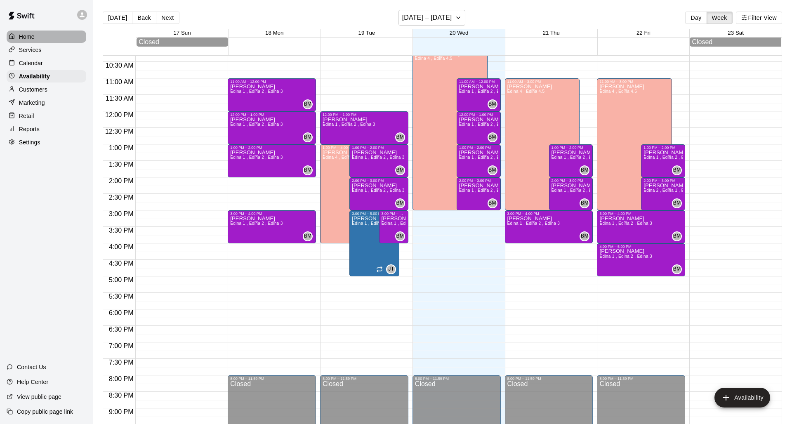
click at [33, 36] on p "Home" at bounding box center [27, 37] width 16 height 8
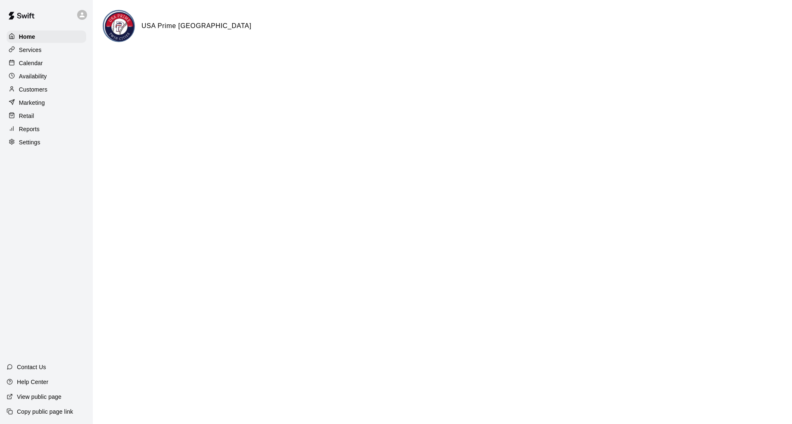
click at [41, 64] on p "Calendar" at bounding box center [31, 63] width 24 height 8
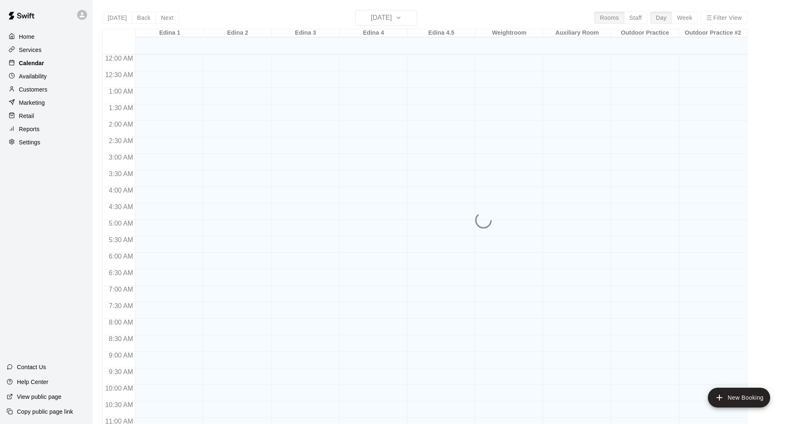
scroll to position [388, 0]
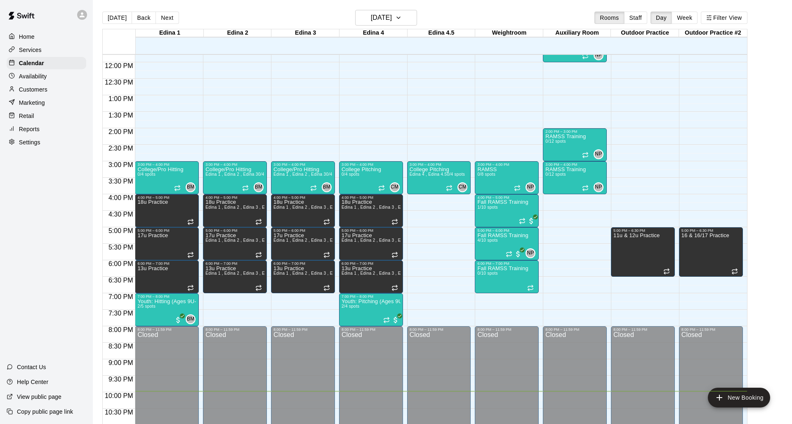
click at [40, 52] on p "Services" at bounding box center [30, 50] width 23 height 8
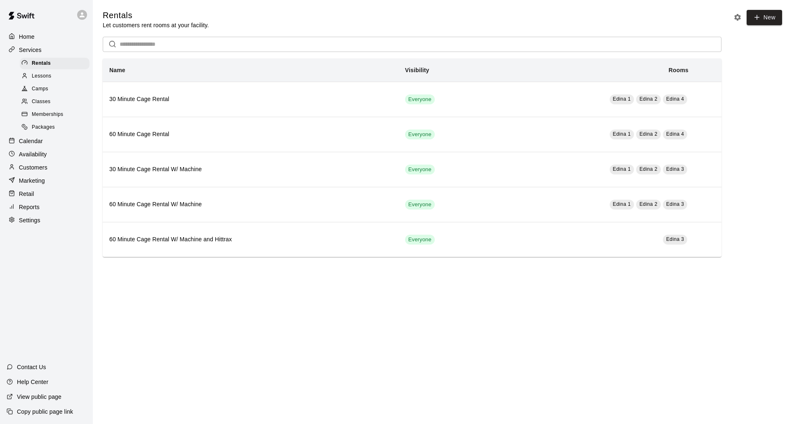
click at [47, 76] on span "Lessons" at bounding box center [42, 76] width 20 height 8
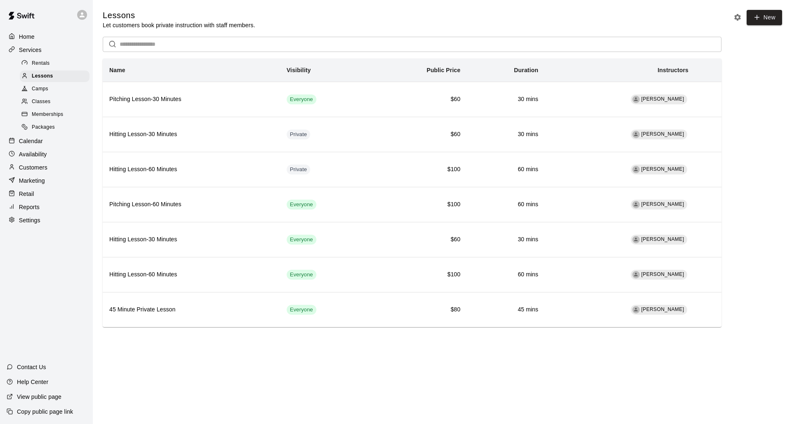
click at [35, 88] on span "Camps" at bounding box center [40, 89] width 16 height 8
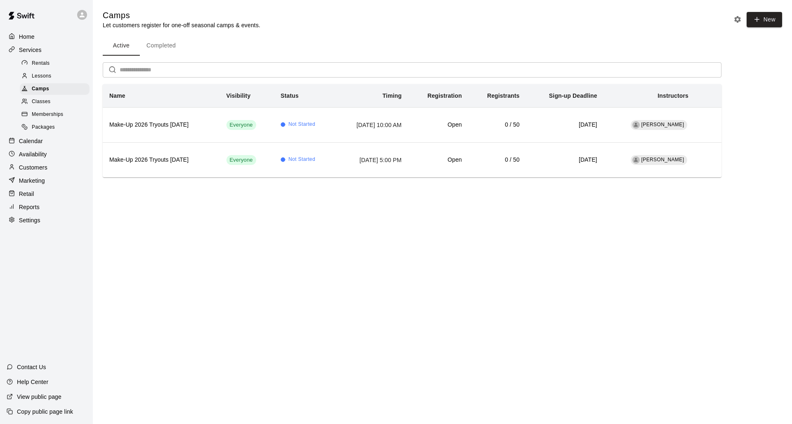
click at [36, 98] on span "Classes" at bounding box center [41, 102] width 19 height 8
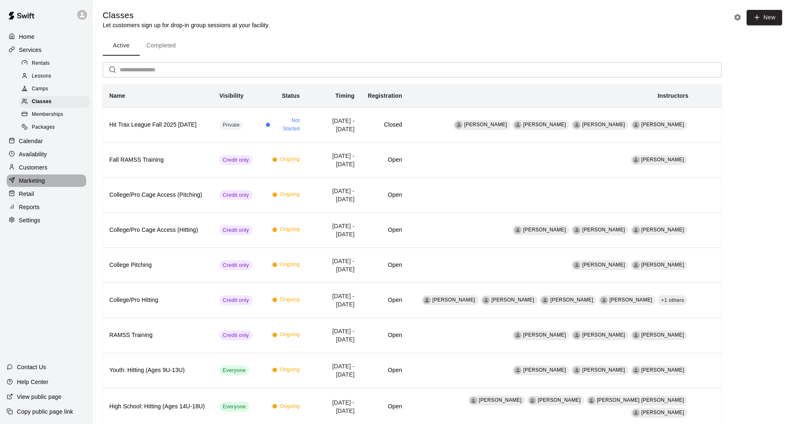
click at [44, 181] on p "Marketing" at bounding box center [32, 180] width 26 height 8
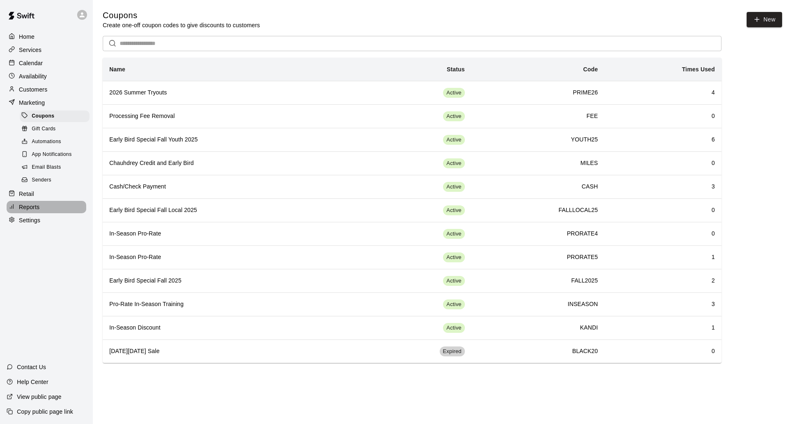
click at [32, 203] on p "Reports" at bounding box center [29, 207] width 21 height 8
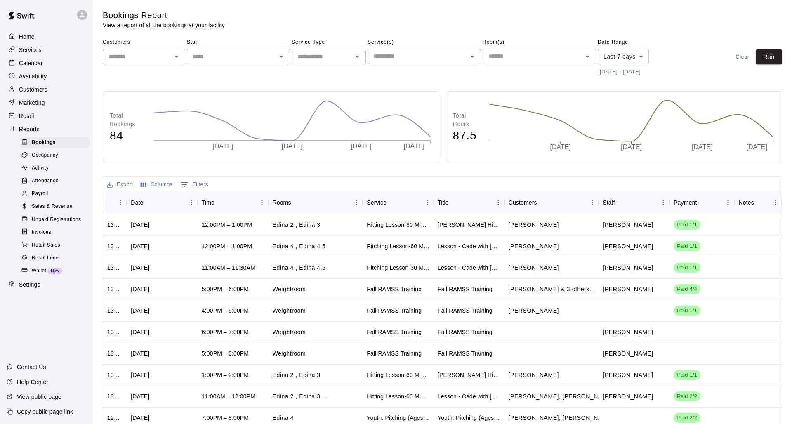
click at [31, 32] on div "Home" at bounding box center [47, 37] width 80 height 12
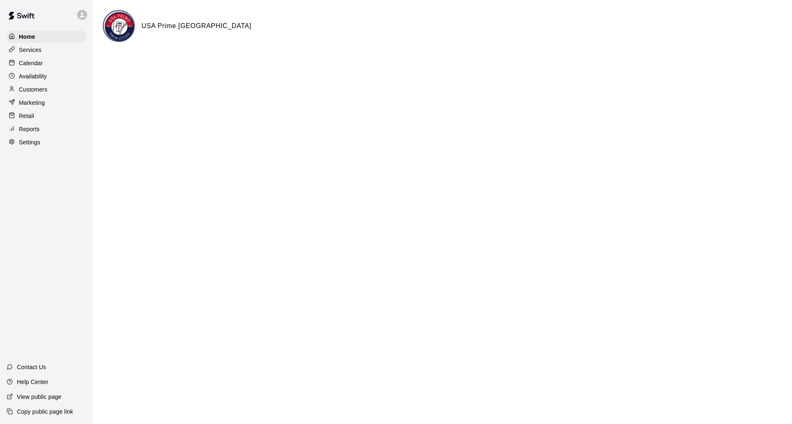
click at [36, 52] on p "Services" at bounding box center [30, 50] width 23 height 8
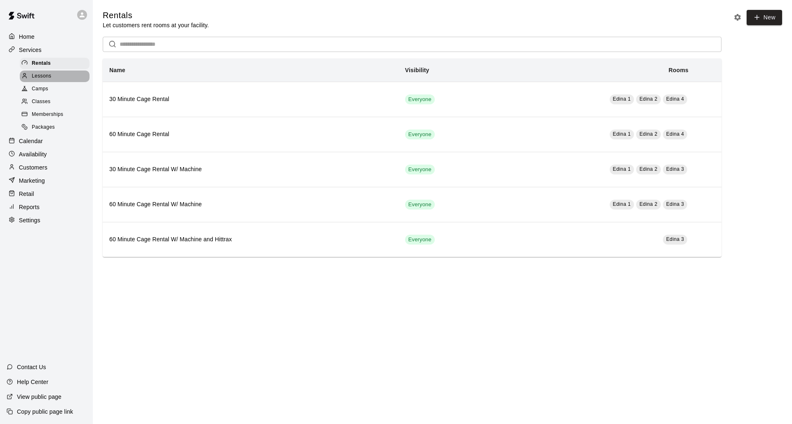
click at [38, 73] on span "Lessons" at bounding box center [42, 76] width 20 height 8
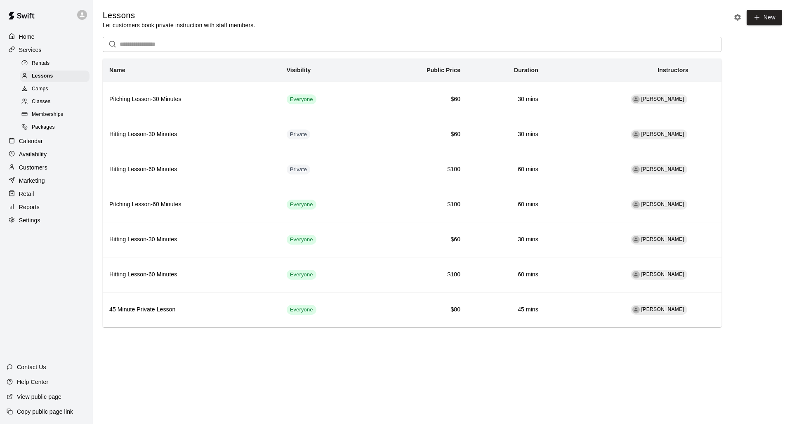
click at [49, 113] on span "Memberships" at bounding box center [47, 115] width 31 height 8
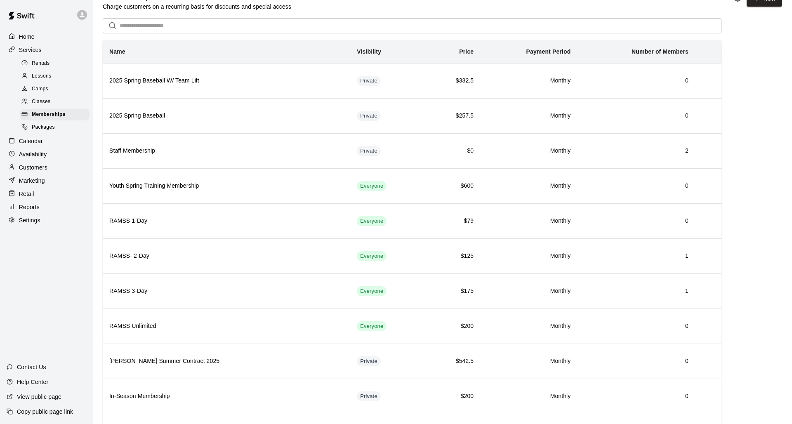
scroll to position [19, 0]
click at [51, 96] on div "Classes" at bounding box center [55, 102] width 70 height 12
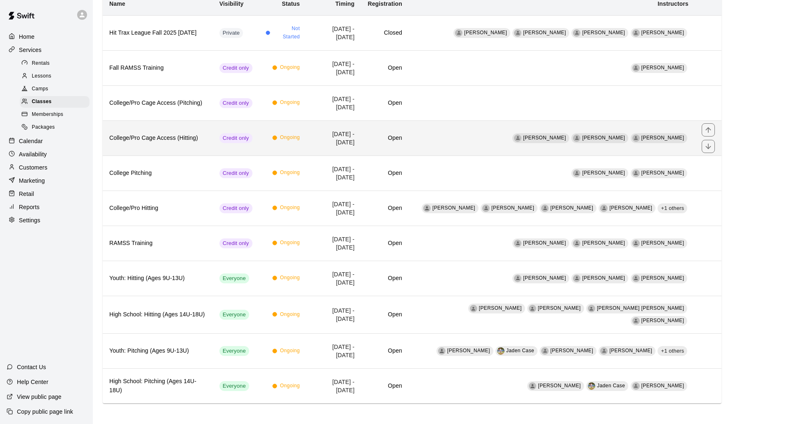
scroll to position [92, 0]
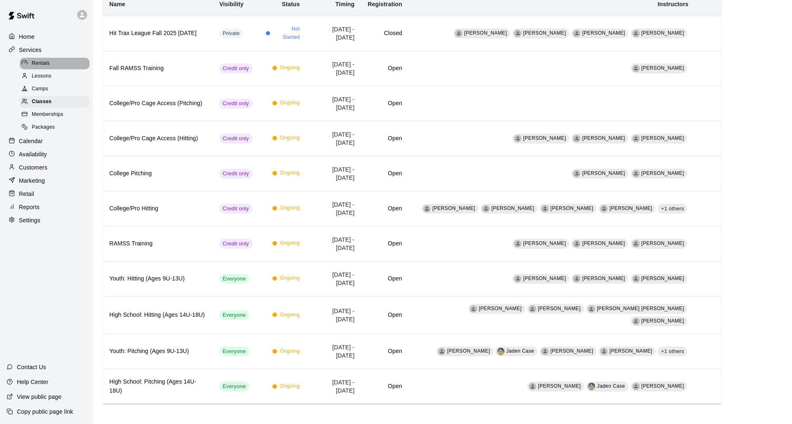
click at [48, 62] on span "Rentals" at bounding box center [41, 63] width 18 height 8
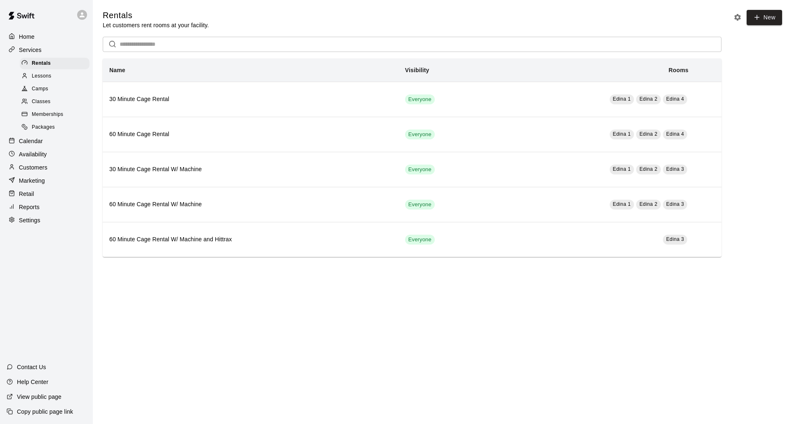
click at [54, 99] on div "Classes" at bounding box center [55, 102] width 70 height 12
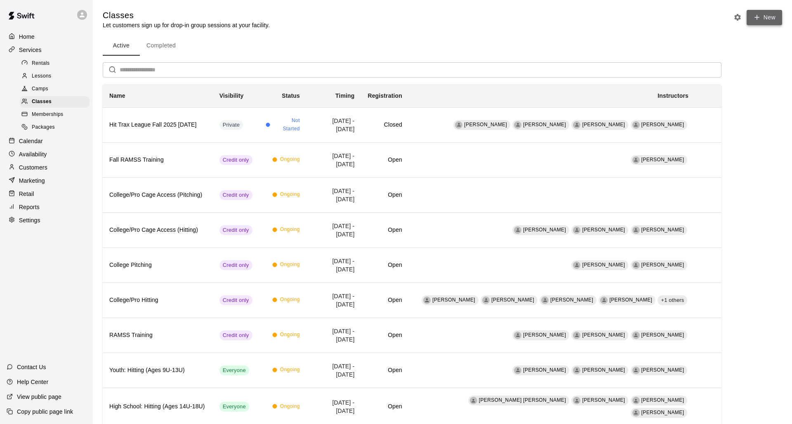
click at [485, 20] on button "New" at bounding box center [763, 17] width 35 height 15
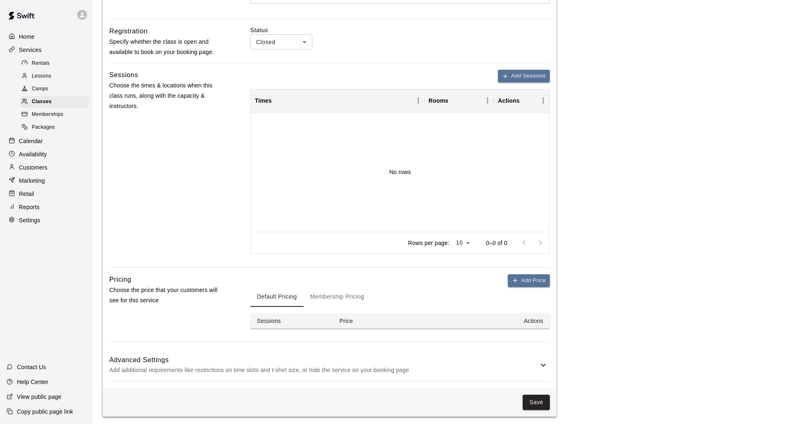
scroll to position [253, 0]
type input "**********"
click at [485, 279] on icon "button" at bounding box center [515, 281] width 7 height 7
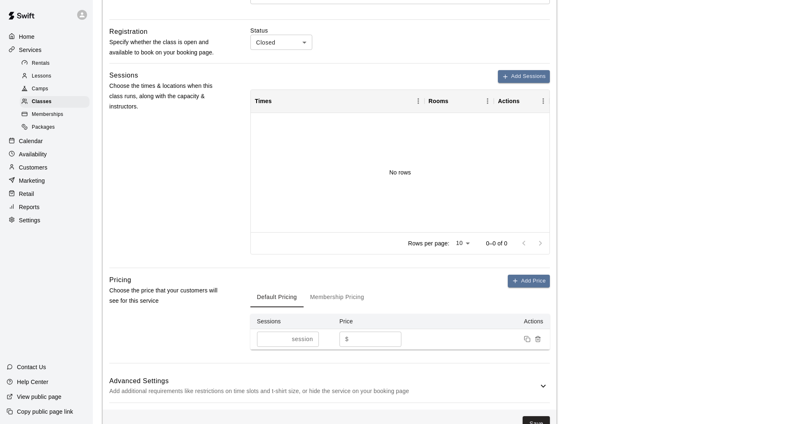
click at [337, 296] on button "Membership Pricing" at bounding box center [336, 297] width 67 height 20
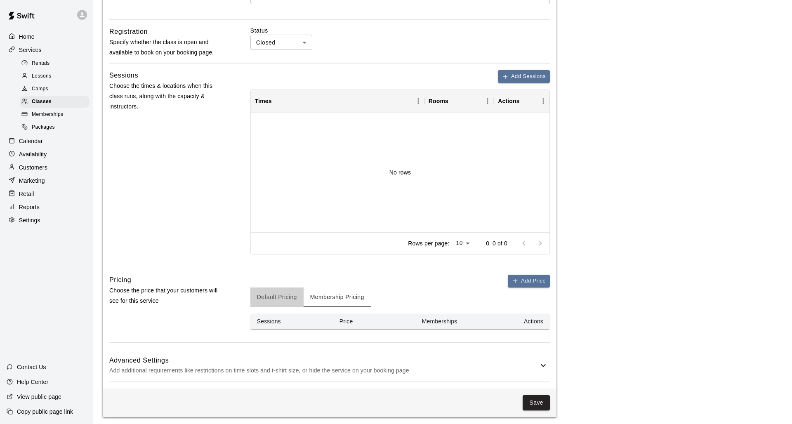
click at [285, 296] on button "Default Pricing" at bounding box center [276, 297] width 53 height 20
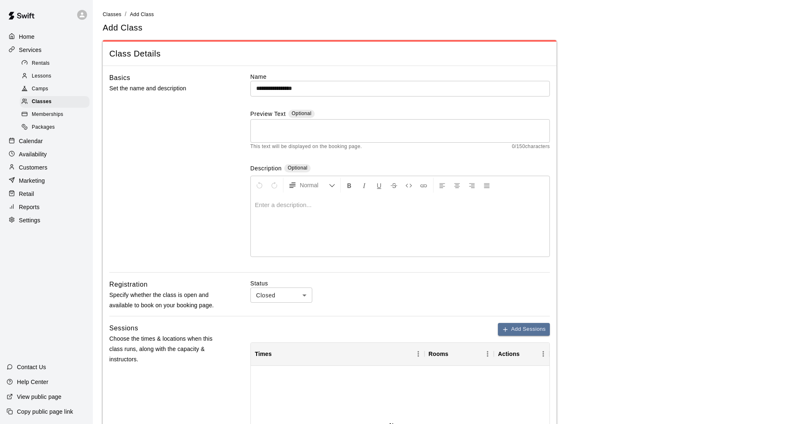
scroll to position [0, 0]
click at [48, 123] on span "Packages" at bounding box center [43, 127] width 23 height 8
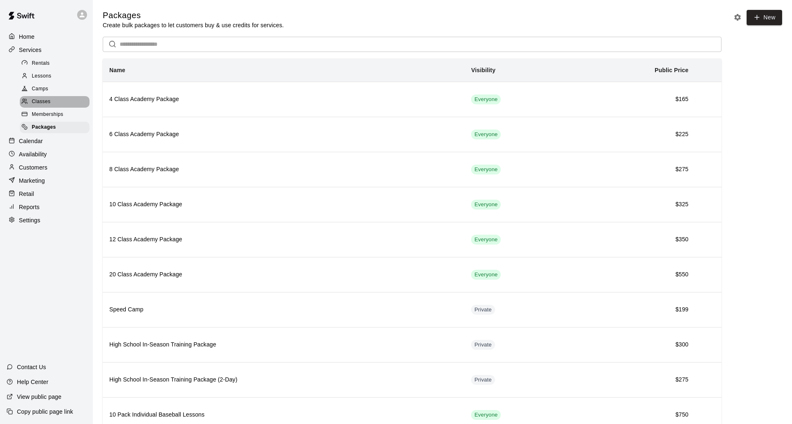
click at [49, 100] on span "Classes" at bounding box center [41, 102] width 19 height 8
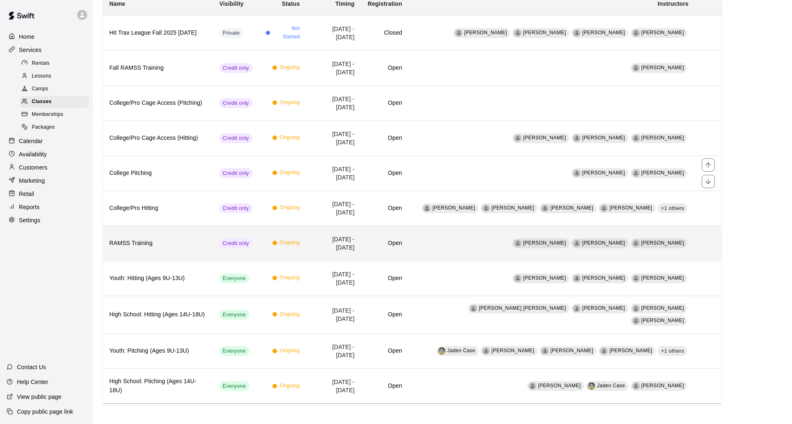
scroll to position [92, 0]
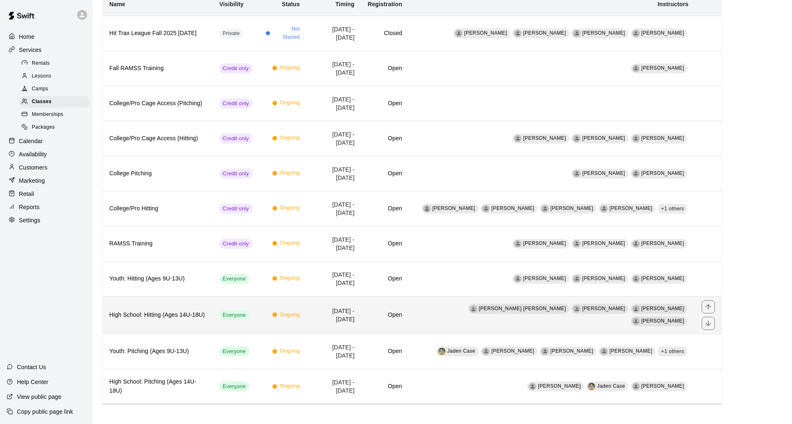
click at [173, 296] on h6 "High School: Hitting (Ages 14U-18U)" at bounding box center [157, 315] width 97 height 9
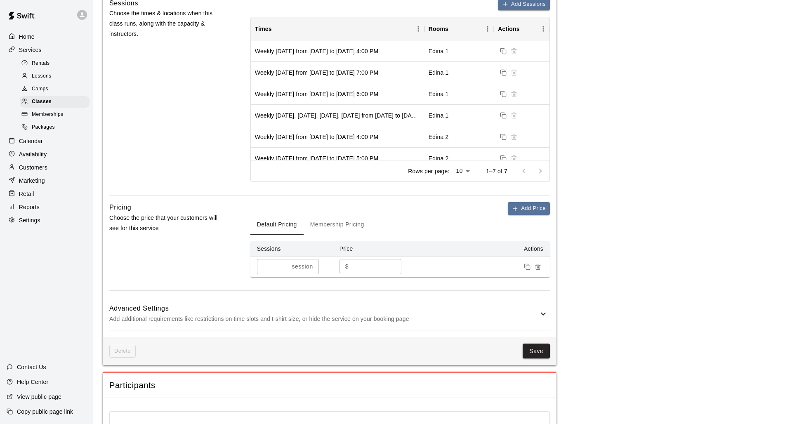
scroll to position [329, 0]
click at [318, 221] on button "Membership Pricing" at bounding box center [336, 224] width 67 height 20
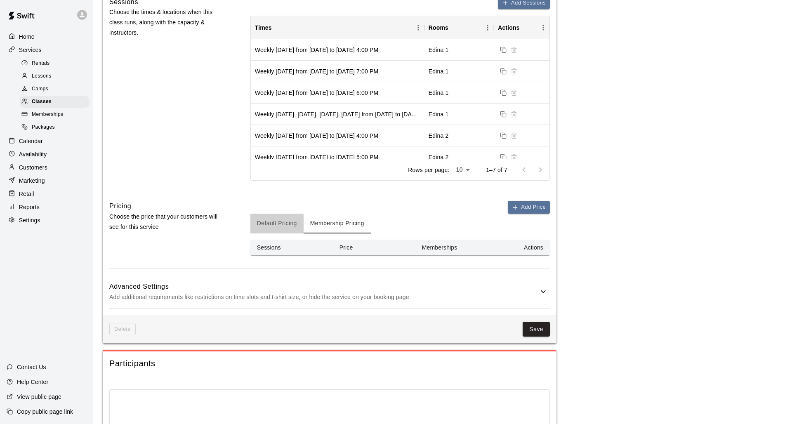
click at [285, 219] on button "Default Pricing" at bounding box center [276, 224] width 53 height 20
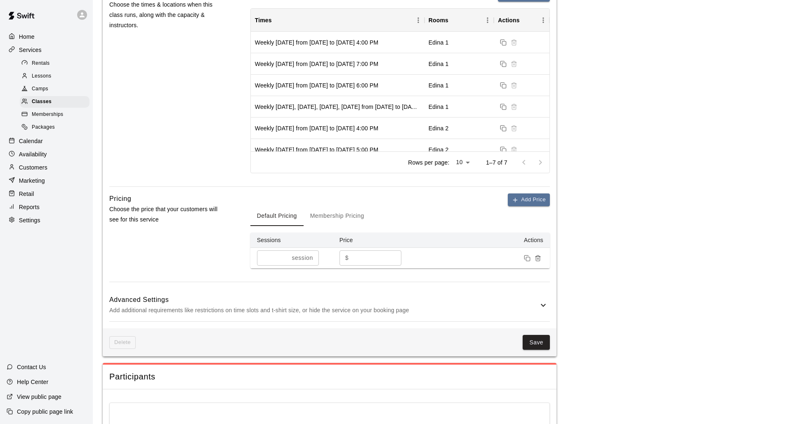
scroll to position [337, 0]
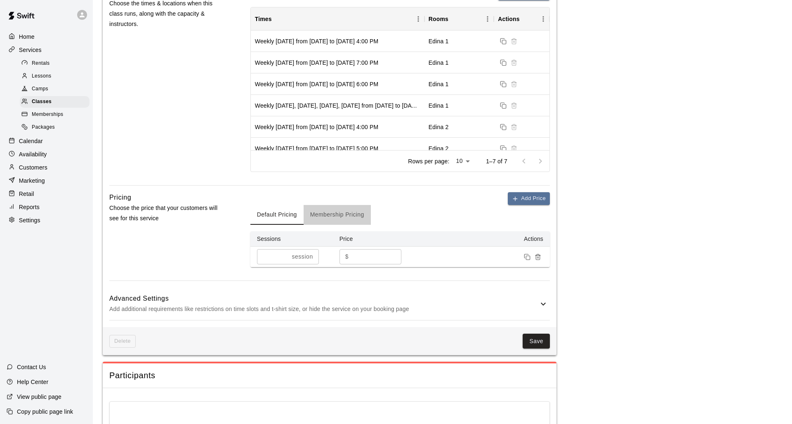
click at [328, 216] on button "Membership Pricing" at bounding box center [336, 215] width 67 height 20
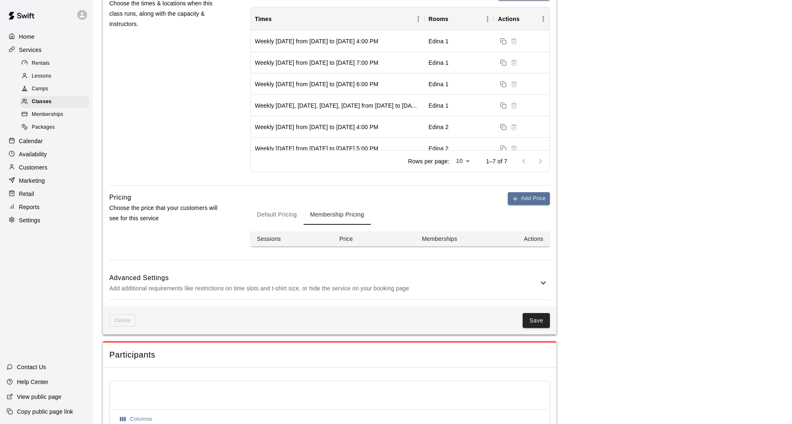
click at [358, 283] on p "Add additional requirements like restrictions on time slots and t-shirt size, o…" at bounding box center [323, 288] width 429 height 10
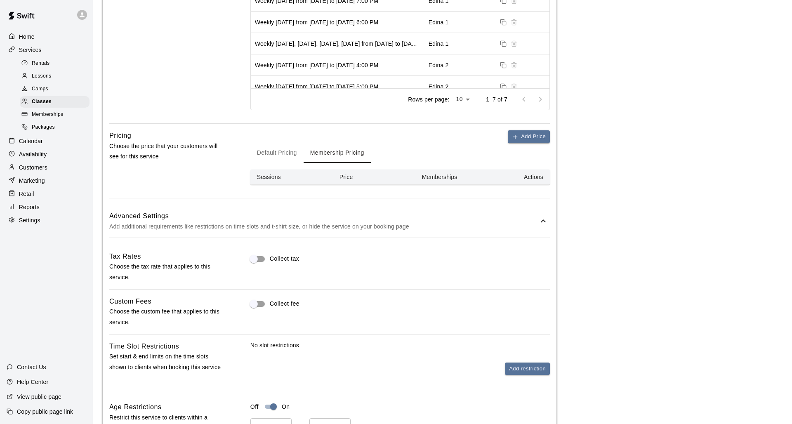
scroll to position [397, 0]
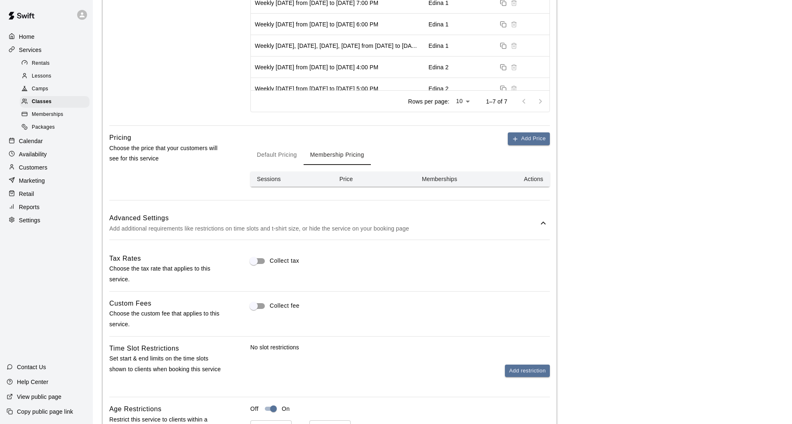
click at [298, 165] on div "Add Price Default Pricing Membership Pricing Sessions Price Memberships Actions" at bounding box center [399, 159] width 299 height 54
click at [291, 156] on button "Default Pricing" at bounding box center [276, 155] width 53 height 20
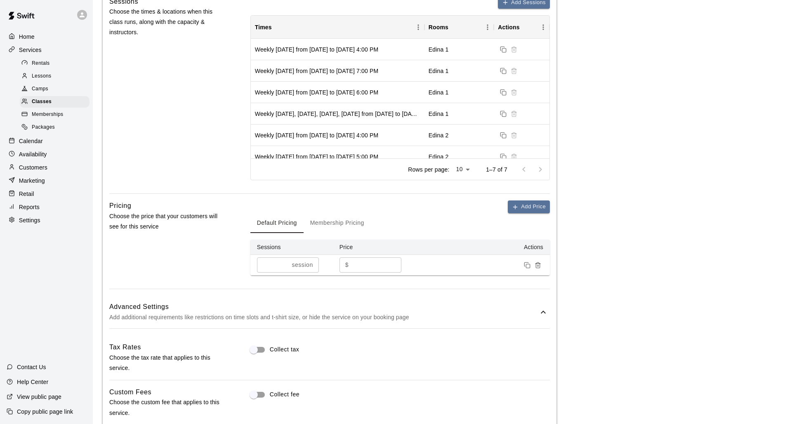
scroll to position [301, 0]
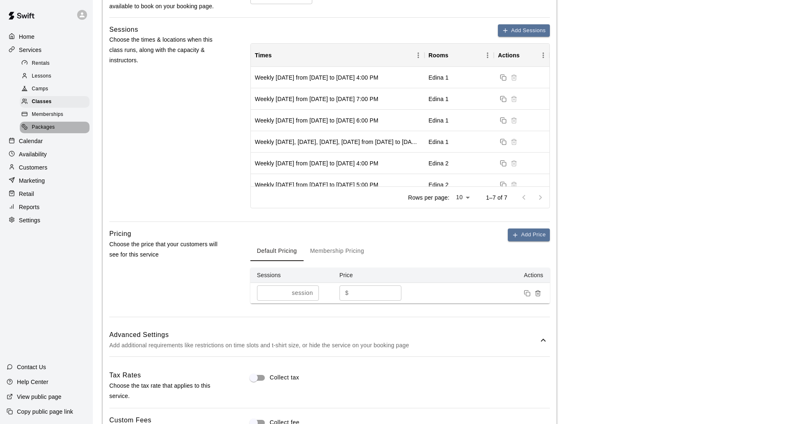
click at [54, 126] on span "Packages" at bounding box center [43, 127] width 23 height 8
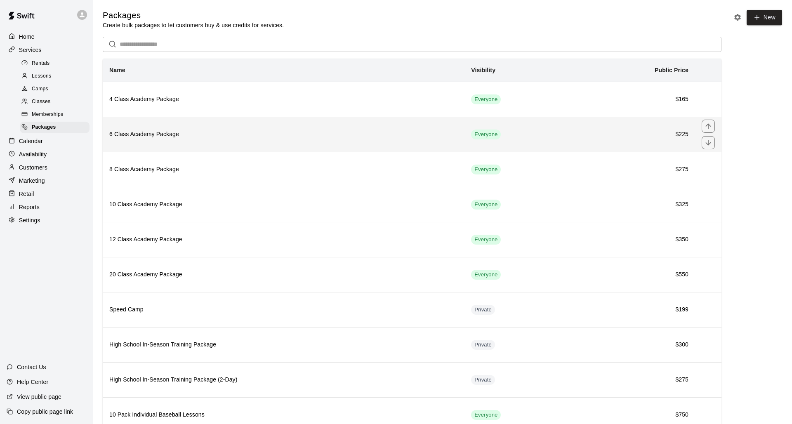
click at [164, 131] on h6 "6 Class Academy Package" at bounding box center [283, 134] width 348 height 9
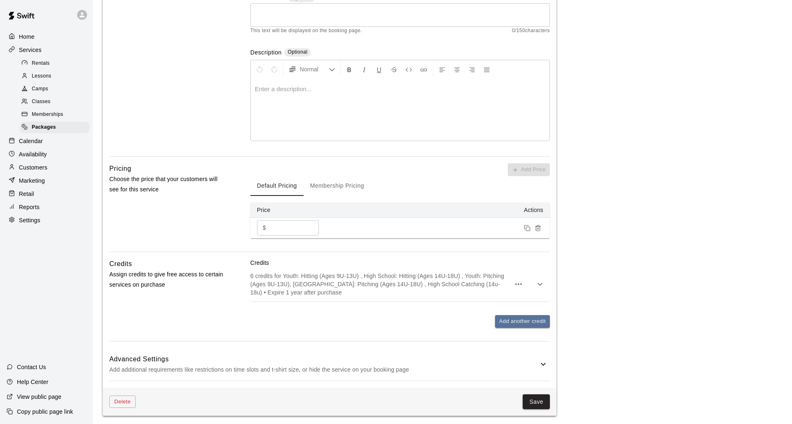
scroll to position [144, 0]
click at [43, 64] on span "Rentals" at bounding box center [41, 63] width 18 height 8
